Goal: Information Seeking & Learning: Learn about a topic

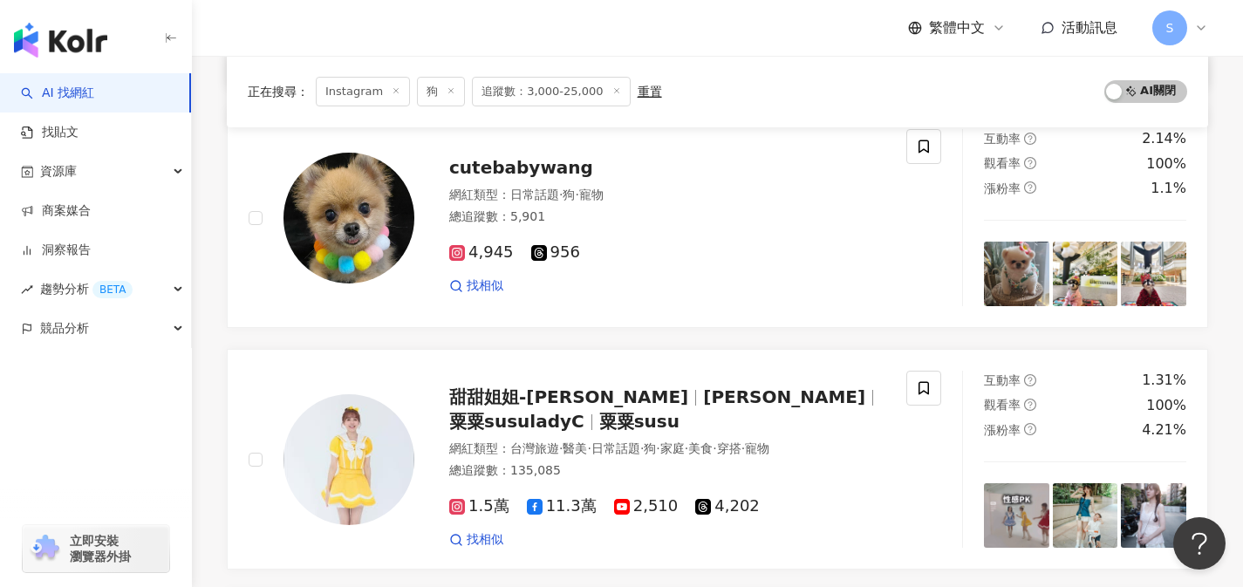
scroll to position [468, 0]
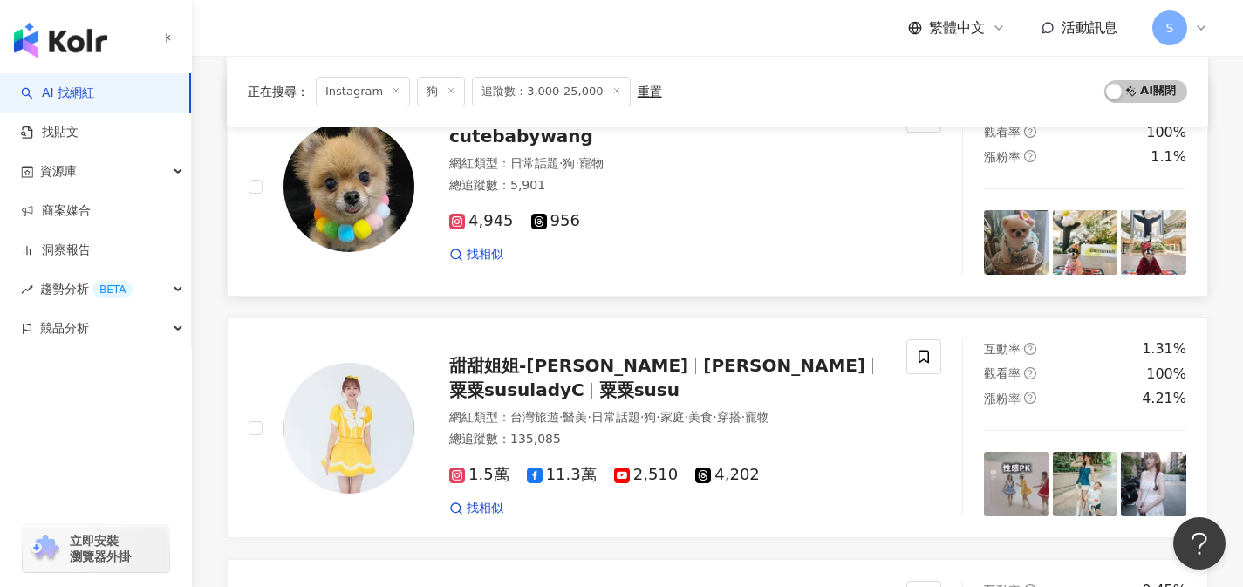
click at [763, 272] on div "cutebabywang 網紅類型 ： 日常話題 · 狗 · 寵物 總追蹤數 ： 5,901 4,945 956 找相似" at bounding box center [578, 186] width 658 height 177
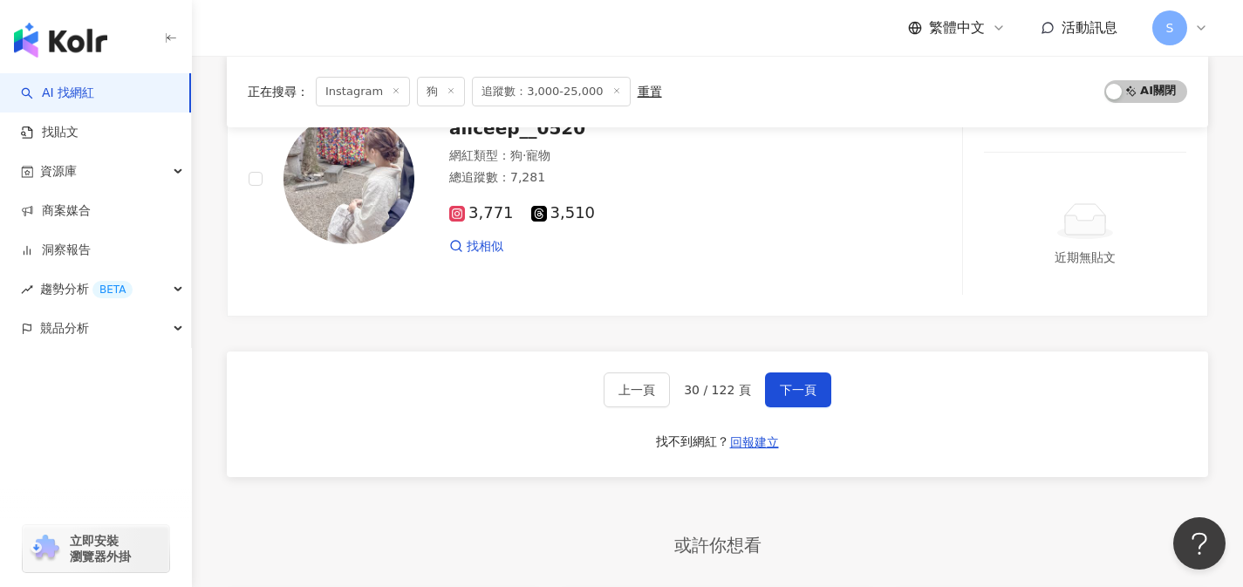
scroll to position [2922, 0]
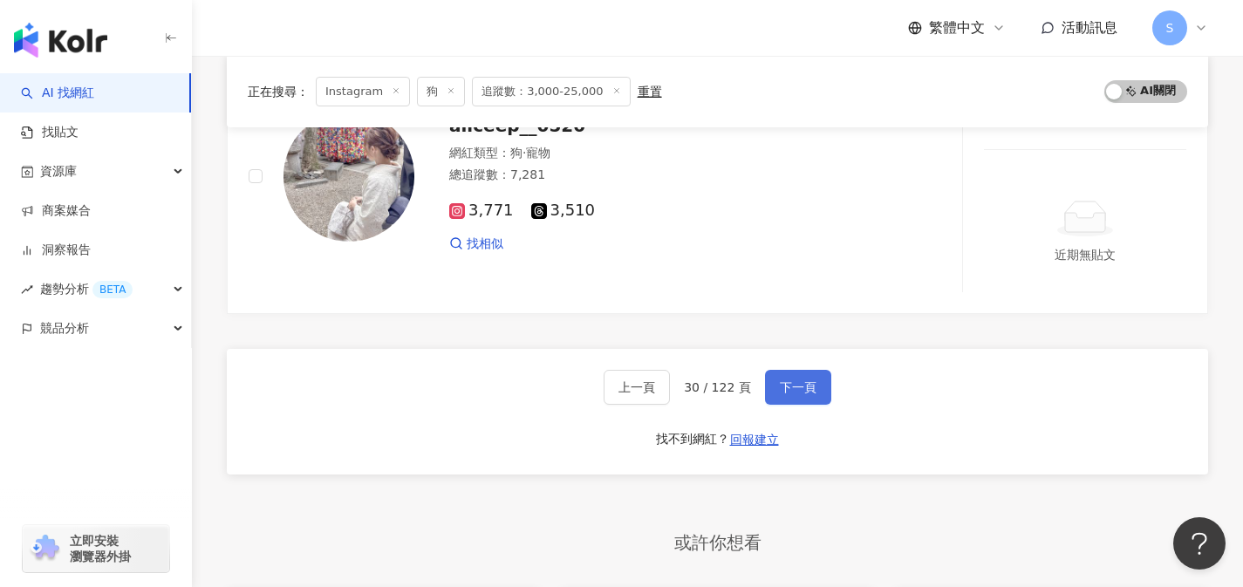
click at [808, 376] on button "下一頁" at bounding box center [798, 387] width 66 height 35
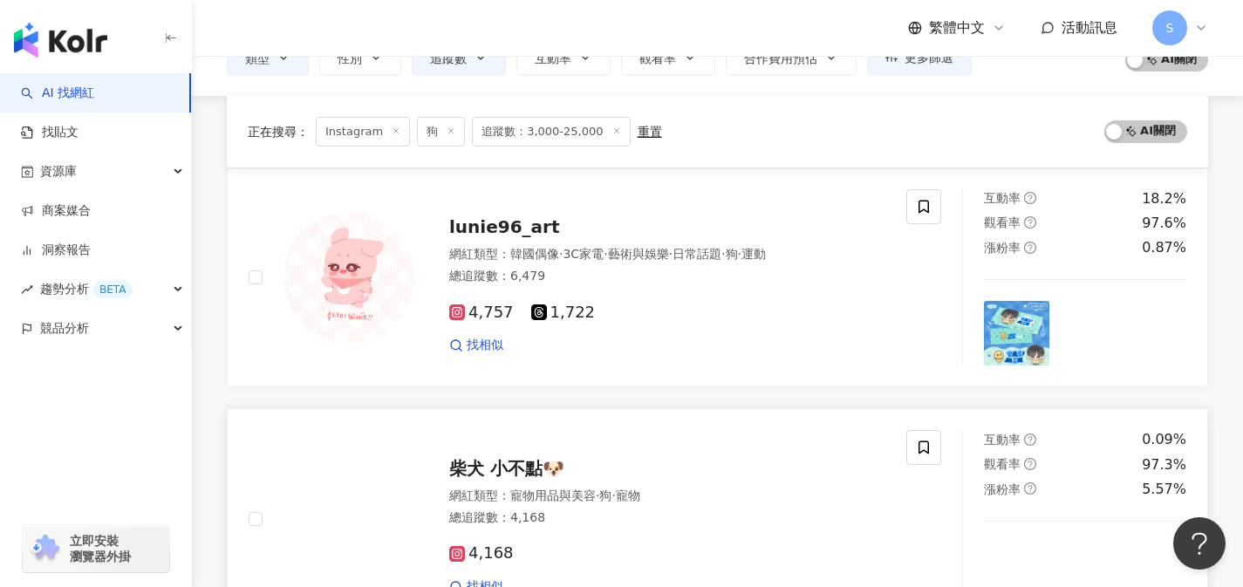
scroll to position [293, 0]
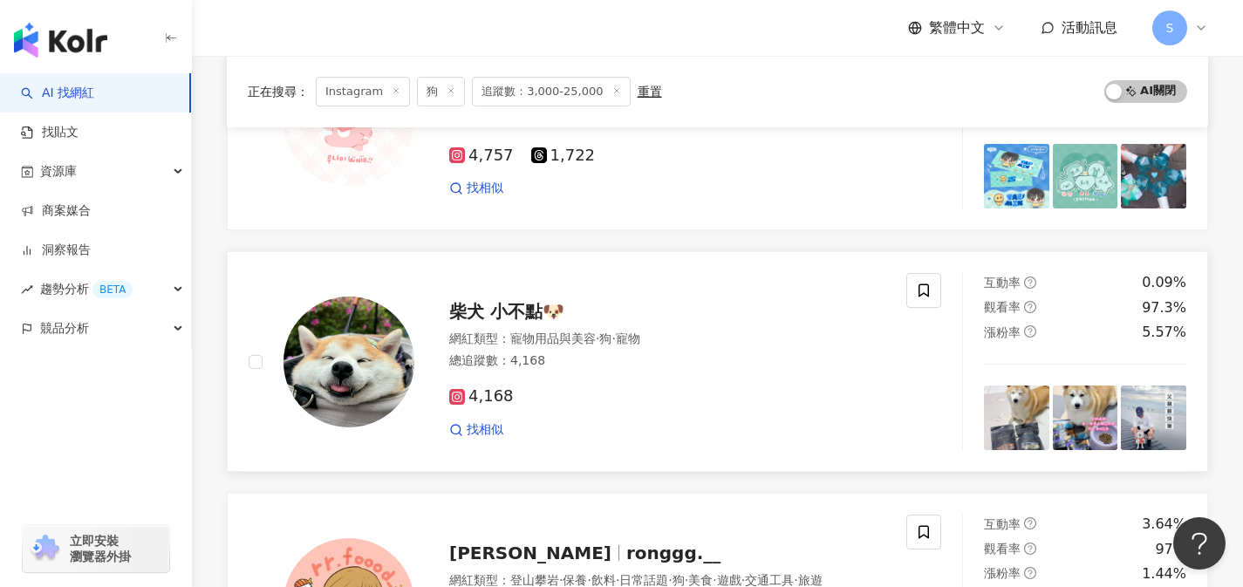
click at [656, 281] on div "柴犬 小不點🐶 網紅類型 ： 寵物用品與美容 · 狗 · 寵物 總追蹤數 ： 4,168 4,168 找相似" at bounding box center [578, 361] width 658 height 177
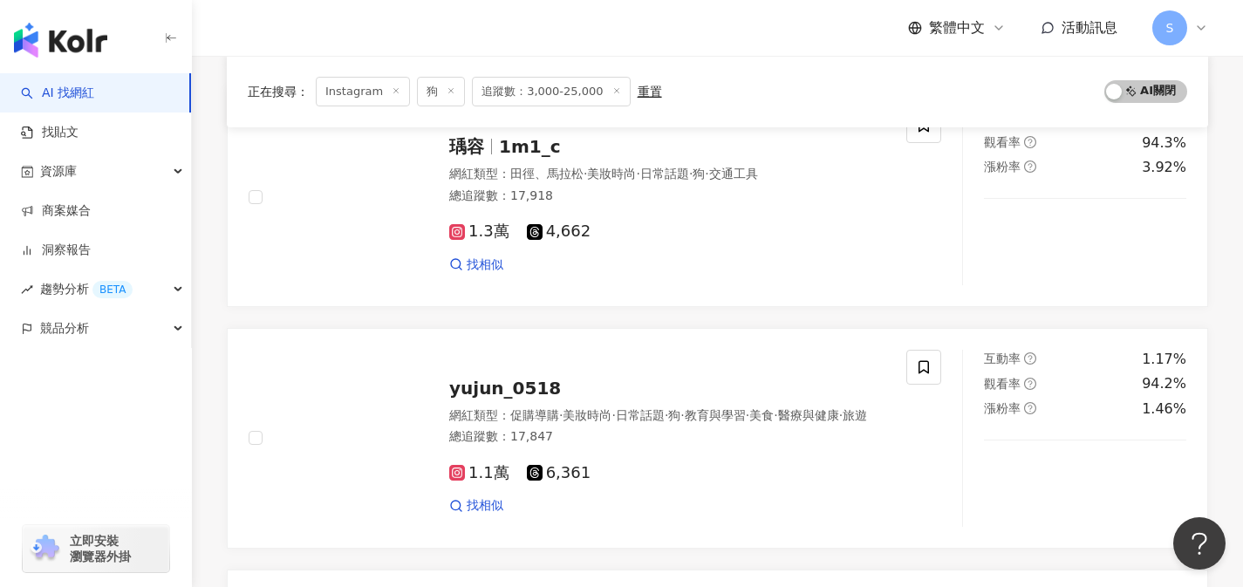
scroll to position [2388, 0]
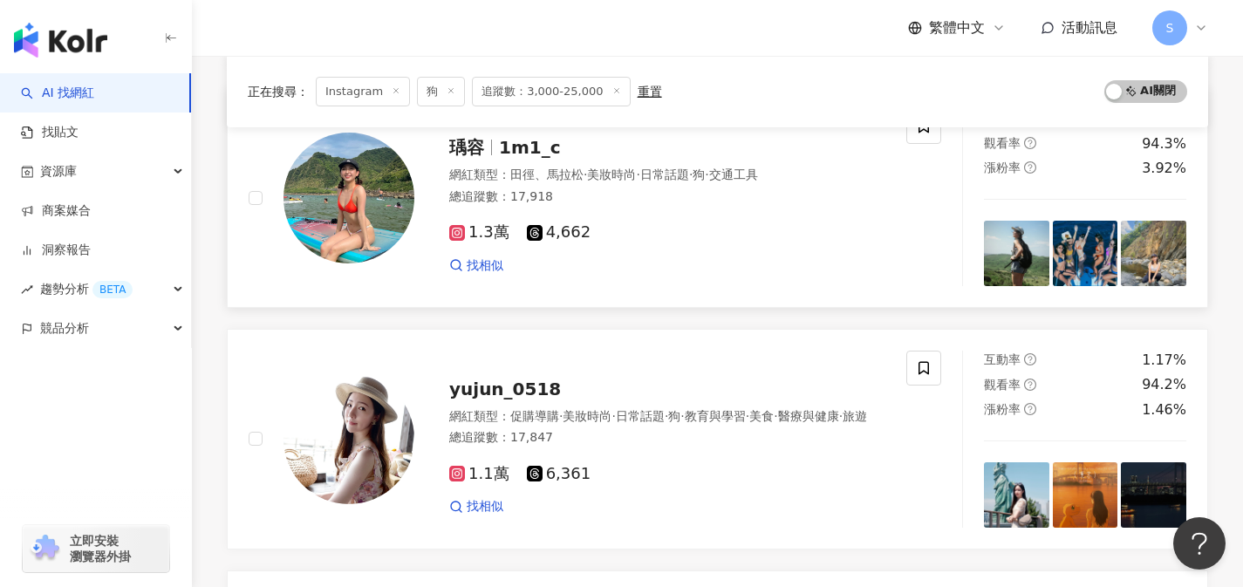
click at [903, 231] on div "瑀容 1m1_c 網紅類型 ： 田徑、馬拉松 · 美妝時尚 · 日常話題 · 狗 · 交通工具 總追蹤數 ： 17,918 1.3萬 4,662 找相似" at bounding box center [578, 197] width 658 height 177
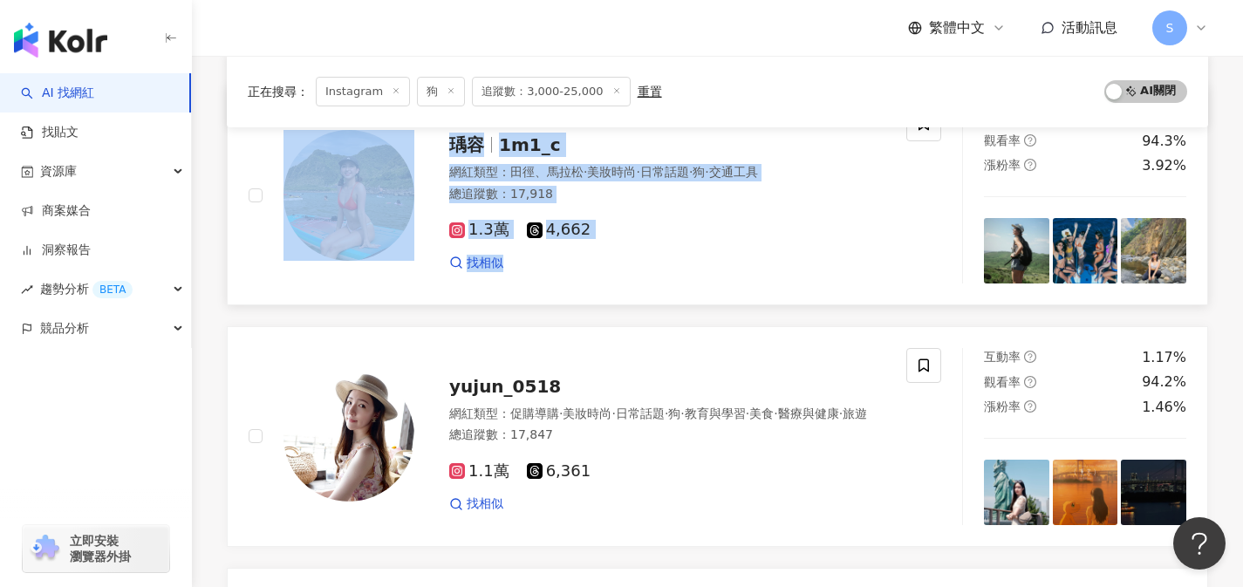
scroll to position [2392, 0]
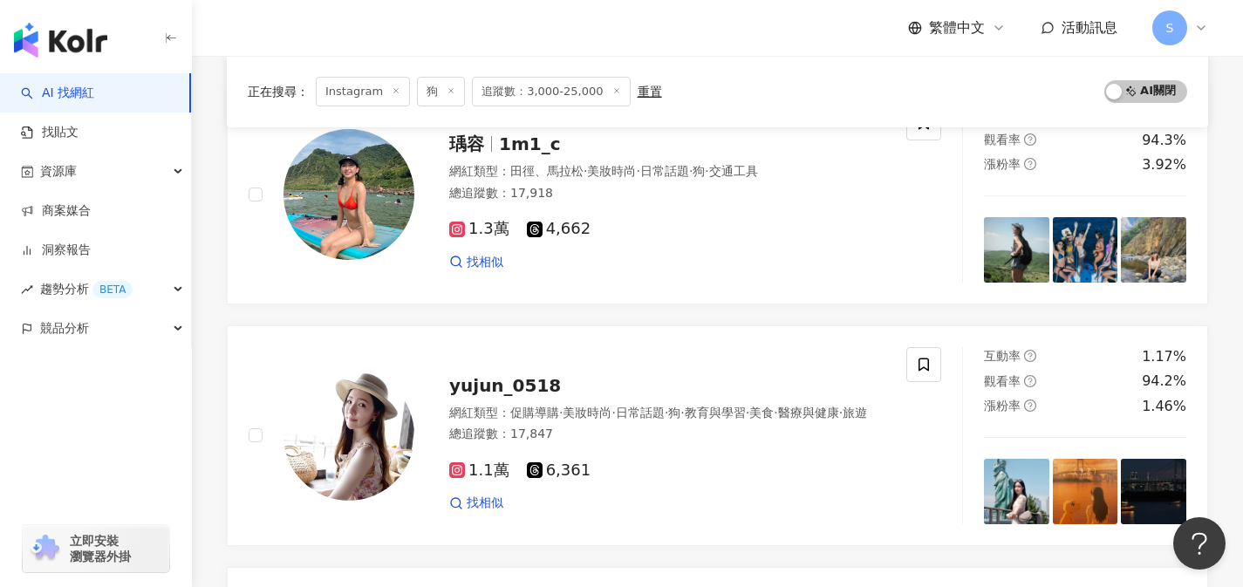
scroll to position [2681, 0]
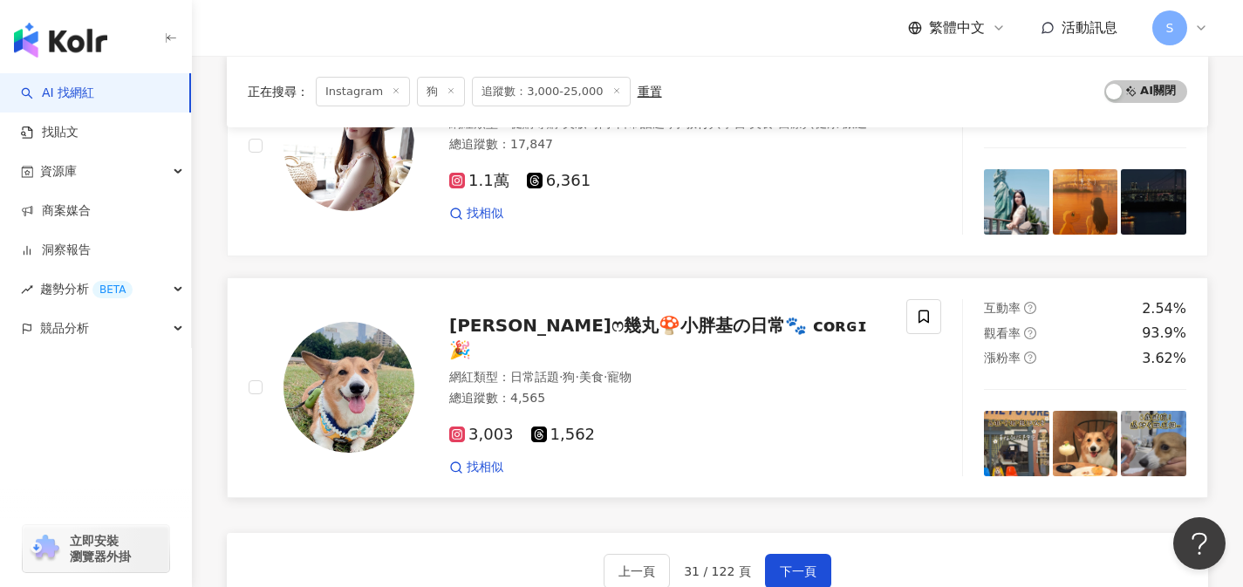
click at [812, 390] on div "總追蹤數 ： 4,565" at bounding box center [667, 398] width 436 height 17
click at [790, 568] on span "下一頁" at bounding box center [798, 571] width 37 height 14
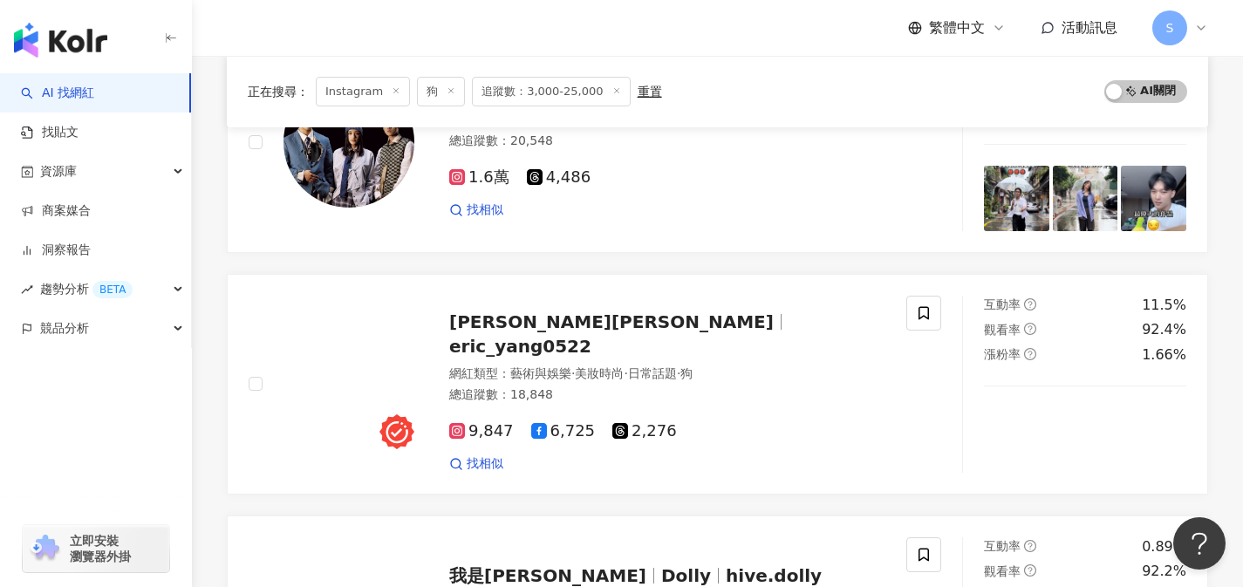
scroll to position [1761, 0]
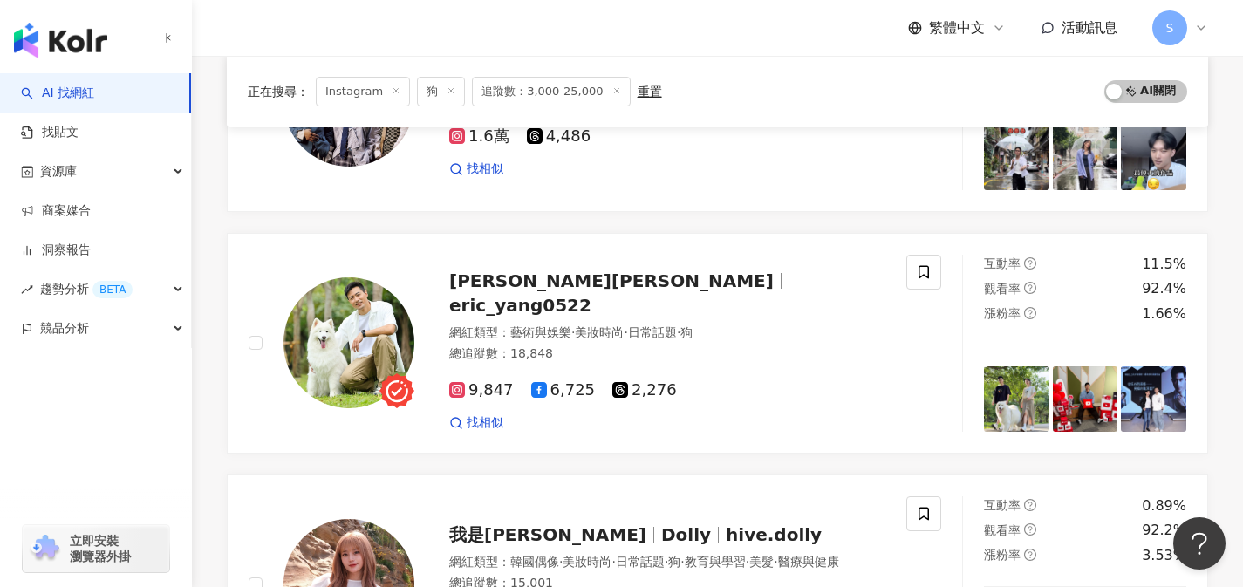
click at [794, 345] on div "總追蹤數 ： 18,848" at bounding box center [667, 353] width 436 height 17
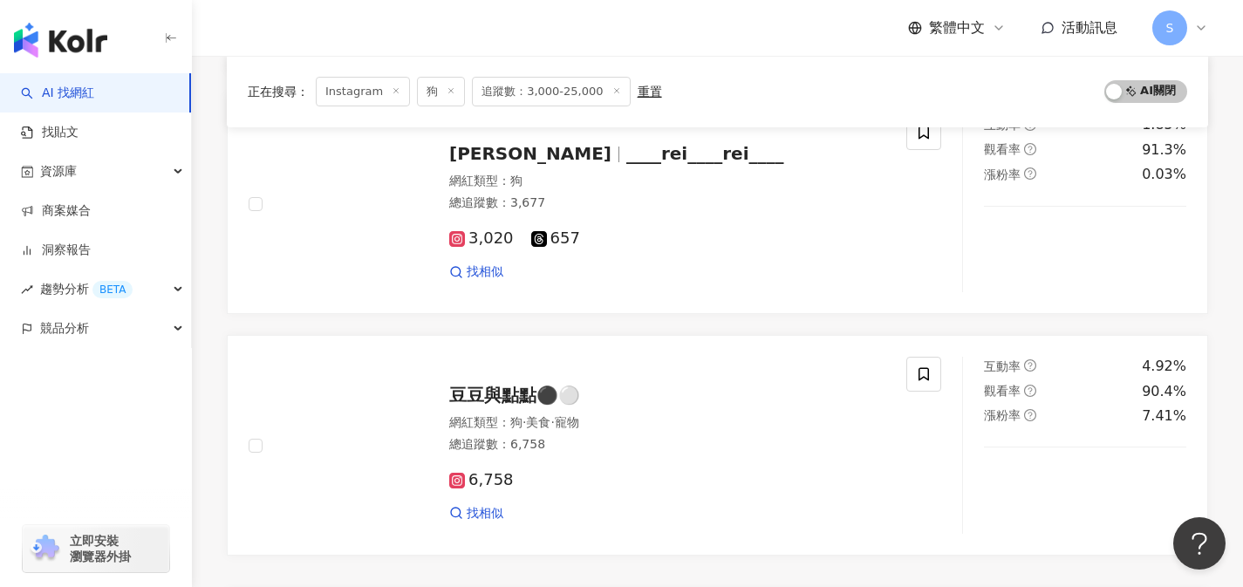
scroll to position [2665, 0]
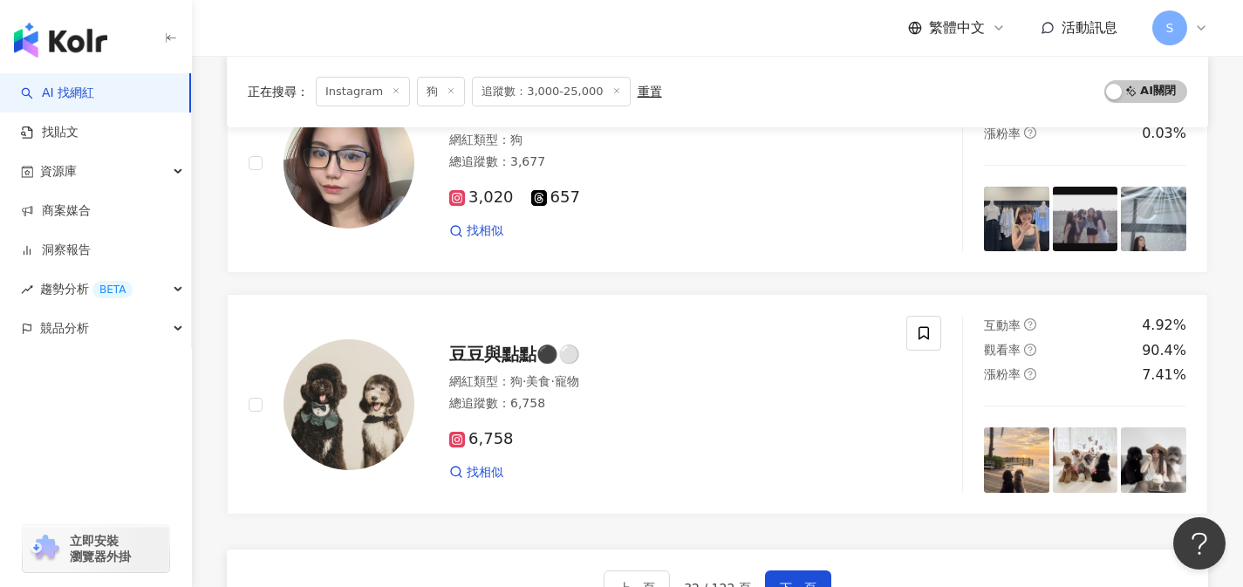
click at [881, 367] on div "豆豆與點點⚫️⚪️ 網紅類型 ： 狗 · 美食 · 寵物 總追蹤數 ： 6,758 6,758 找相似" at bounding box center [649, 404] width 471 height 153
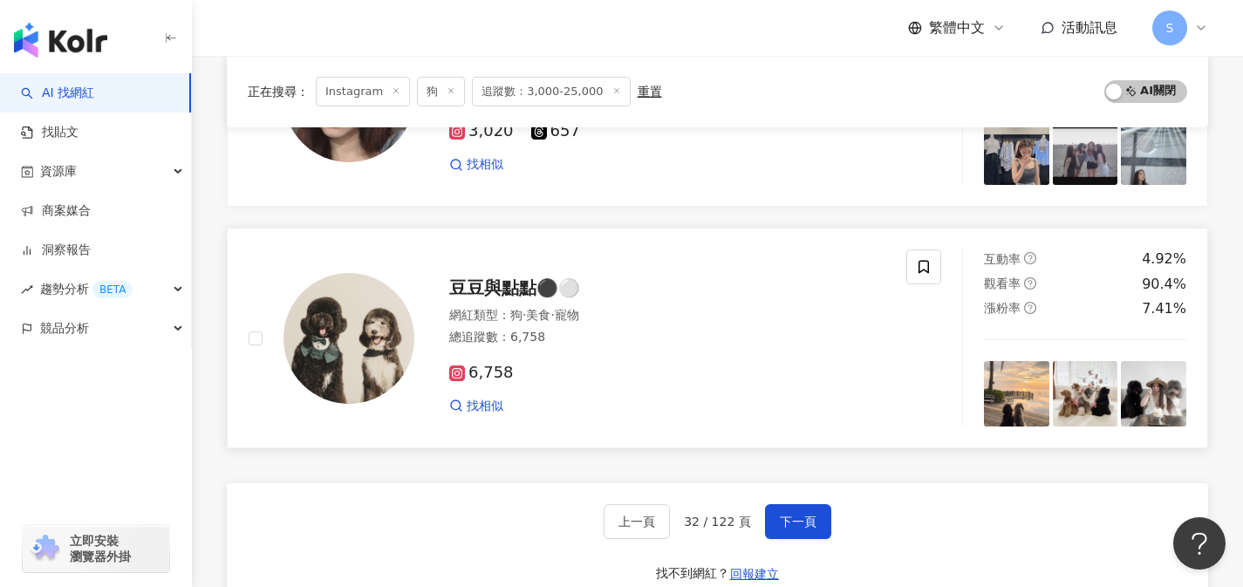
scroll to position [2740, 0]
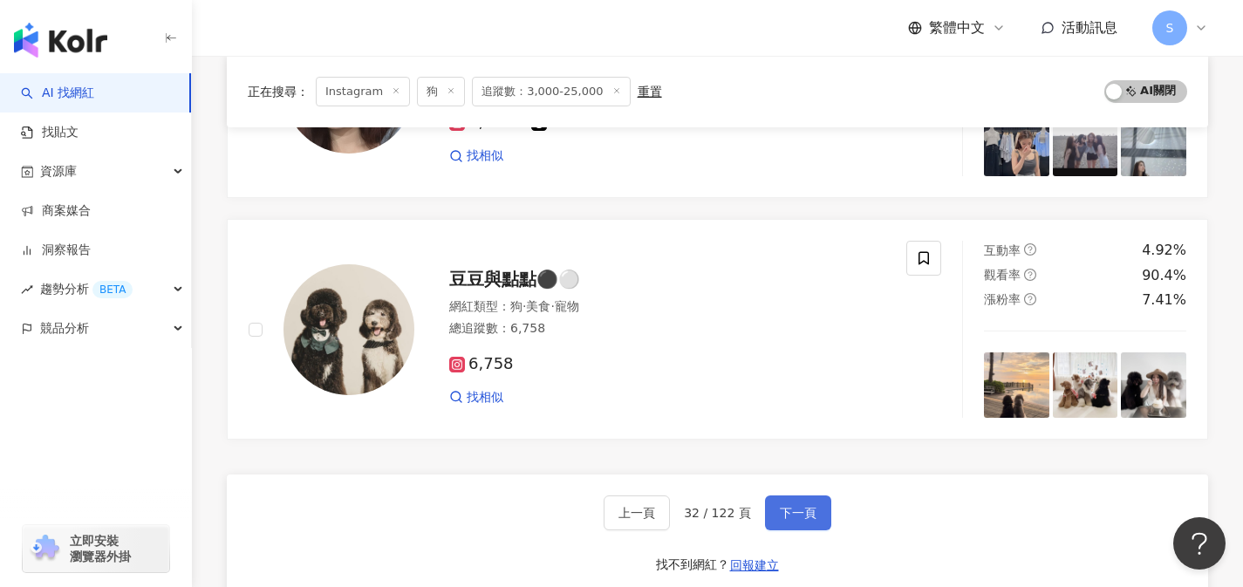
click at [803, 510] on span "下一頁" at bounding box center [798, 513] width 37 height 14
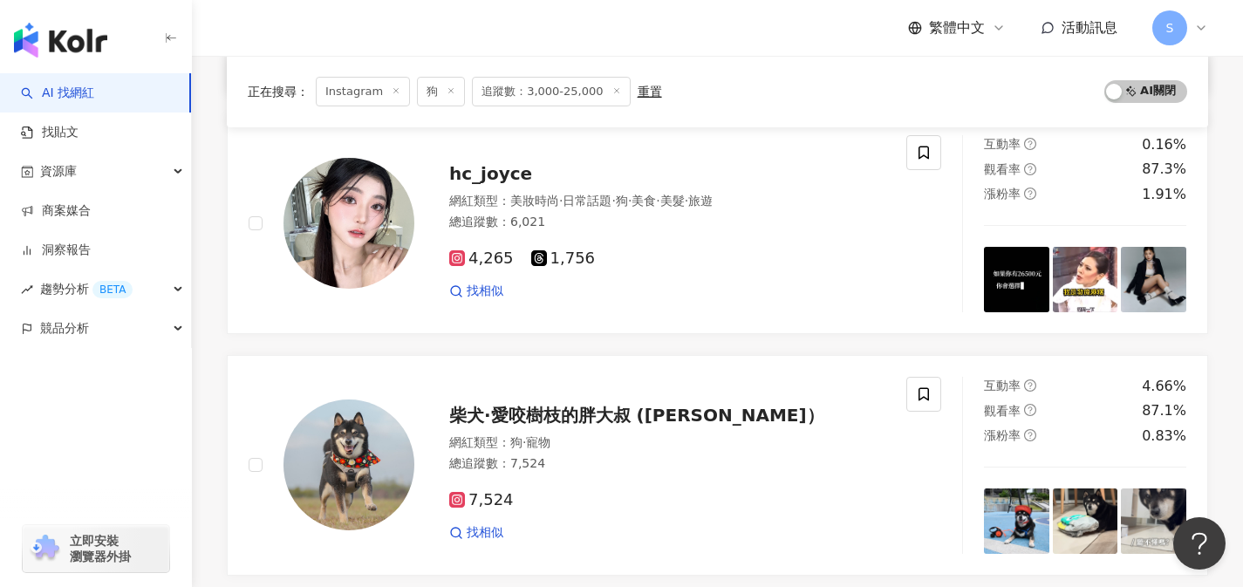
scroll to position [1911, 0]
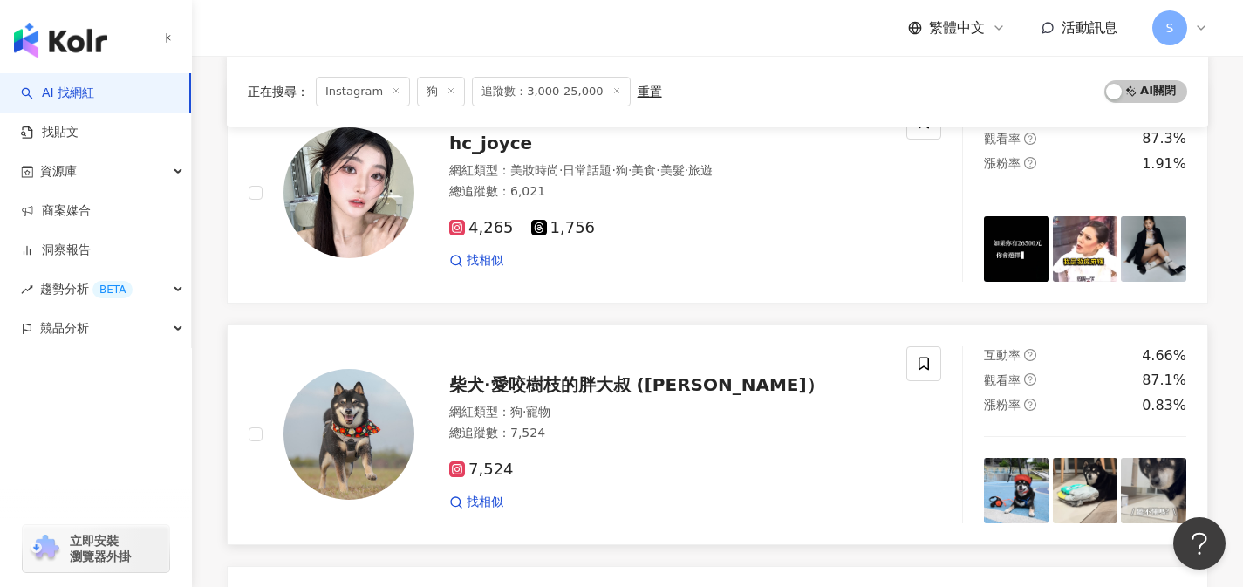
click at [738, 372] on div "柴犬·愛咬樹枝的胖大叔 (麻尼）" at bounding box center [667, 384] width 436 height 24
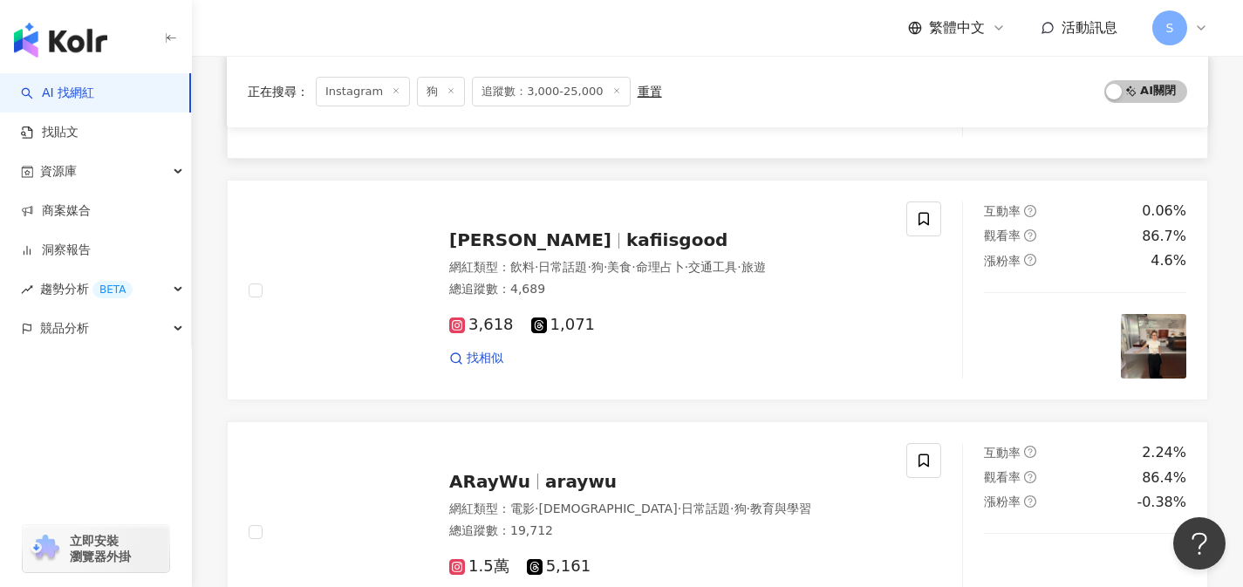
scroll to position [2884, 0]
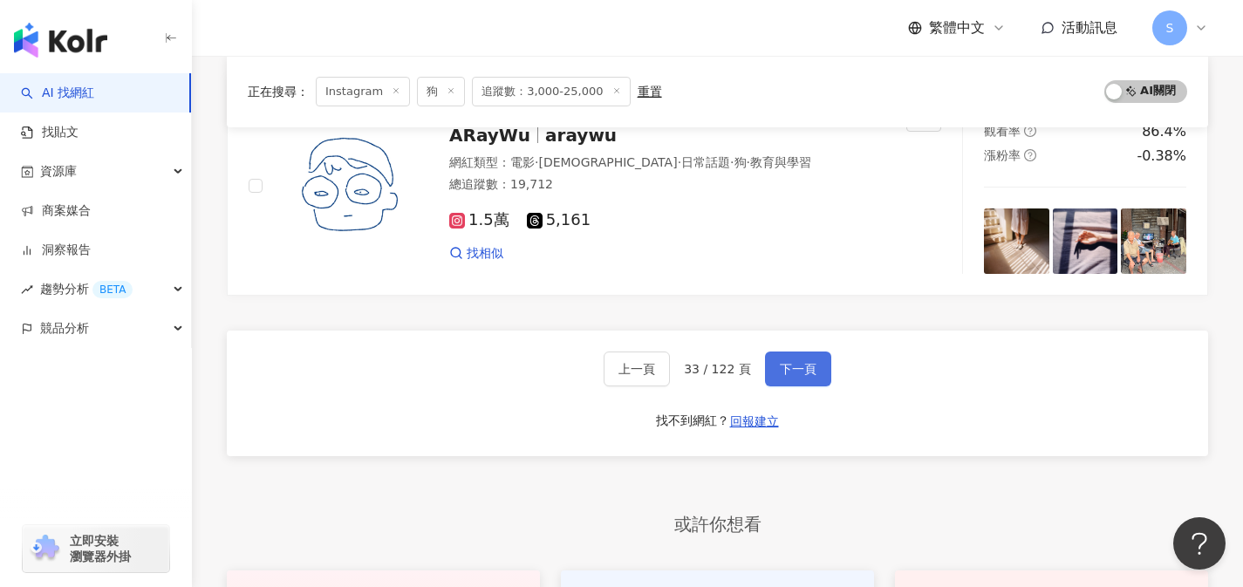
click at [800, 358] on button "下一頁" at bounding box center [798, 368] width 66 height 35
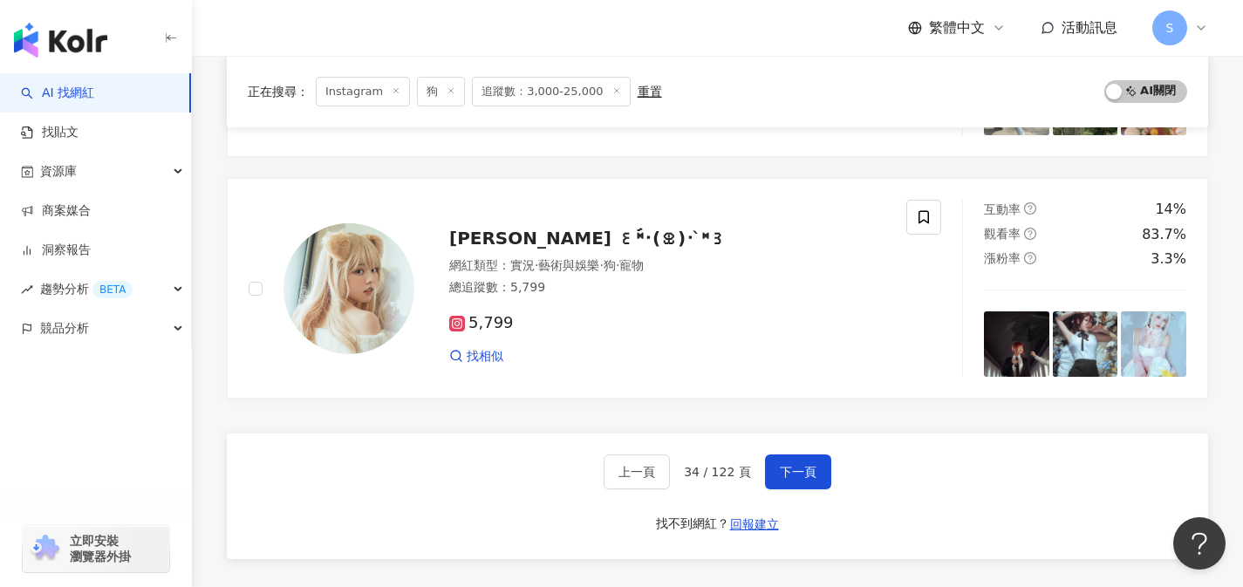
scroll to position [2864, 0]
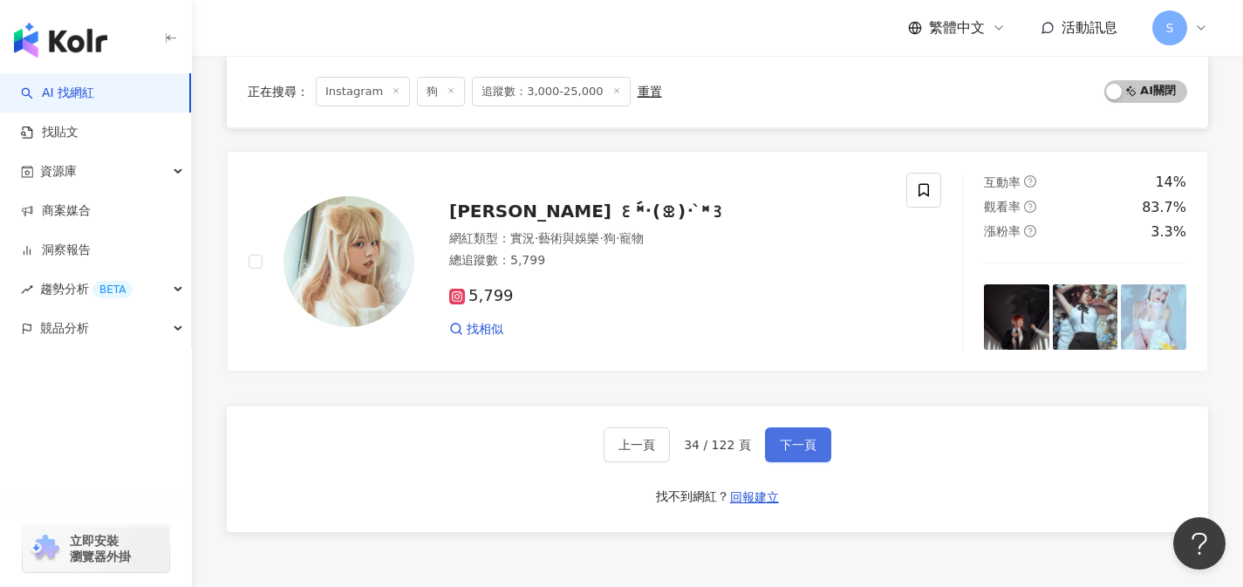
click at [801, 439] on span "下一頁" at bounding box center [798, 445] width 37 height 14
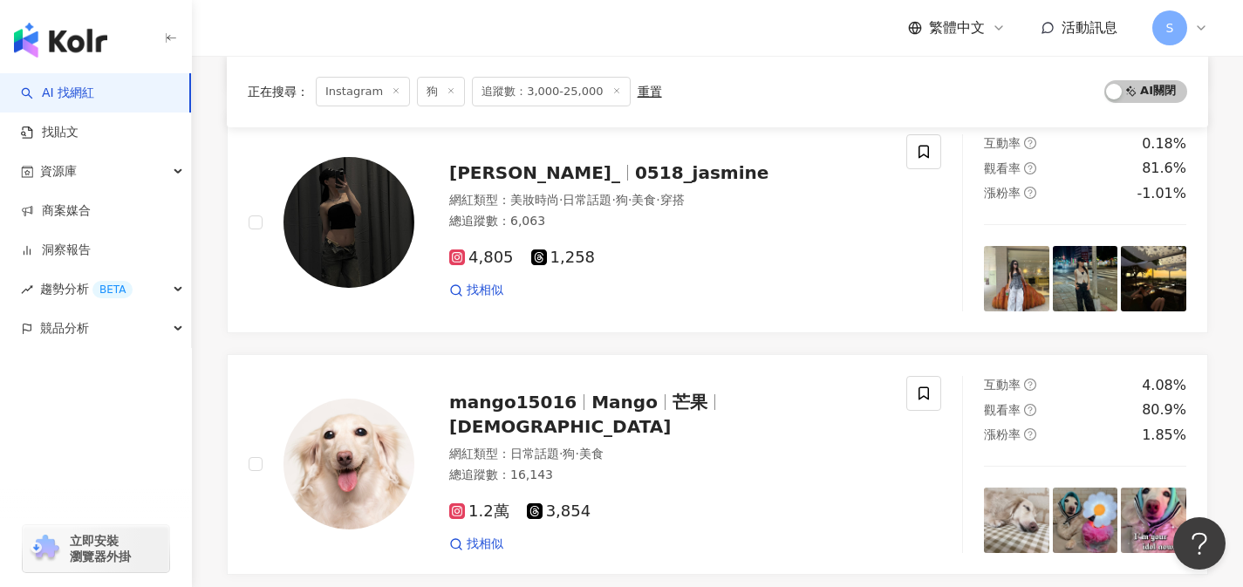
scroll to position [916, 0]
click at [803, 390] on div "mango15016 Mango 芒果 臘腸 網紅類型 ： 日常話題 · 狗 · 美食 總追蹤數 ： 16,143 1.2萬 3,854 找相似" at bounding box center [649, 463] width 471 height 177
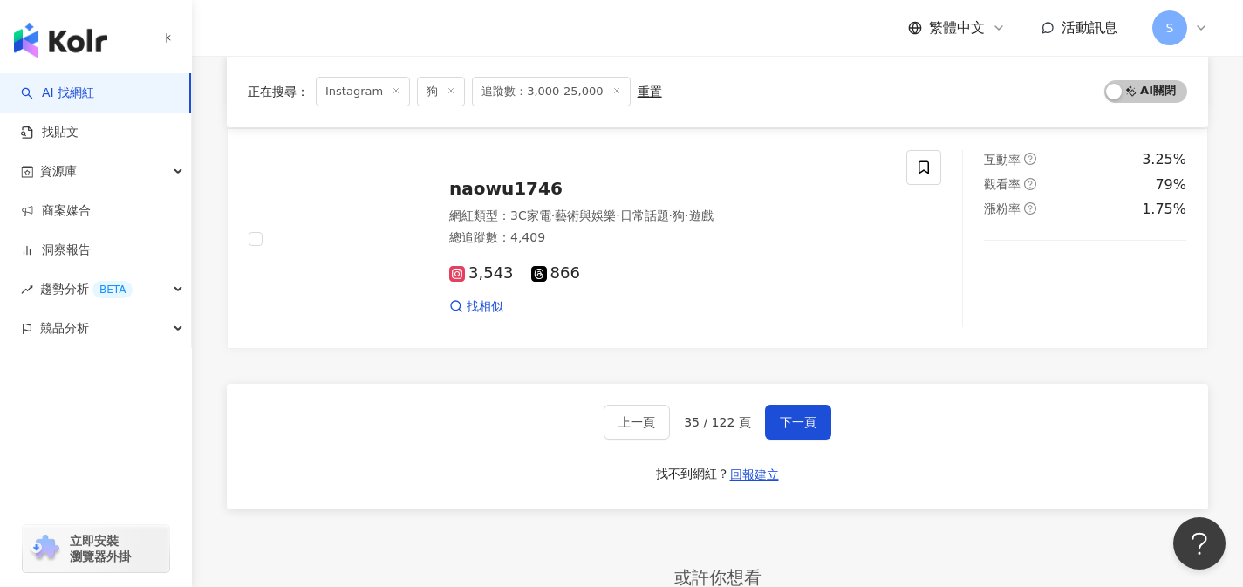
scroll to position [2831, 0]
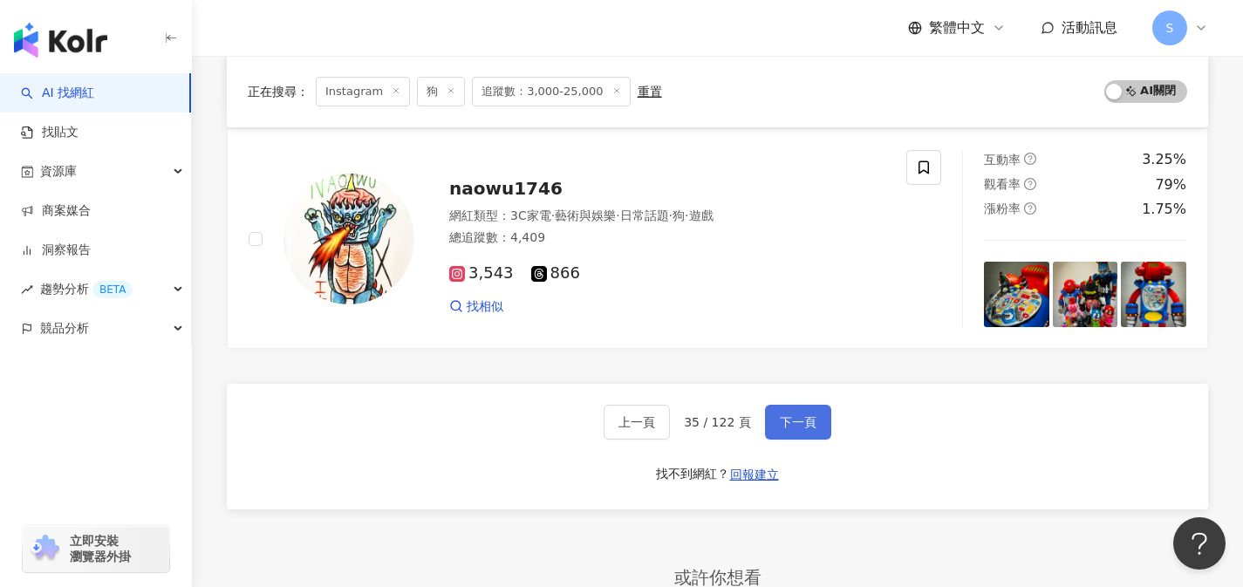
click at [805, 429] on button "下一頁" at bounding box center [798, 422] width 66 height 35
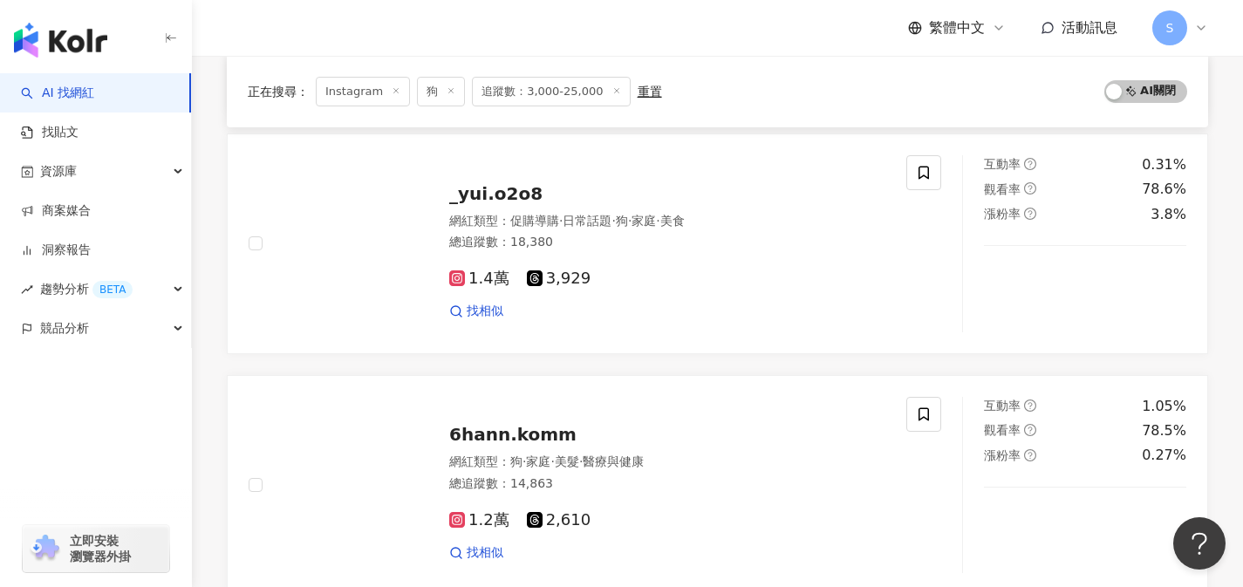
scroll to position [0, 0]
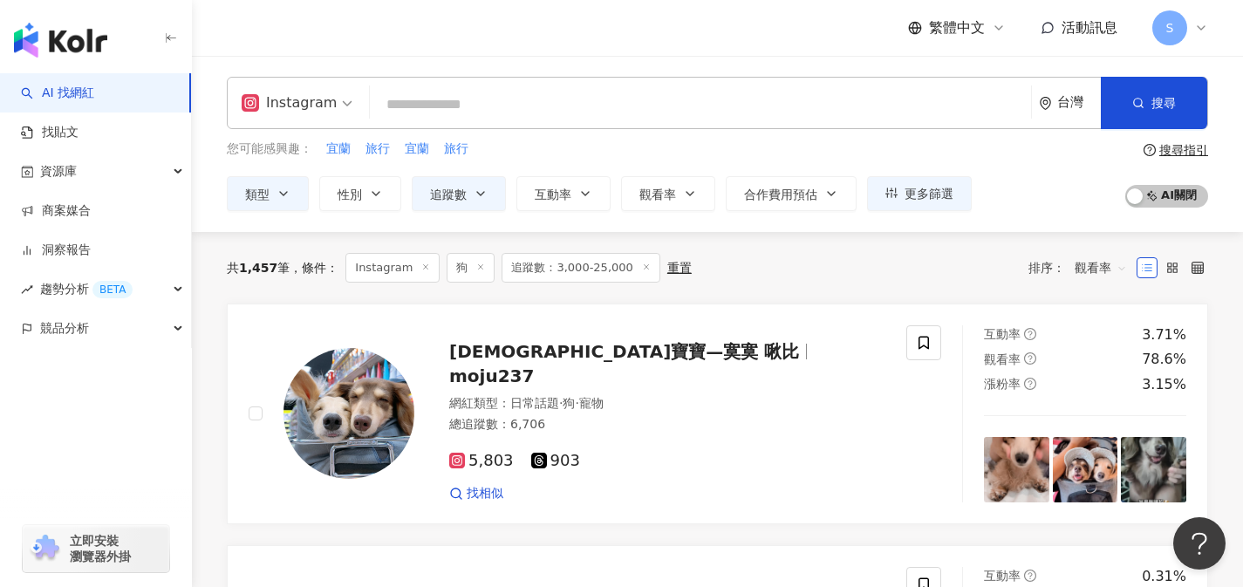
click at [804, 438] on div "5,803 903 找相似" at bounding box center [667, 470] width 436 height 65
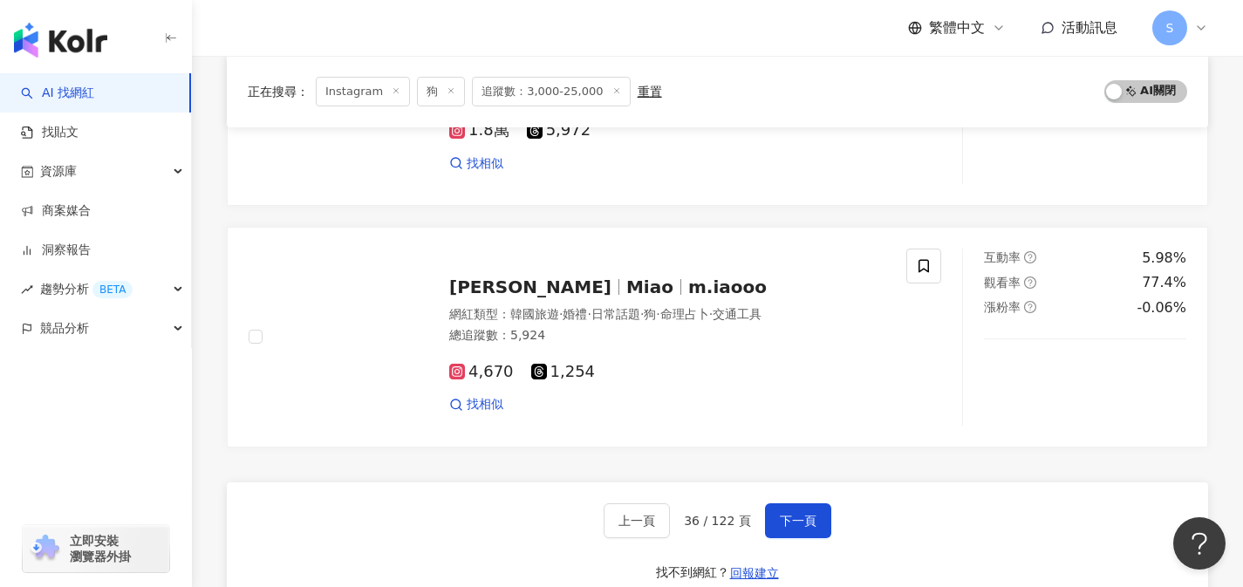
scroll to position [3019, 0]
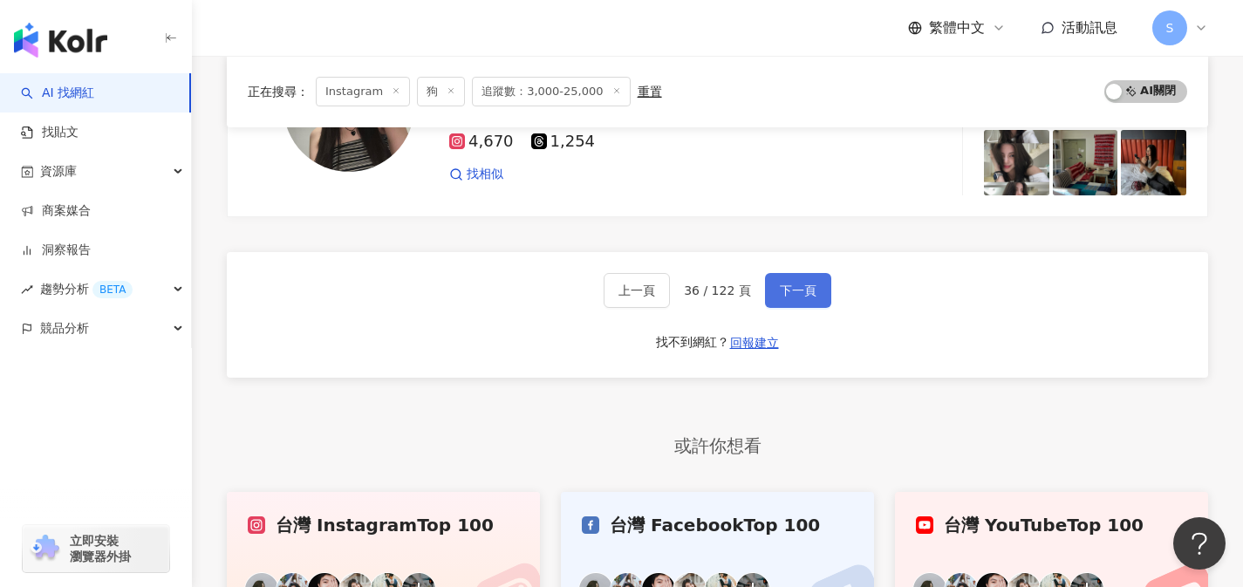
click at [800, 287] on span "下一頁" at bounding box center [798, 290] width 37 height 14
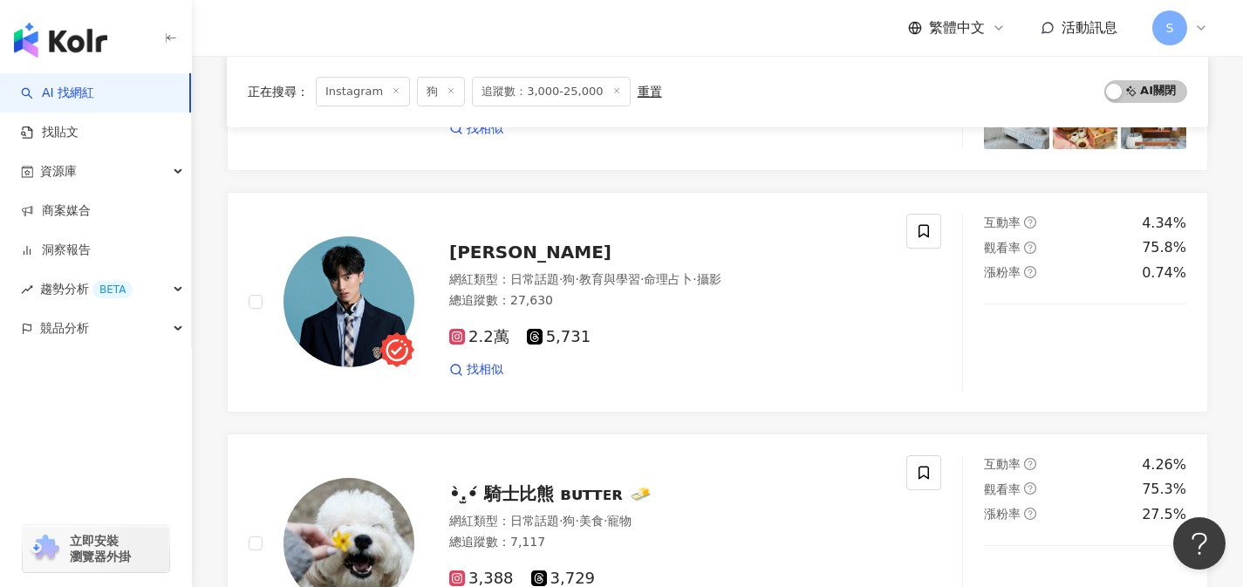
scroll to position [2459, 0]
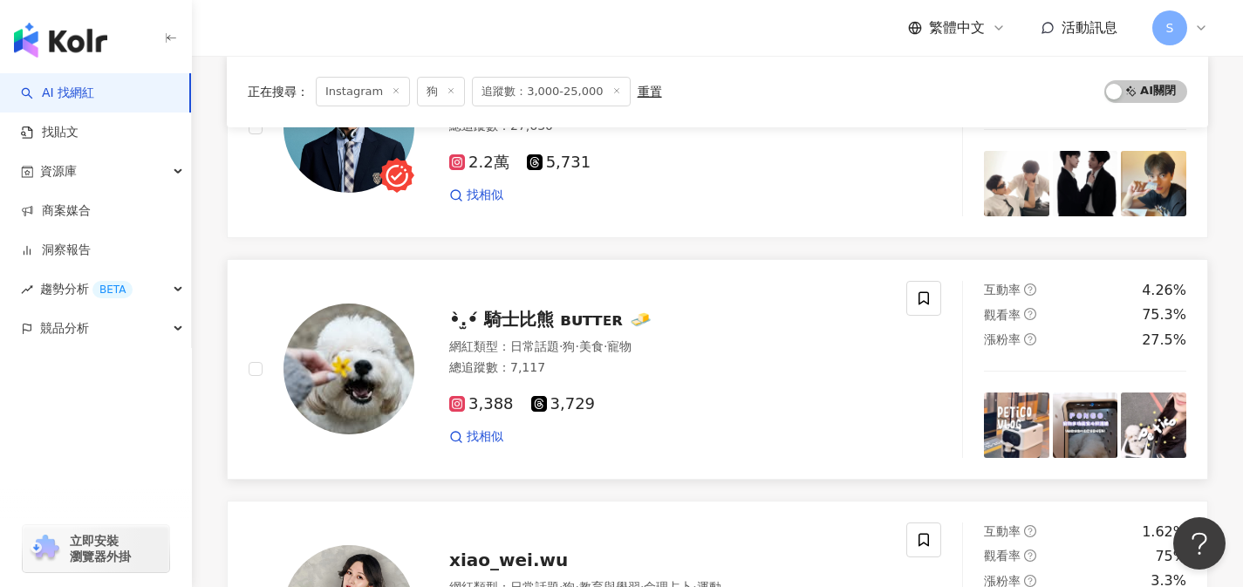
click at [825, 330] on div "•̀.̫•́ 騎士比熊 ʙᴜᴛᴛᴇʀ 🧈 網紅類型 ： 日常話題 · 狗 · 美食 · 寵物 總追蹤數 ： 7,117 3,388 3,729 找相似" at bounding box center [649, 369] width 471 height 153
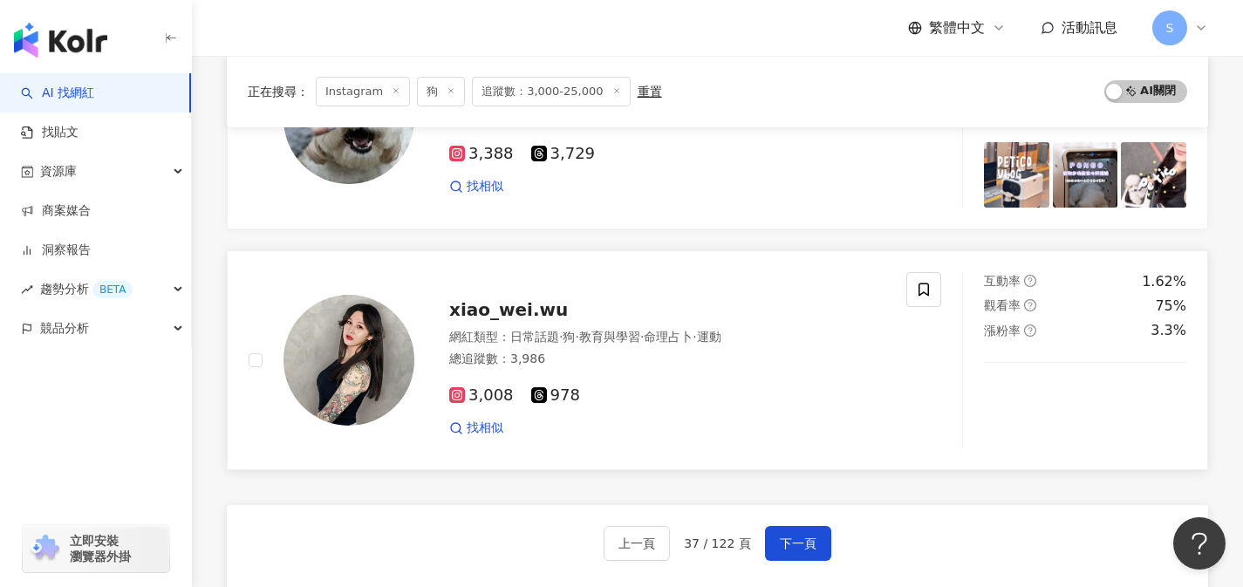
scroll to position [2926, 0]
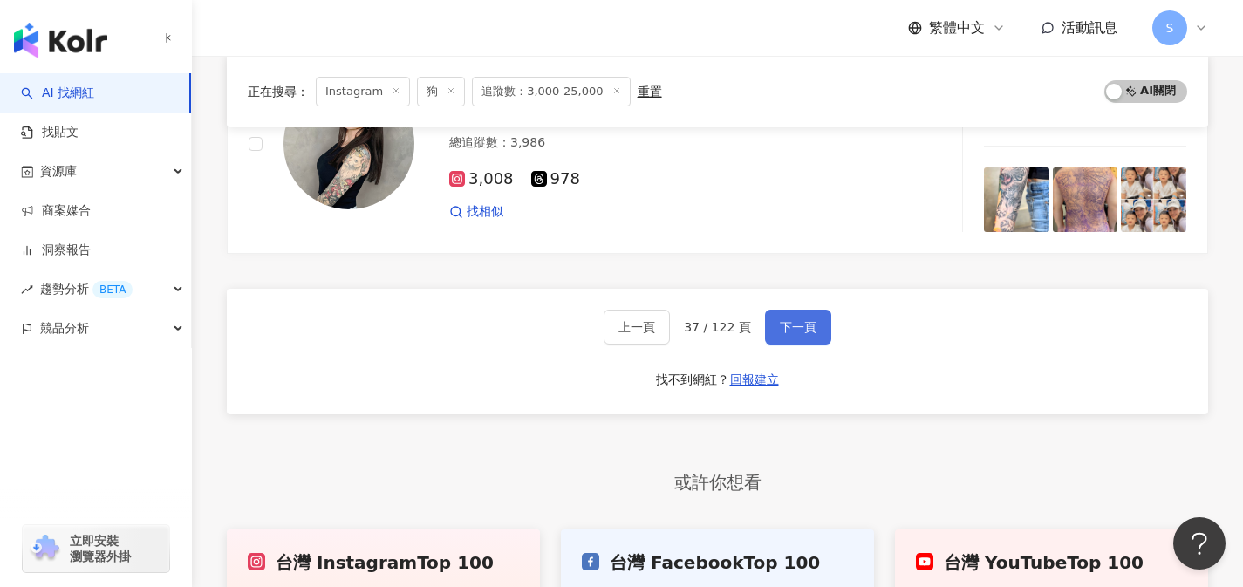
click at [795, 331] on span "下一頁" at bounding box center [798, 327] width 37 height 14
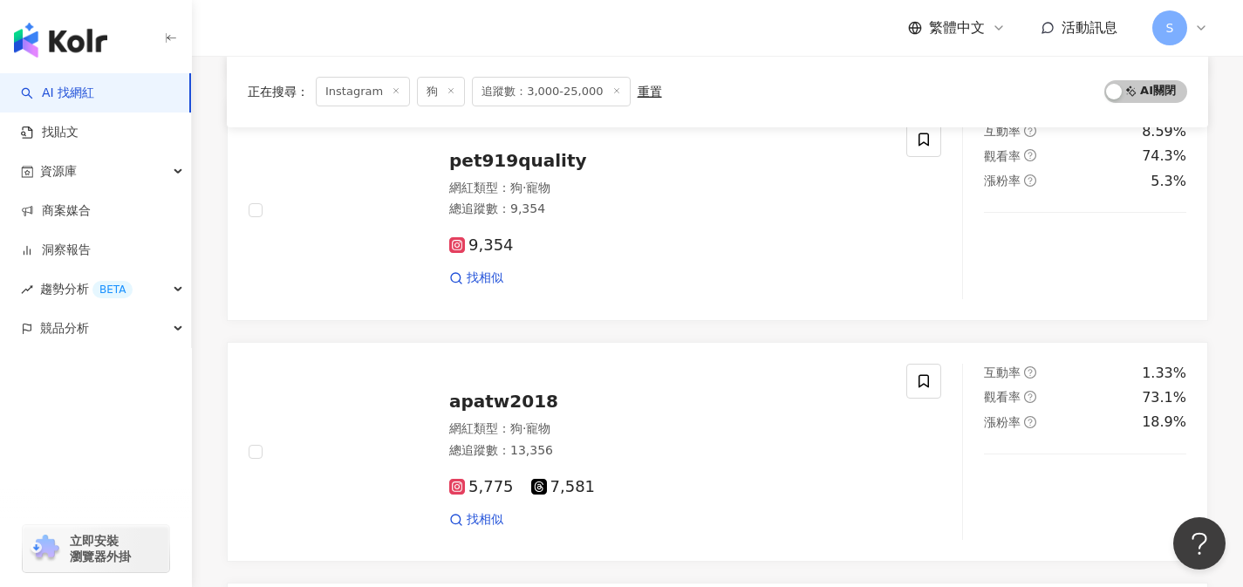
scroll to position [1168, 0]
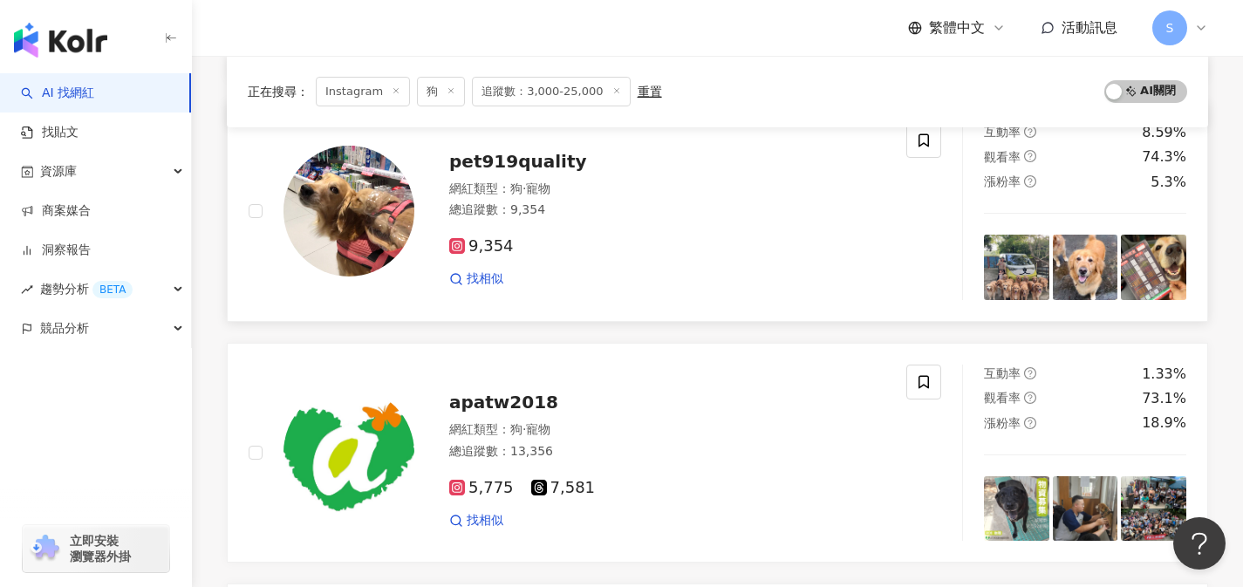
click at [821, 298] on div "pet919quality 網紅類型 ： 狗 · 寵物 總追蹤數 ： 9,354 9,354 找相似" at bounding box center [578, 211] width 658 height 177
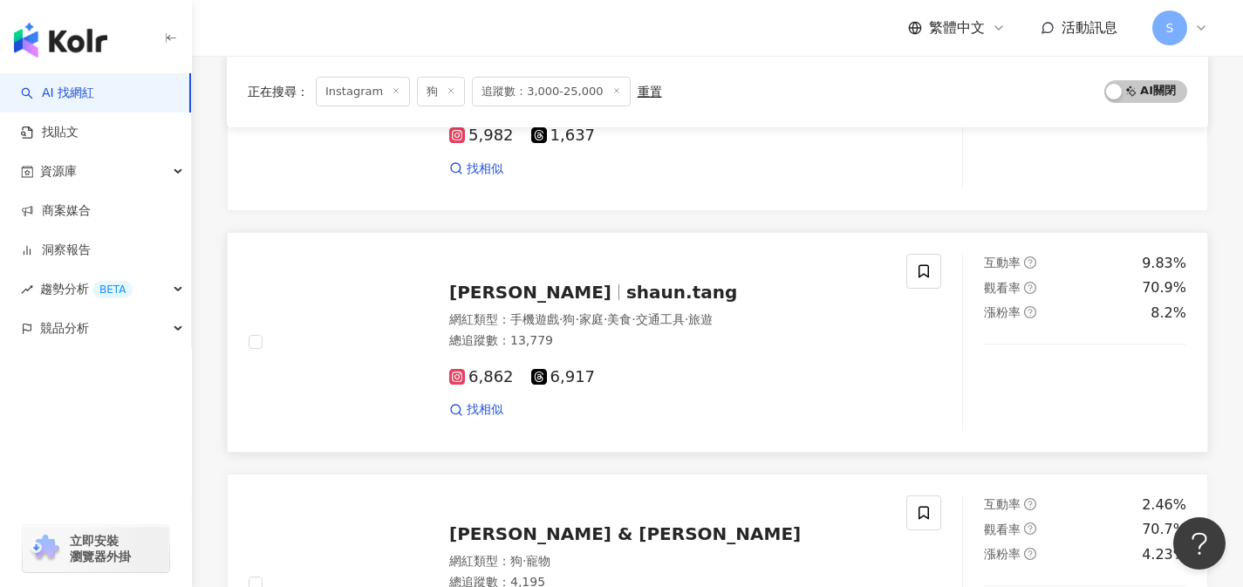
scroll to position [2150, 0]
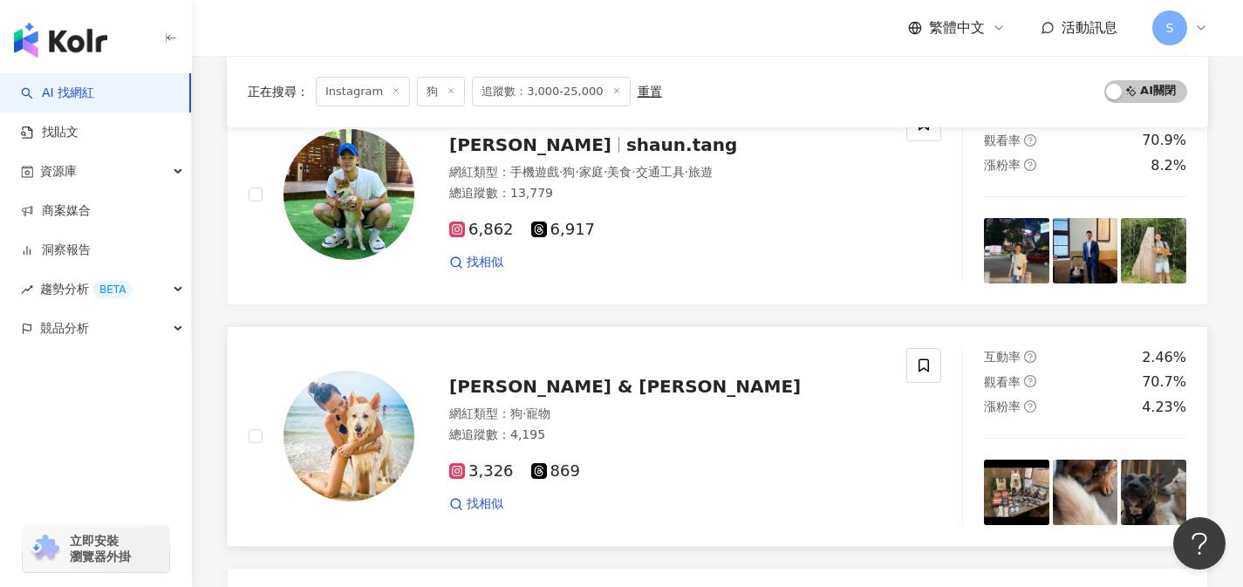
click at [782, 436] on div "總追蹤數 ： 4,195" at bounding box center [667, 434] width 436 height 17
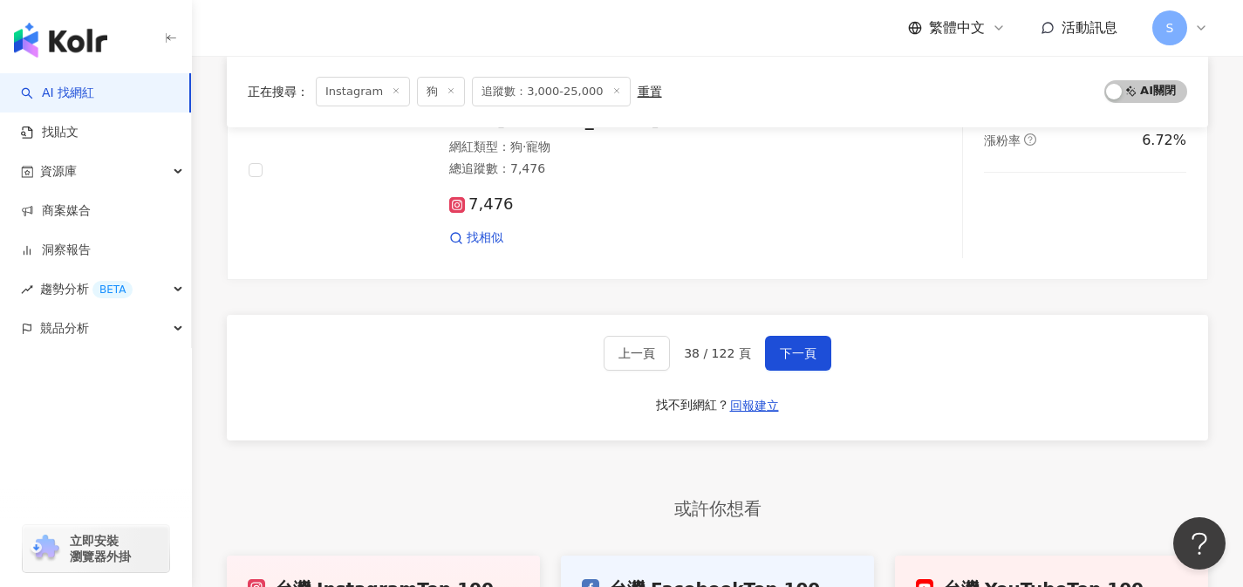
scroll to position [2906, 0]
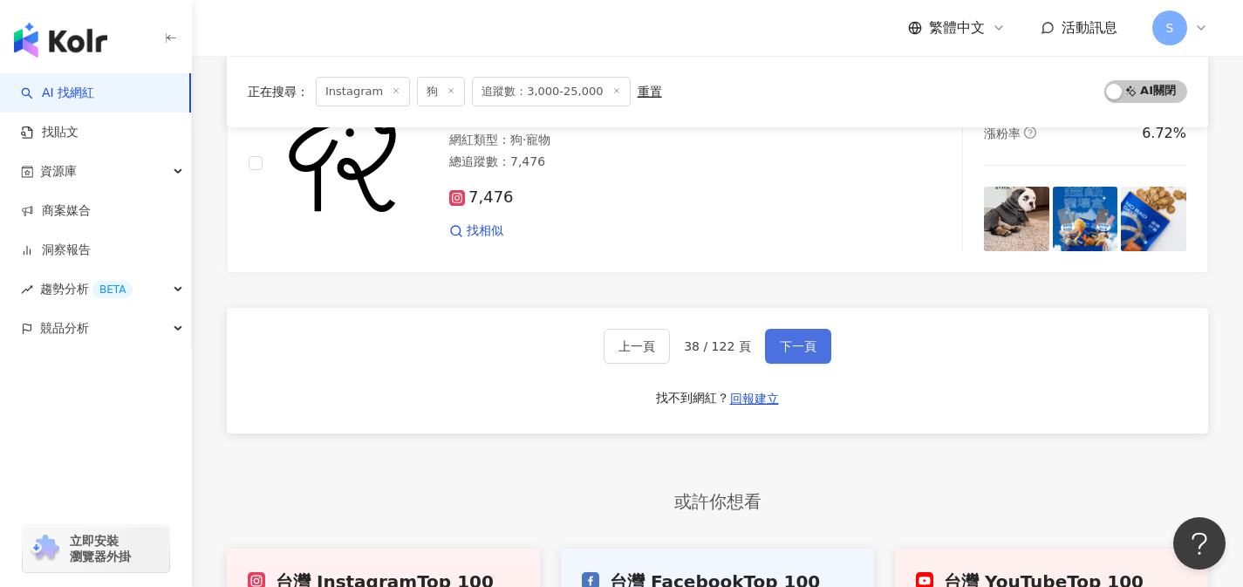
click at [801, 340] on span "下一頁" at bounding box center [798, 346] width 37 height 14
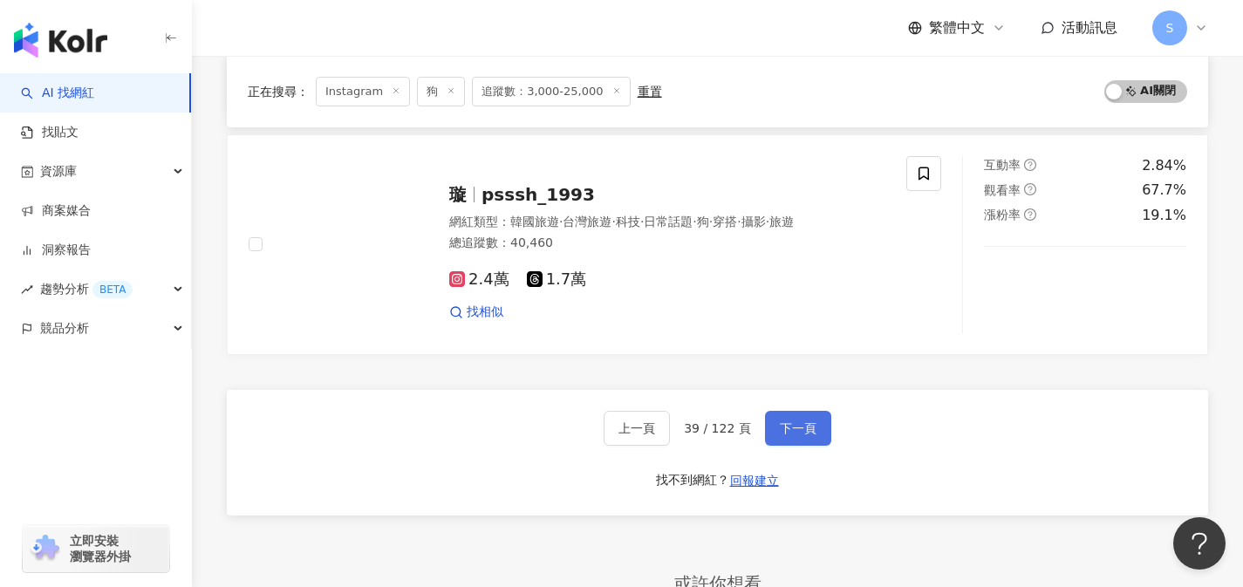
scroll to position [2825, 0]
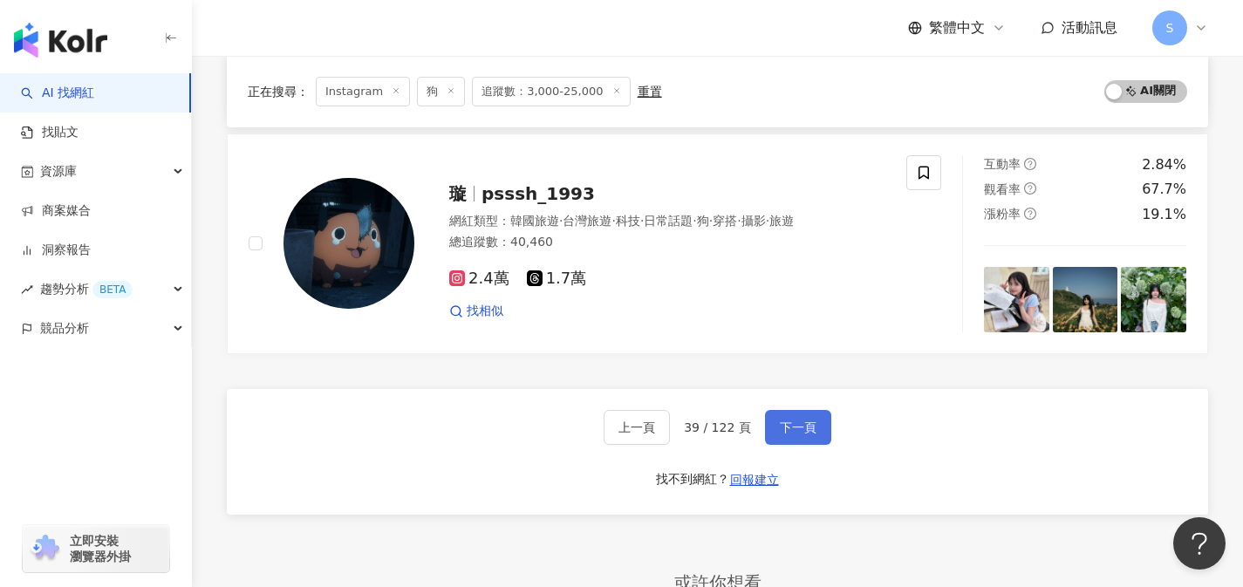
click at [787, 439] on button "下一頁" at bounding box center [798, 427] width 66 height 35
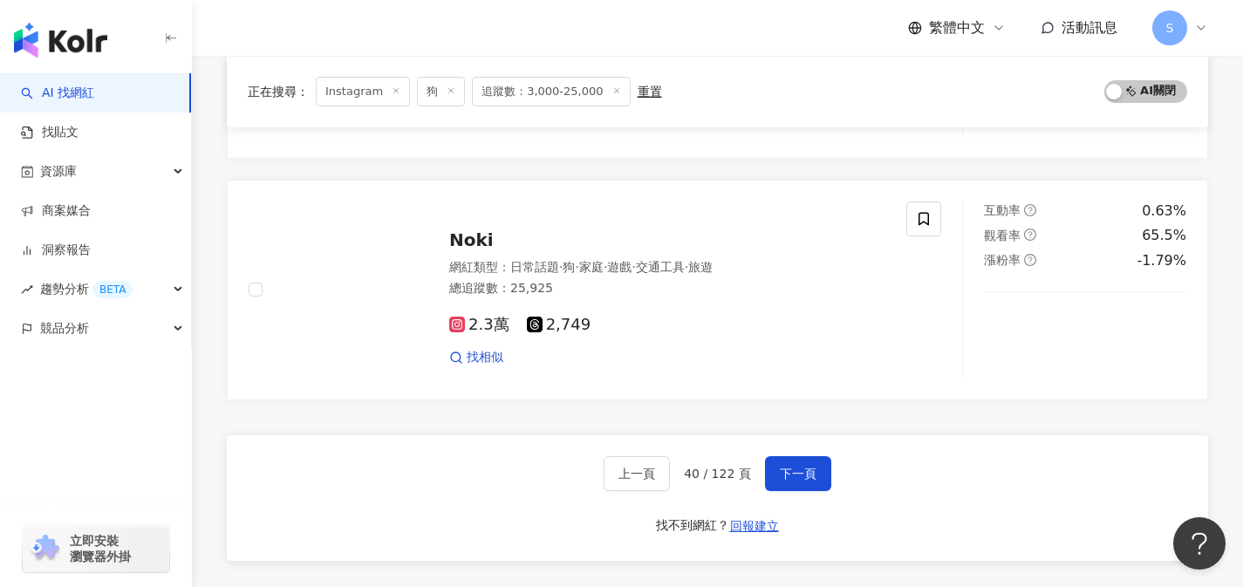
scroll to position [2846, 0]
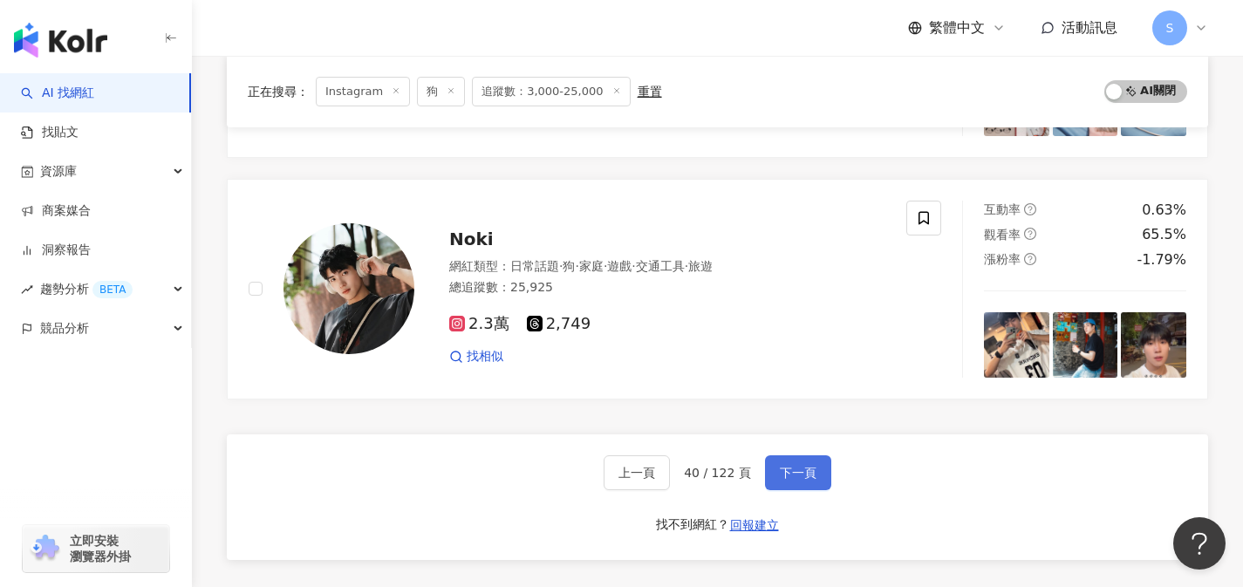
click at [796, 466] on span "下一頁" at bounding box center [798, 473] width 37 height 14
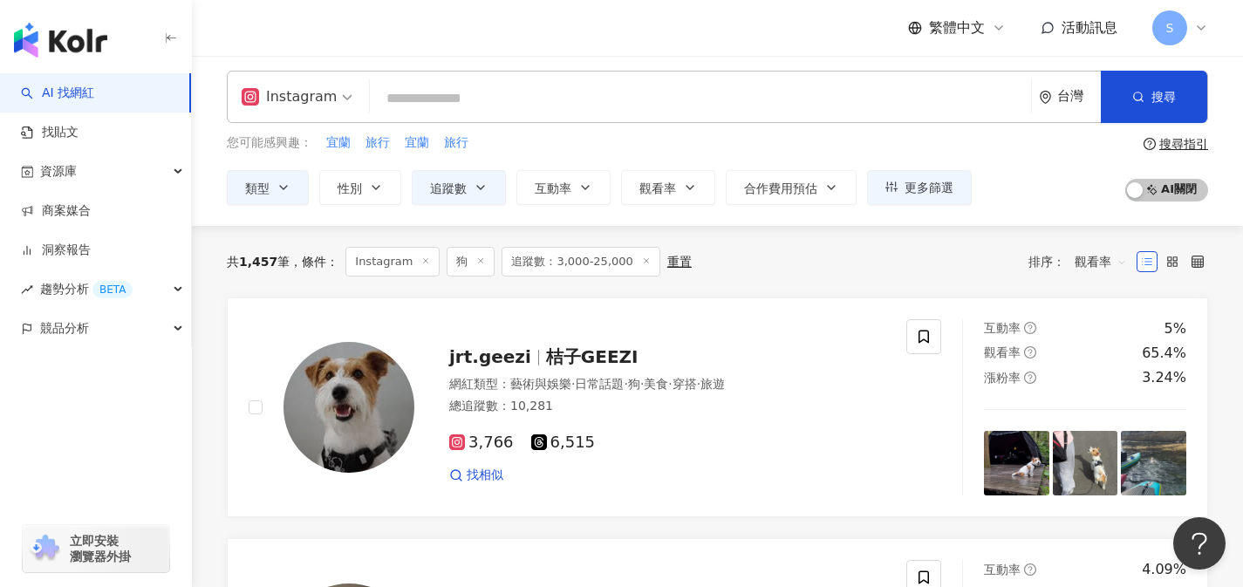
scroll to position [0, 0]
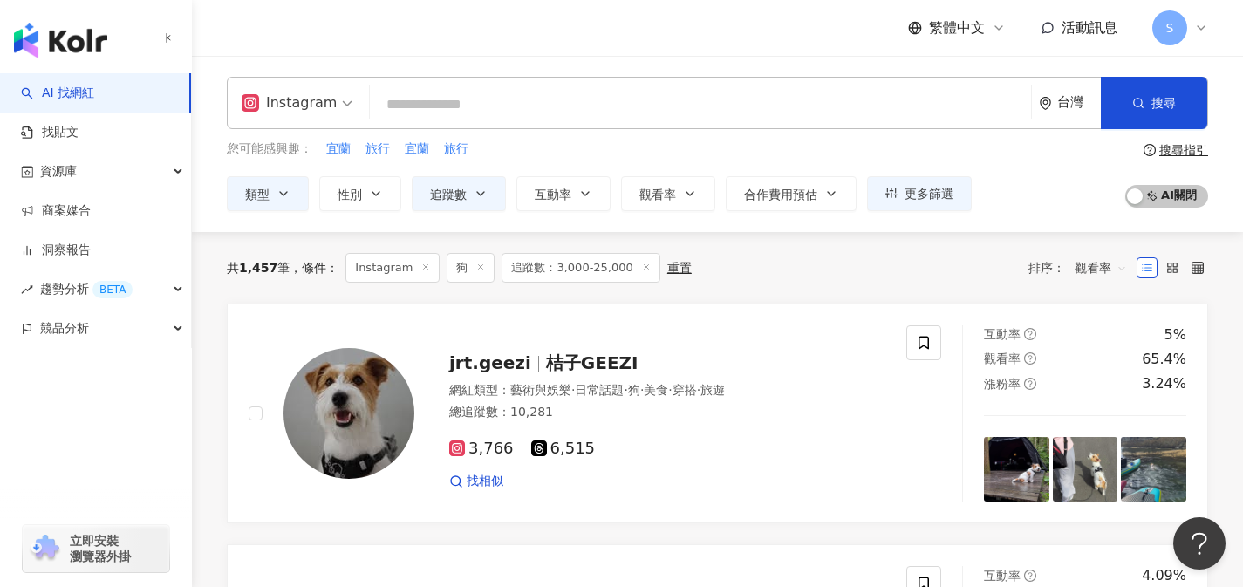
click at [796, 422] on div "網紅類型 ： 藝術與娛樂 · 日常話題 · 狗 · 美食 · 穿搭 · 旅遊 總追蹤數 ： 10,281" at bounding box center [667, 403] width 436 height 43
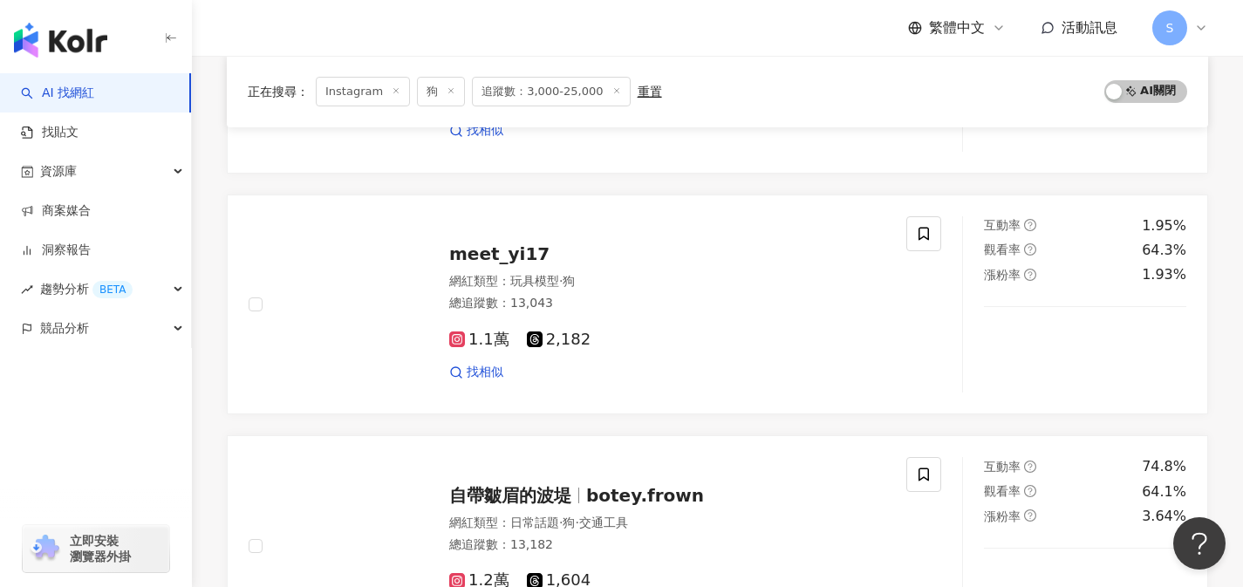
scroll to position [1814, 0]
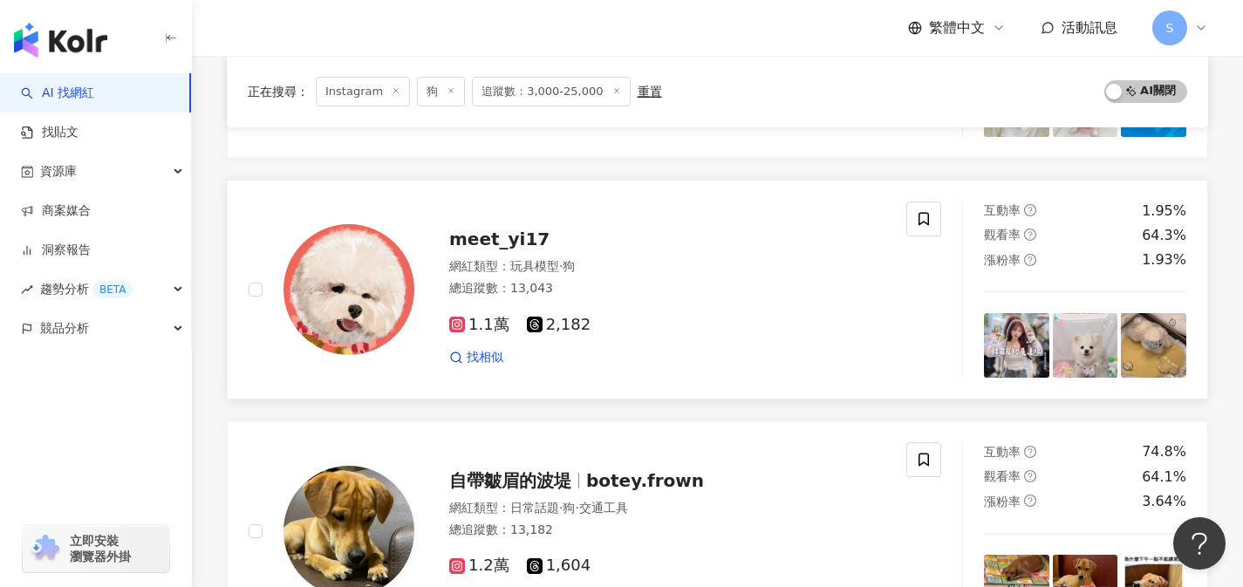
click at [643, 360] on div "找相似" at bounding box center [667, 357] width 436 height 17
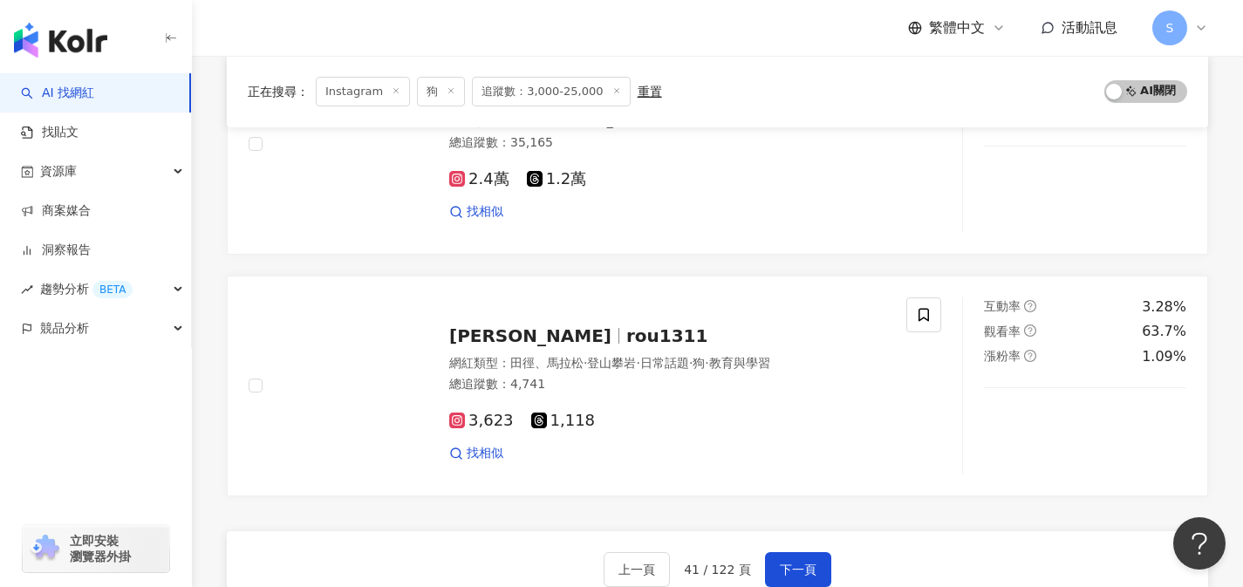
scroll to position [2690, 0]
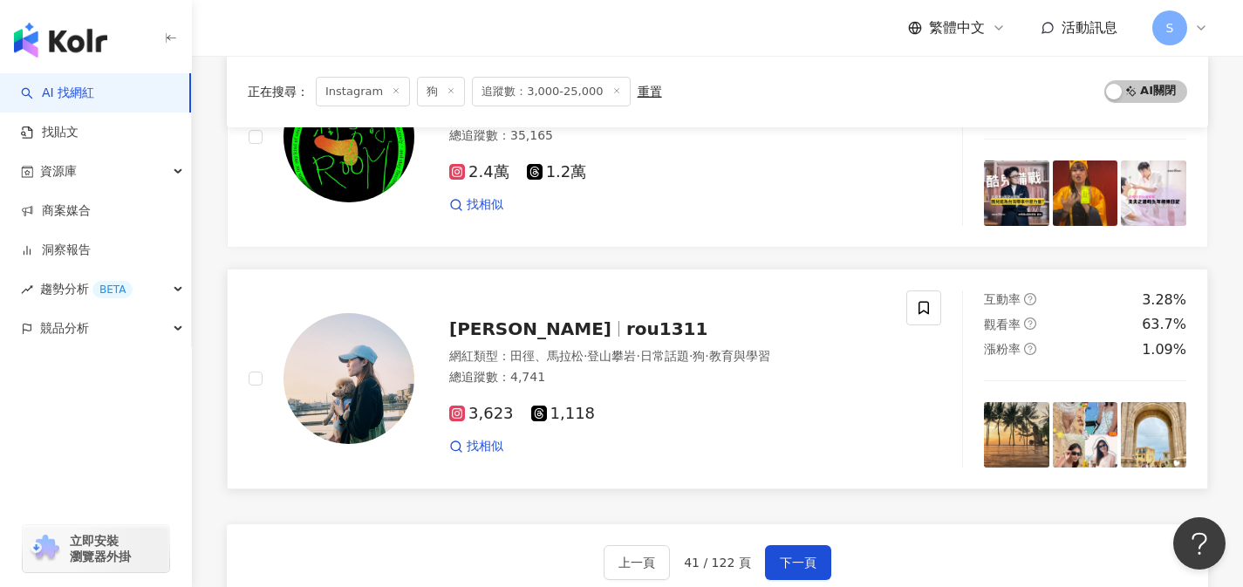
click at [773, 394] on div "3,623 1,118 找相似" at bounding box center [667, 423] width 436 height 65
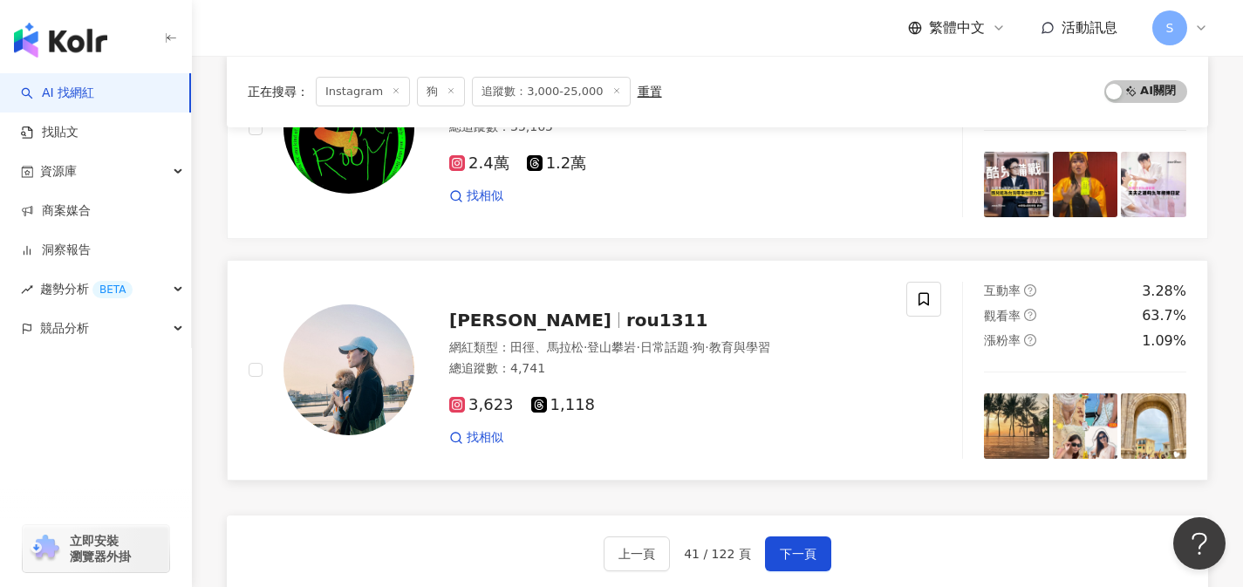
scroll to position [2729, 0]
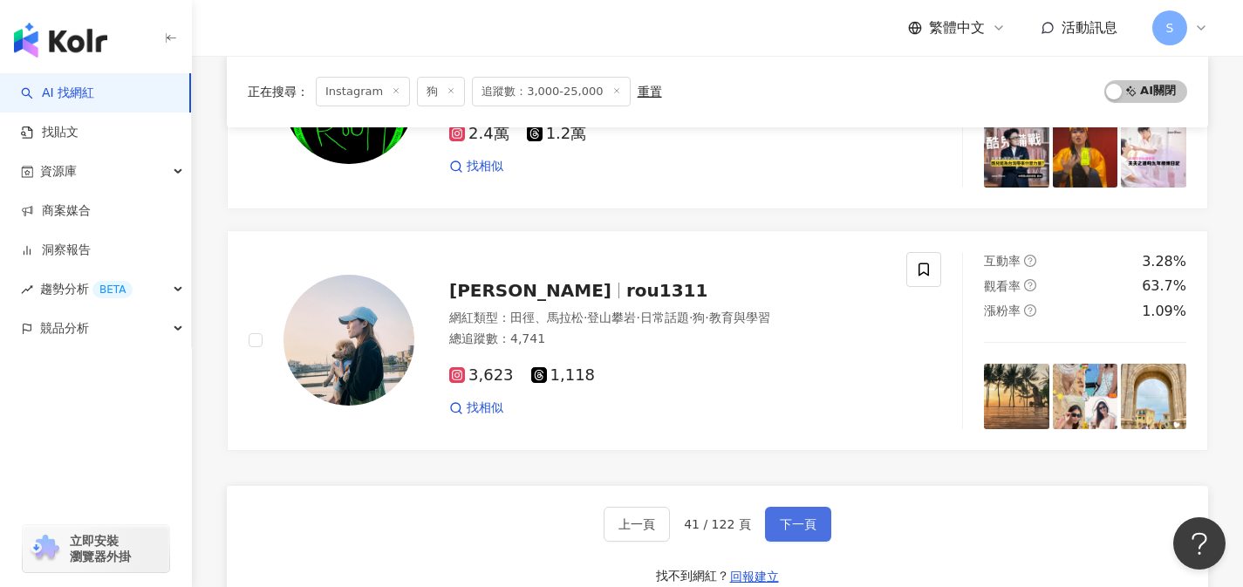
click at [802, 536] on button "下一頁" at bounding box center [798, 524] width 66 height 35
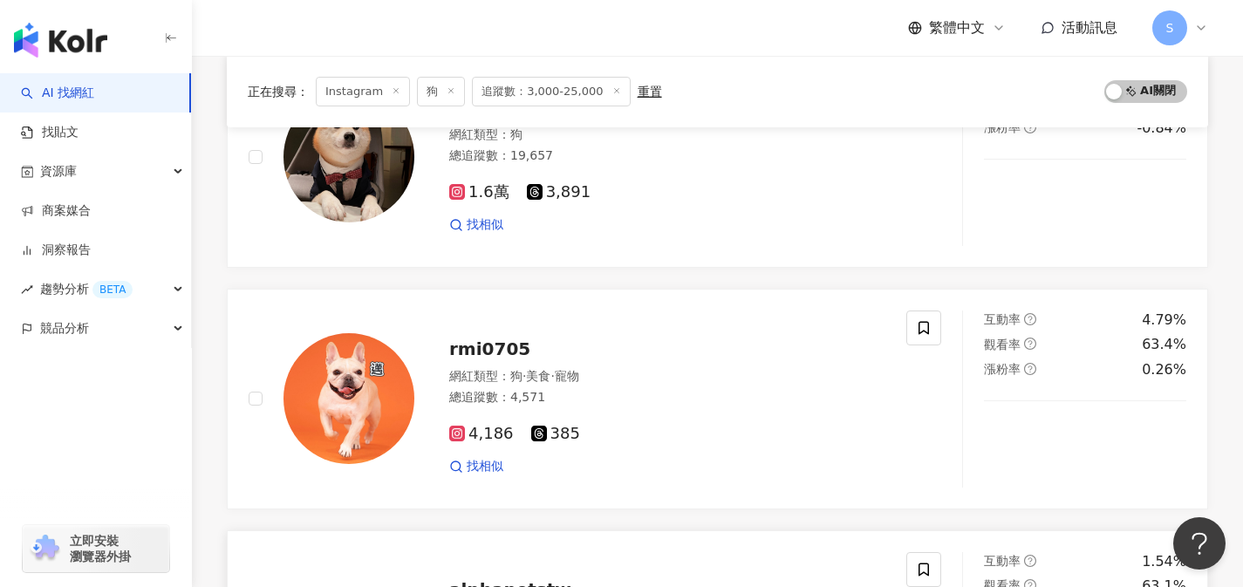
scroll to position [845, 0]
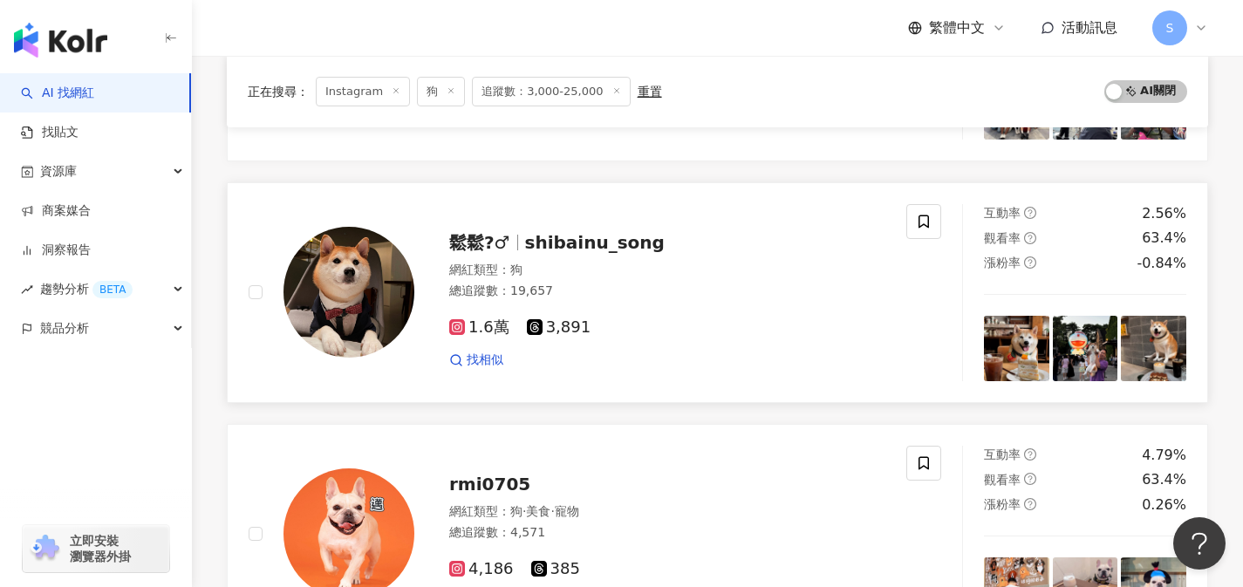
click at [847, 365] on div "找相似" at bounding box center [667, 359] width 436 height 17
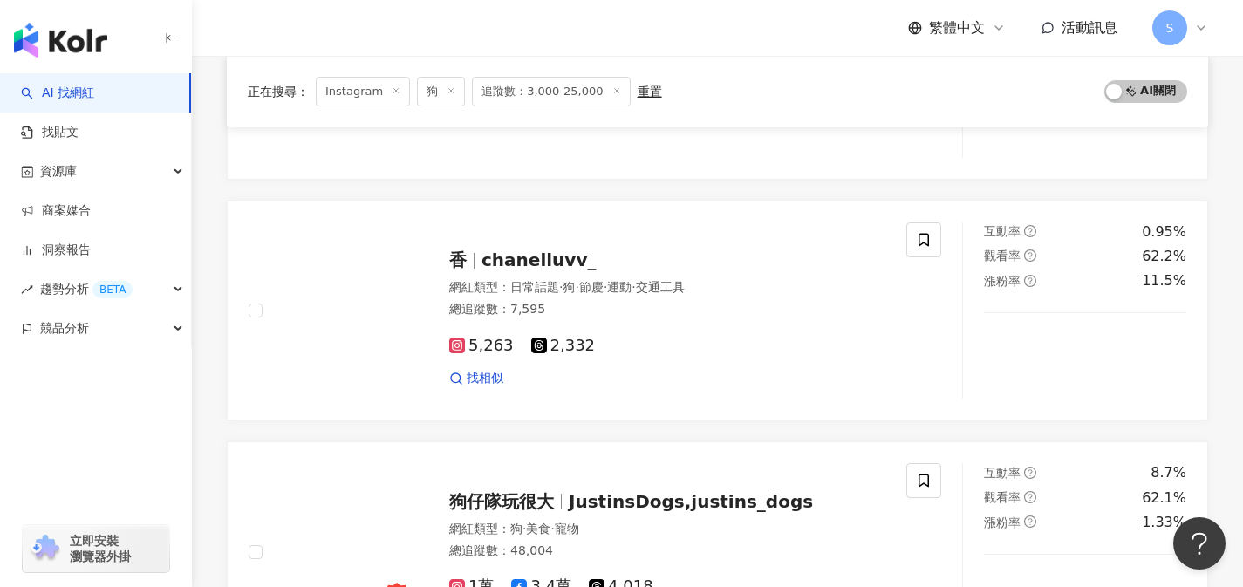
scroll to position [2766, 0]
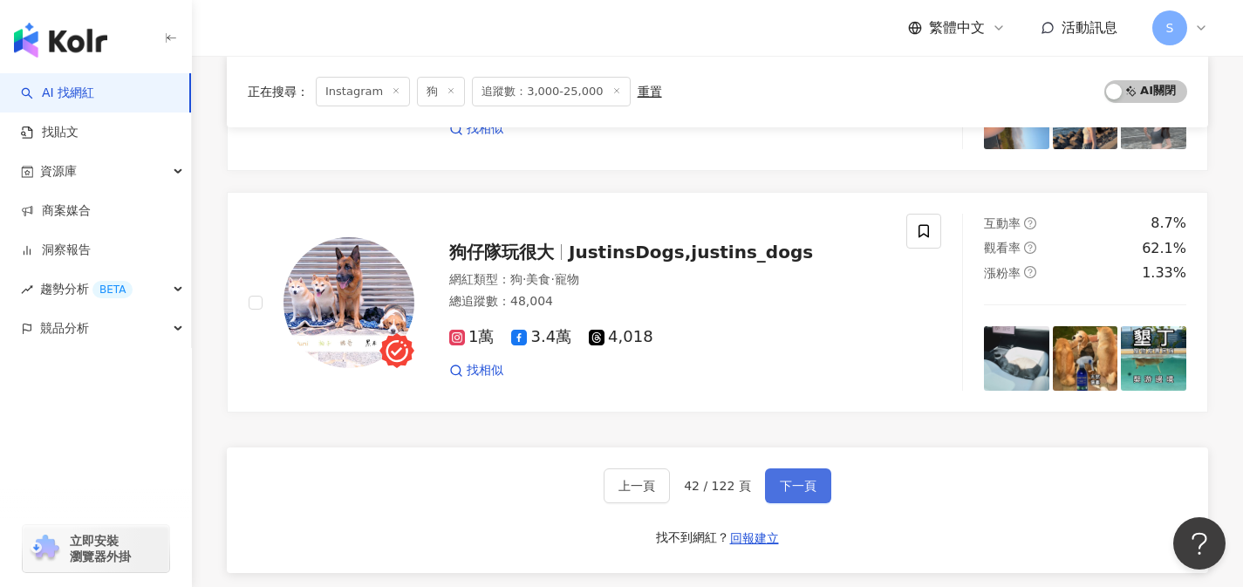
click at [783, 480] on span "下一頁" at bounding box center [798, 486] width 37 height 14
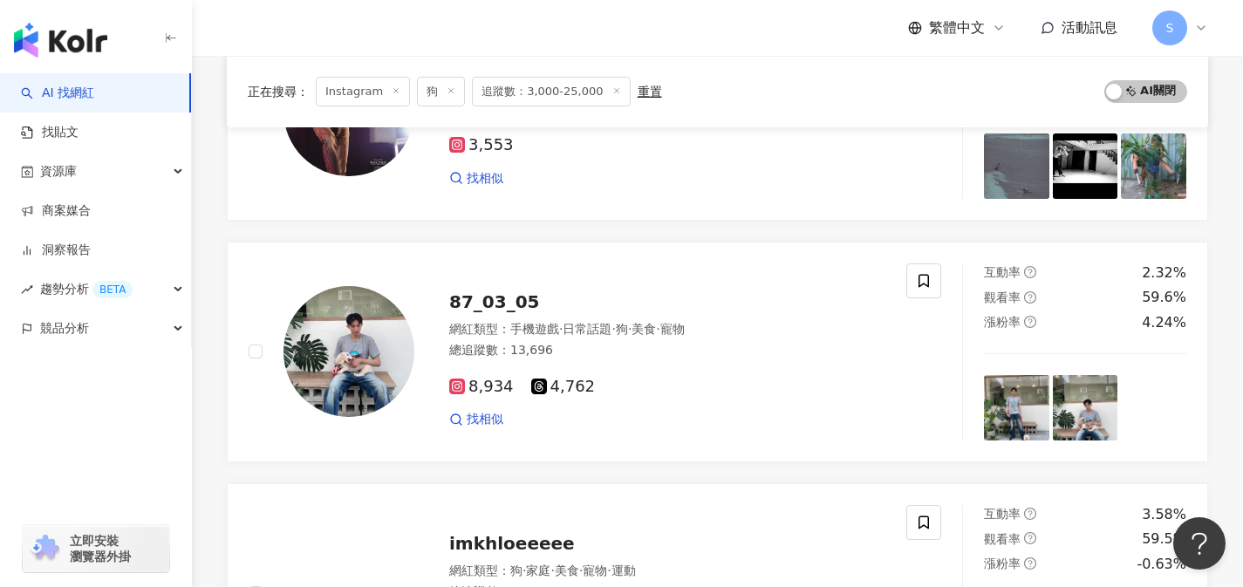
scroll to position [2003, 0]
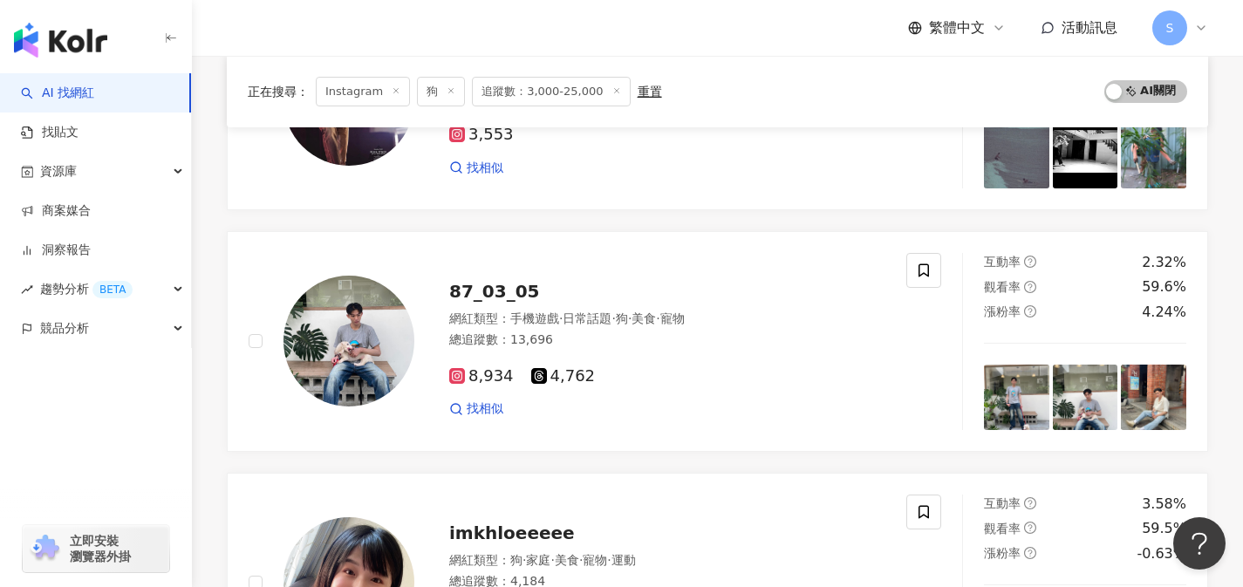
click at [847, 394] on div "8,934 4,762 找相似" at bounding box center [667, 385] width 436 height 65
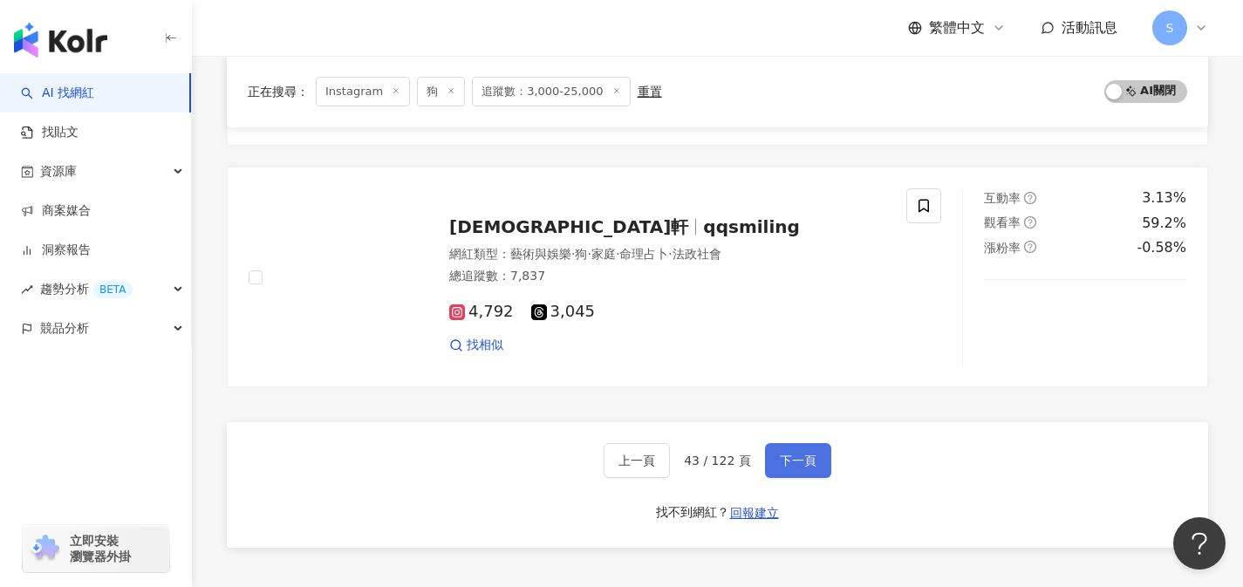
scroll to position [2783, 0]
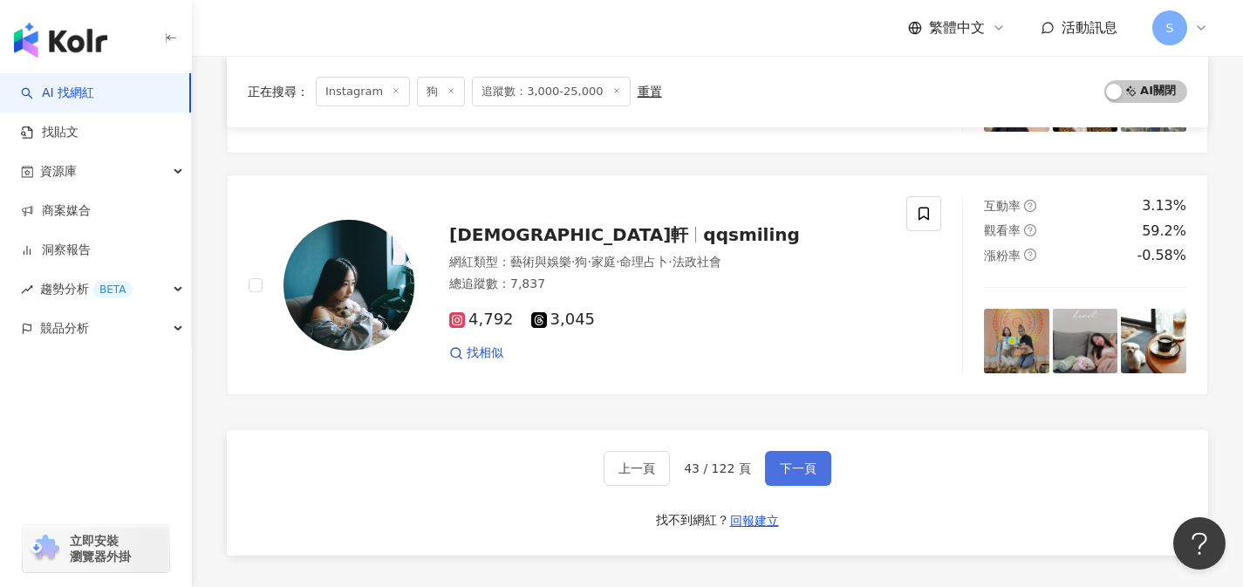
click at [817, 338] on div "4,792 3,045 找相似" at bounding box center [667, 328] width 436 height 65
click at [821, 473] on button "下一頁" at bounding box center [798, 468] width 66 height 35
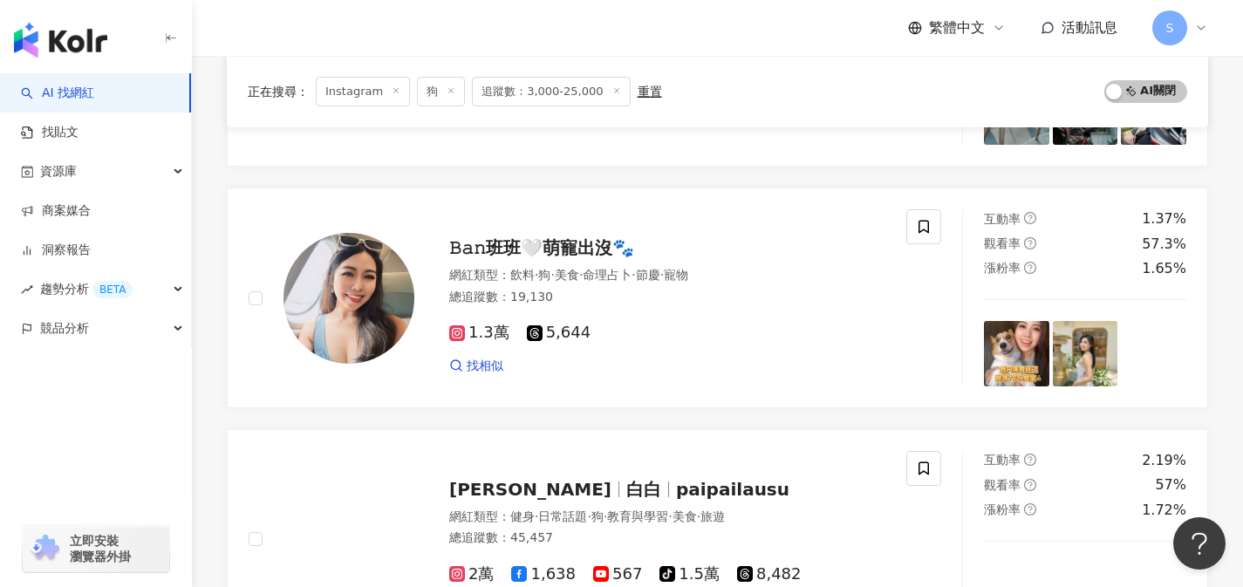
scroll to position [2290, 0]
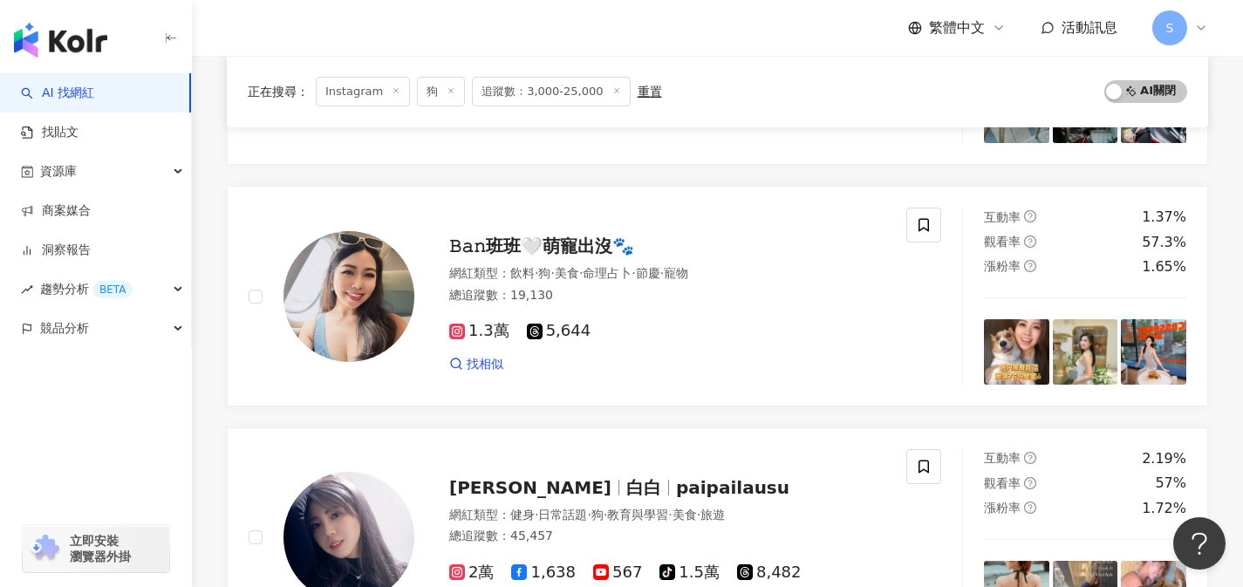
click at [741, 382] on div "𝙱𝚊𝚗班班🤍萌寵出沒🐾 網紅類型 ： 飲料 · 狗 · 美食 · 命理占卜 · 節慶 · 寵物 總追蹤數 ： 19,130 1.3萬 5,644 找相似" at bounding box center [578, 296] width 658 height 177
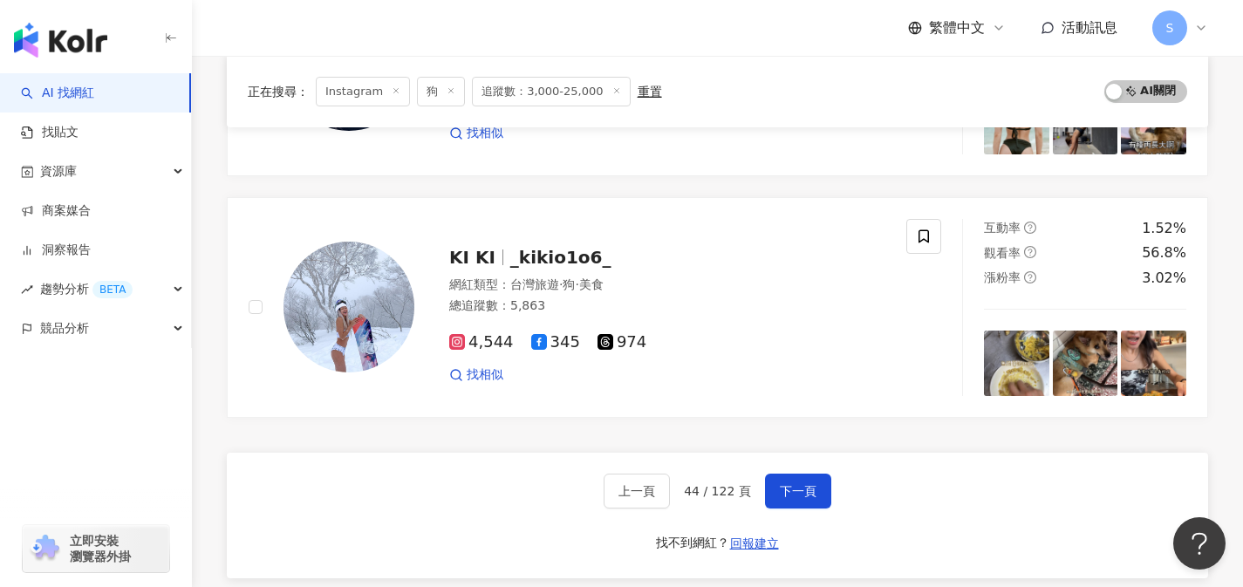
scroll to position [2791, 0]
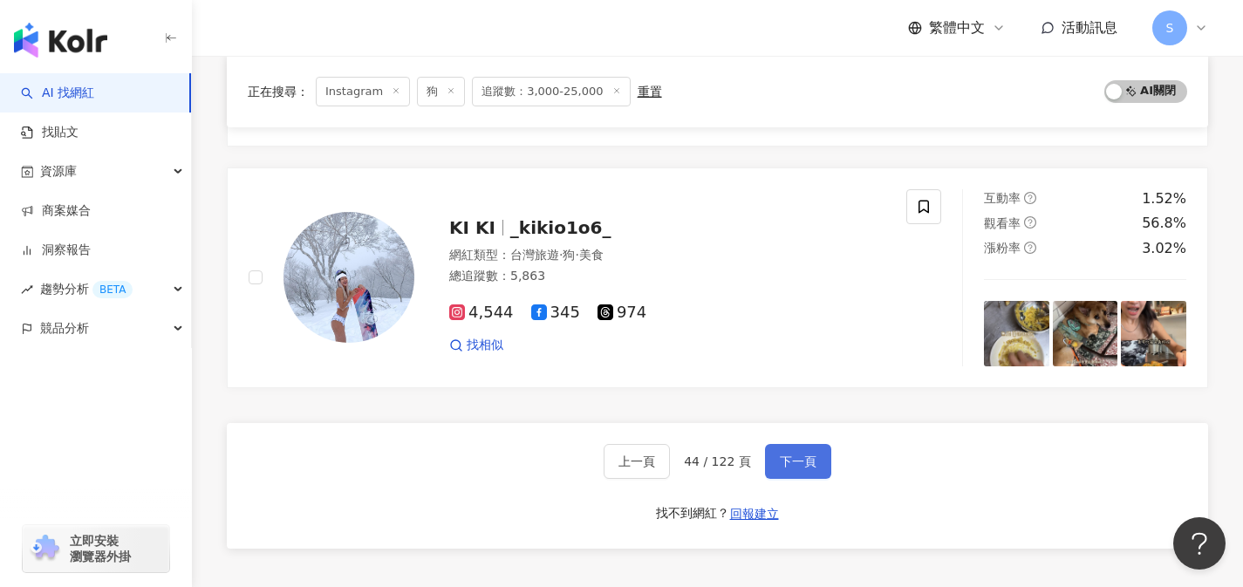
click at [804, 455] on span "下一頁" at bounding box center [798, 461] width 37 height 14
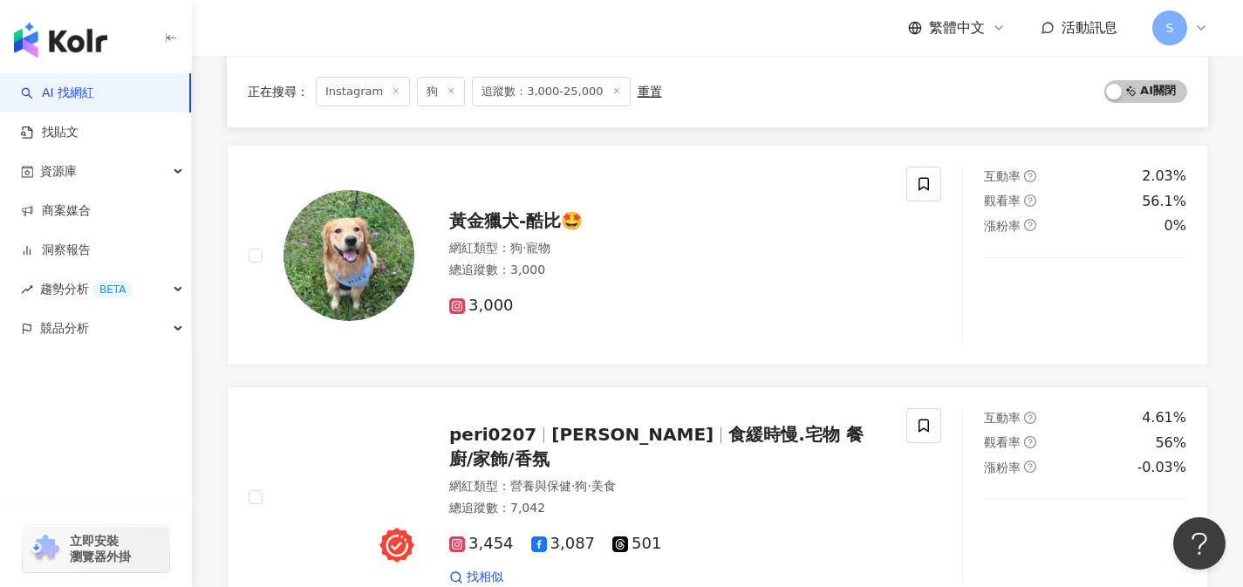
scroll to position [1369, 0]
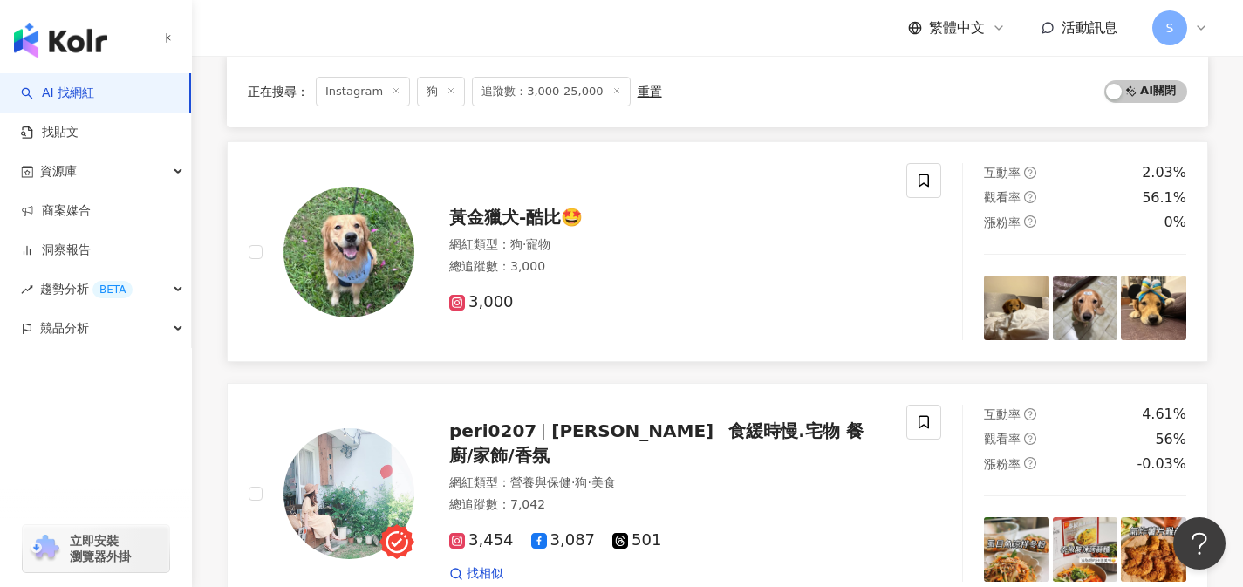
click at [703, 269] on div "總追蹤數 ： 3,000" at bounding box center [667, 266] width 436 height 17
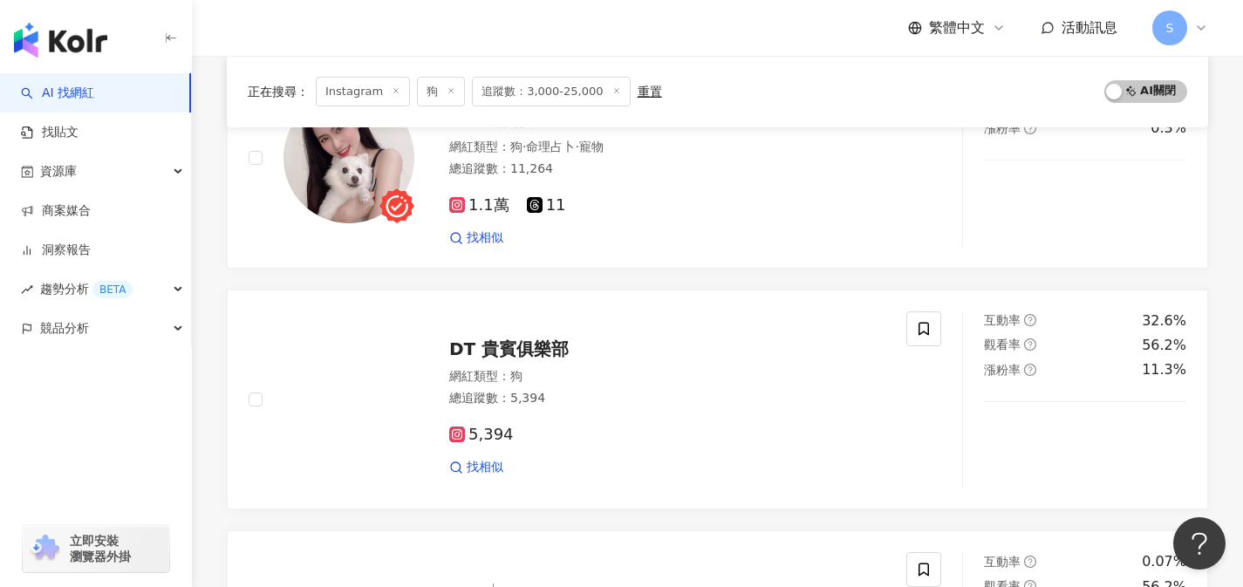
scroll to position [496, 0]
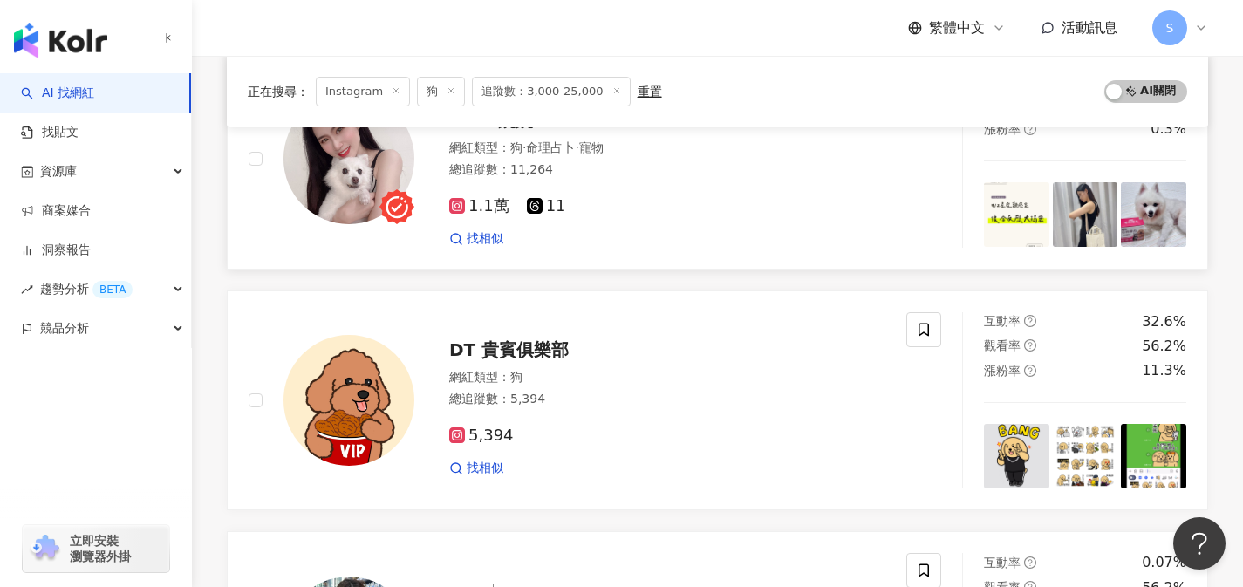
click at [772, 183] on div "1.1萬 11 找相似" at bounding box center [667, 215] width 436 height 65
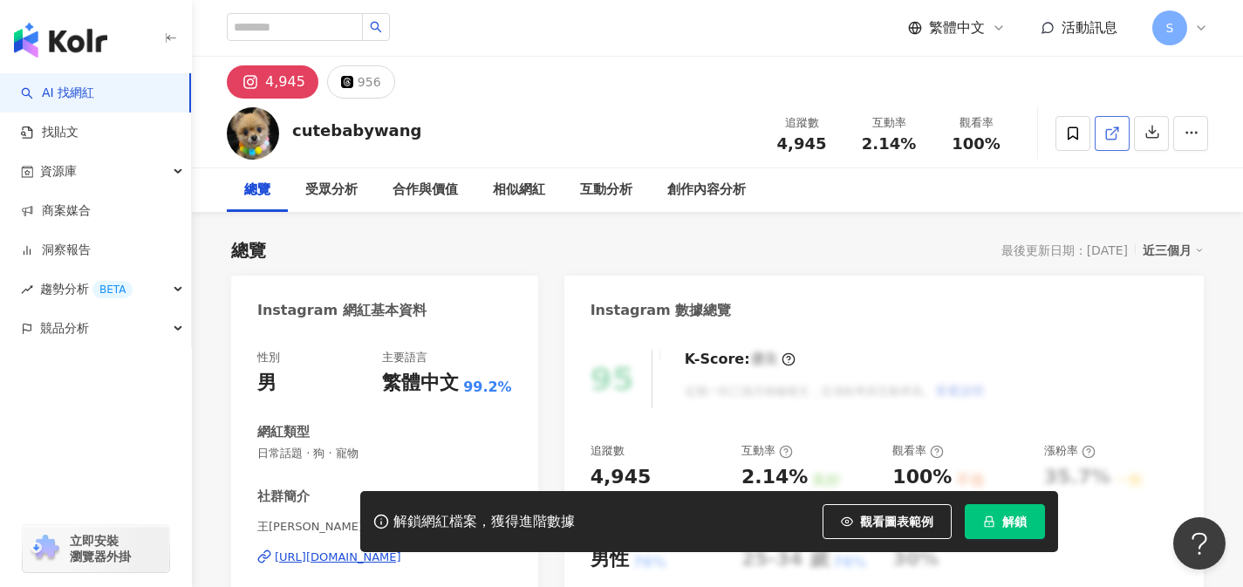
click at [1113, 135] on icon at bounding box center [1112, 134] width 16 height 16
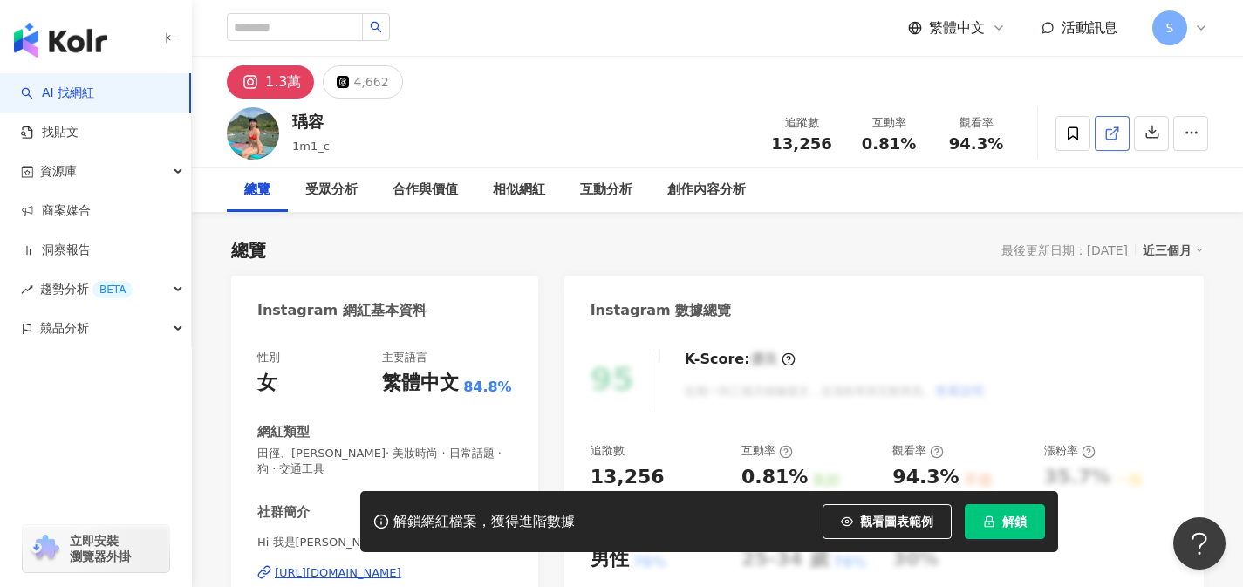
click at [1115, 118] on link at bounding box center [1111, 133] width 35 height 35
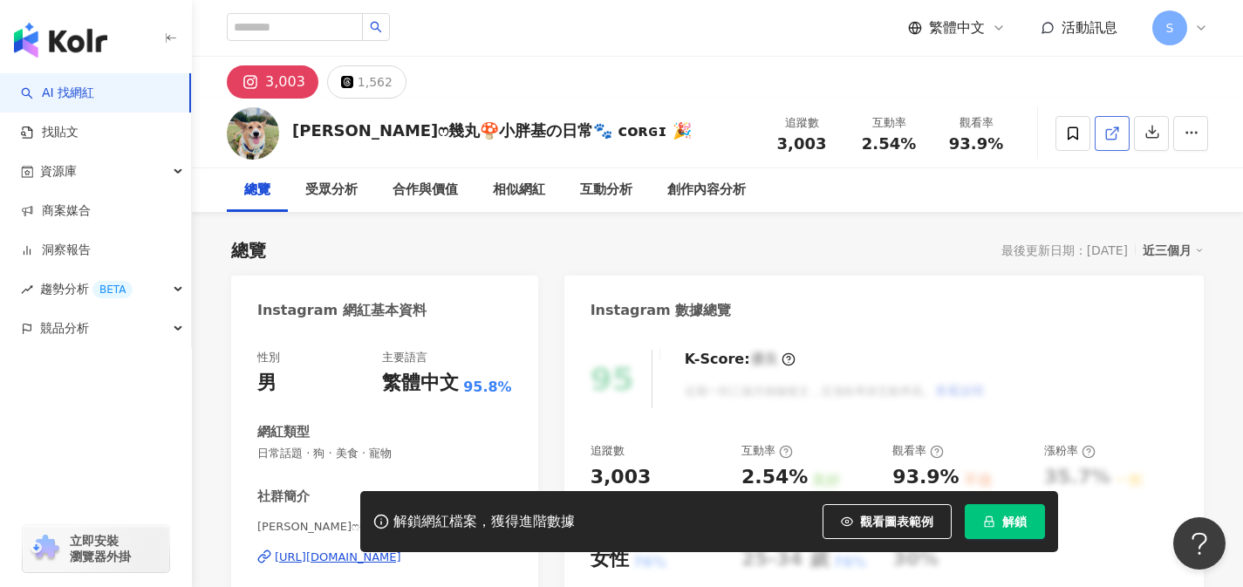
click at [1116, 143] on link at bounding box center [1111, 133] width 35 height 35
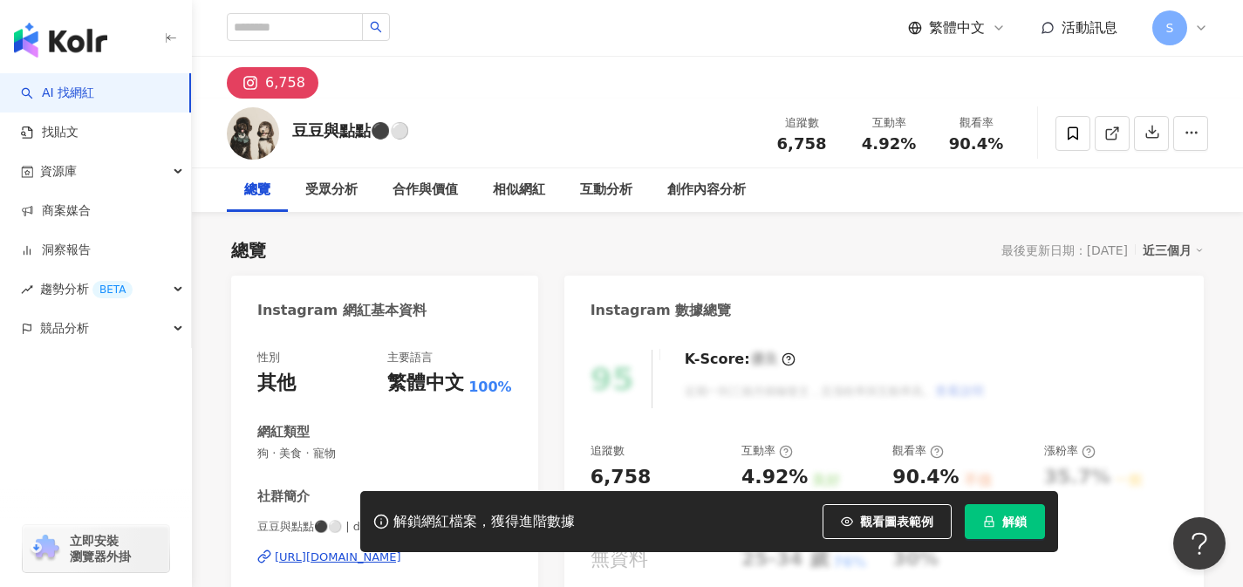
click at [1099, 144] on link at bounding box center [1111, 133] width 35 height 35
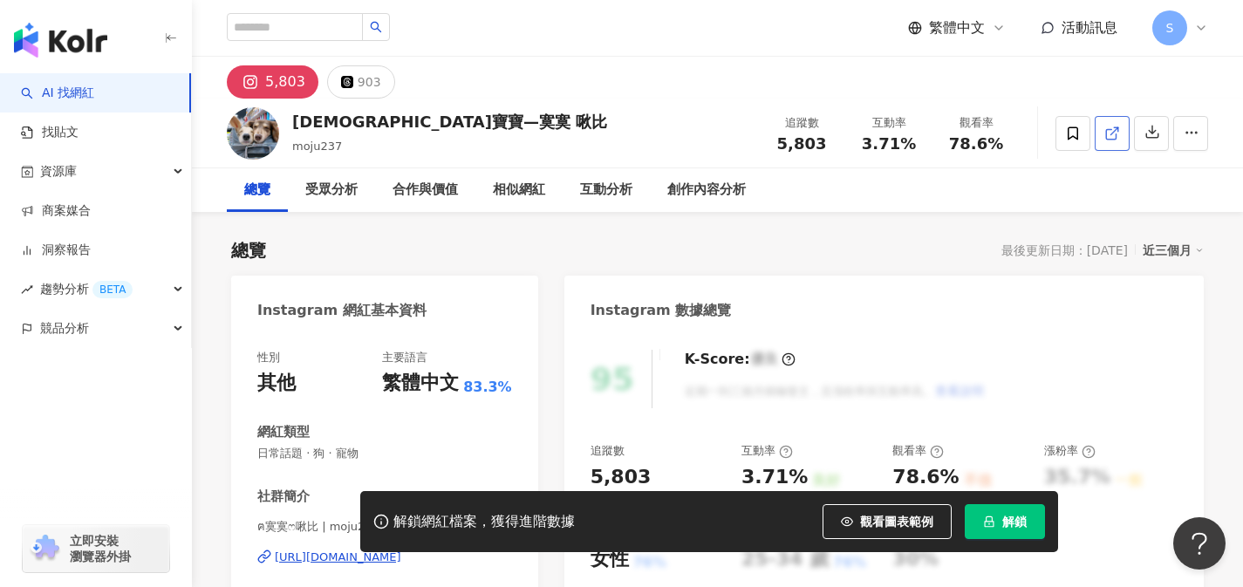
click at [1115, 137] on icon at bounding box center [1111, 134] width 10 height 10
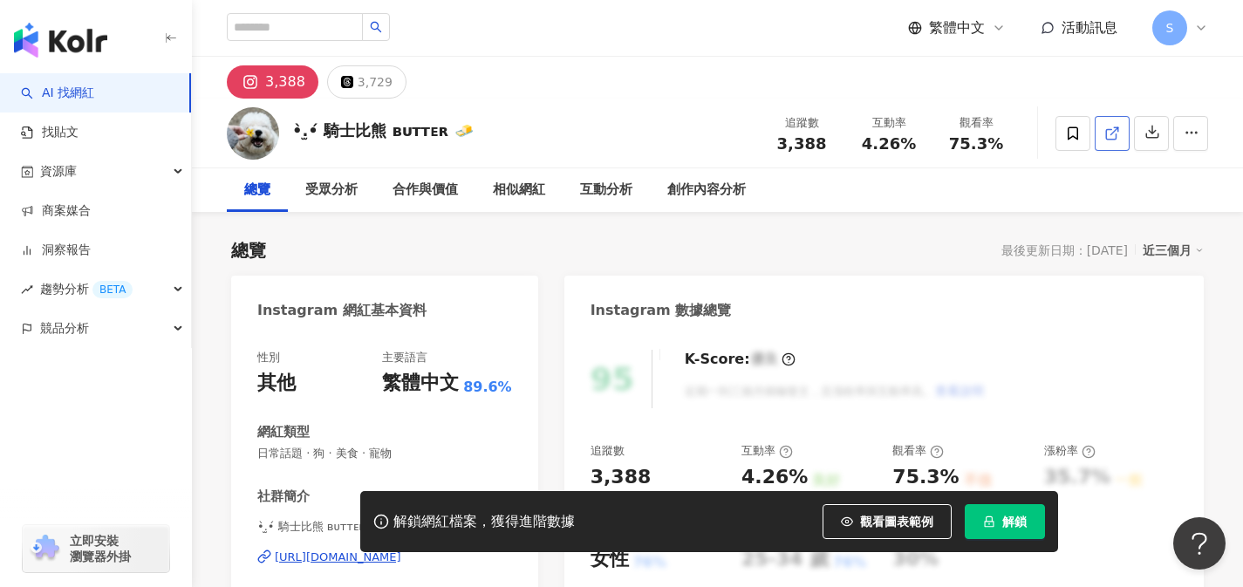
click at [1103, 140] on link at bounding box center [1111, 133] width 35 height 35
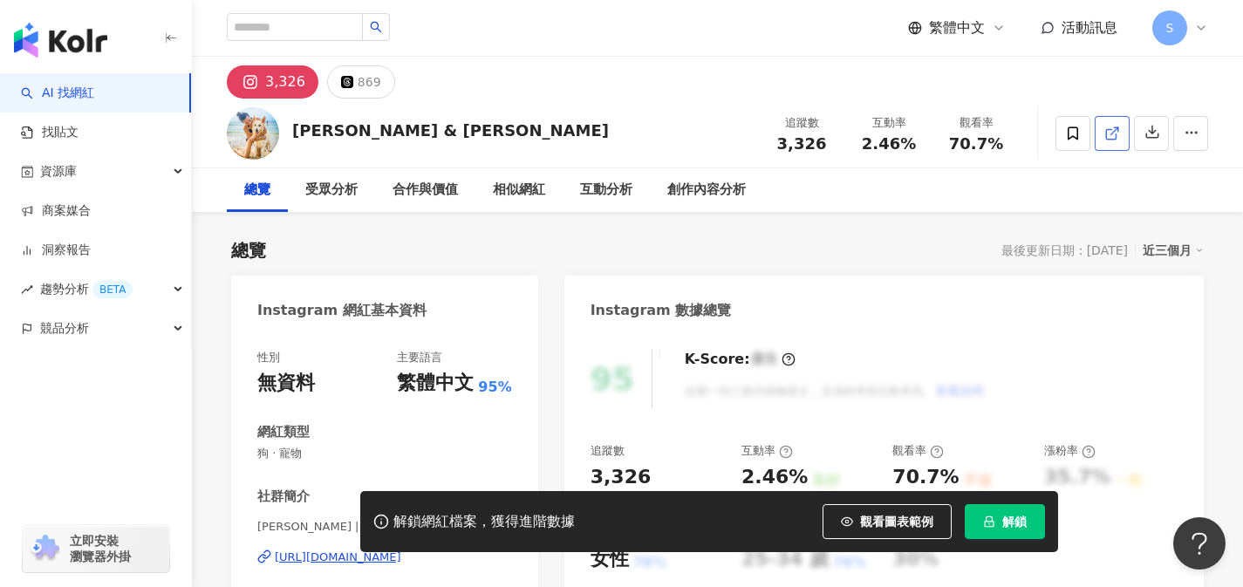
click at [1108, 146] on link at bounding box center [1111, 133] width 35 height 35
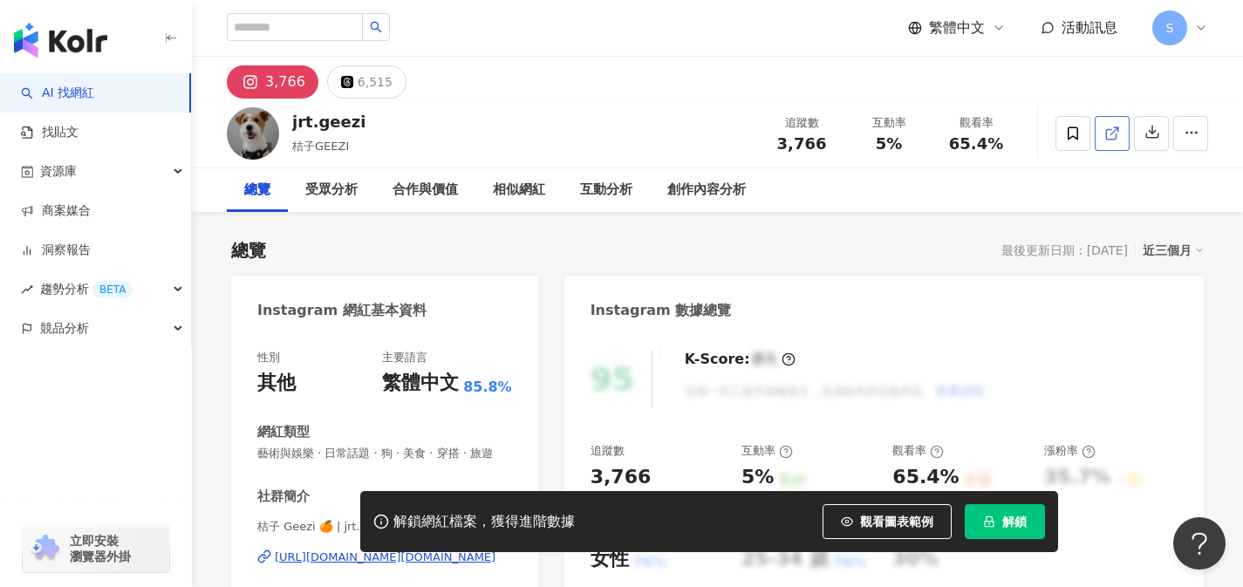
click at [1109, 138] on icon at bounding box center [1111, 134] width 10 height 10
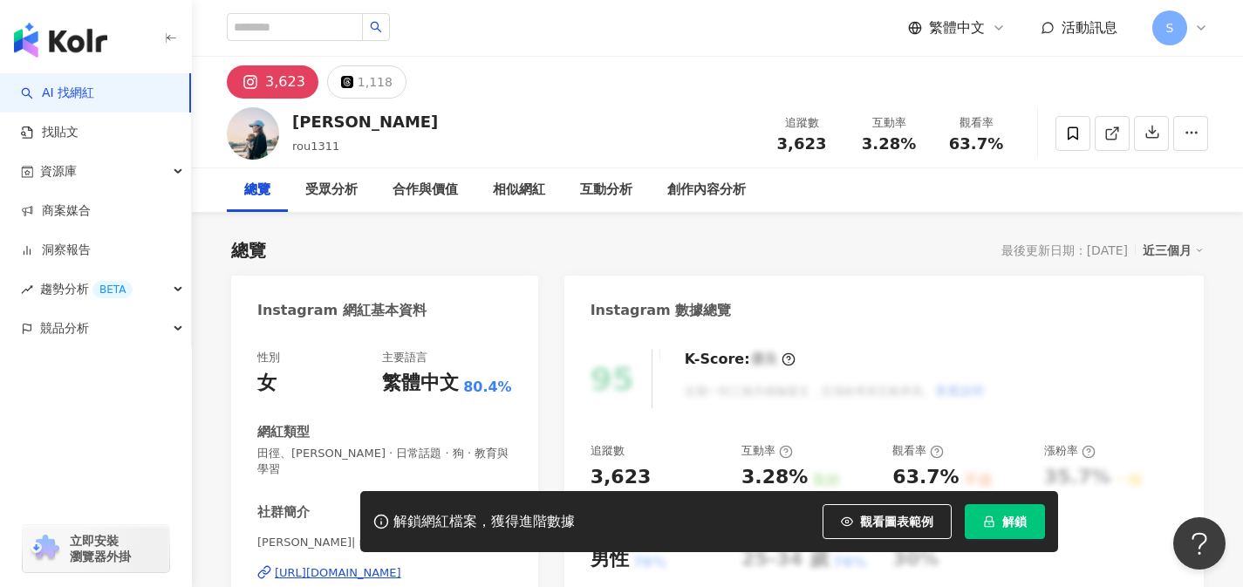
click at [1113, 122] on link at bounding box center [1111, 133] width 35 height 35
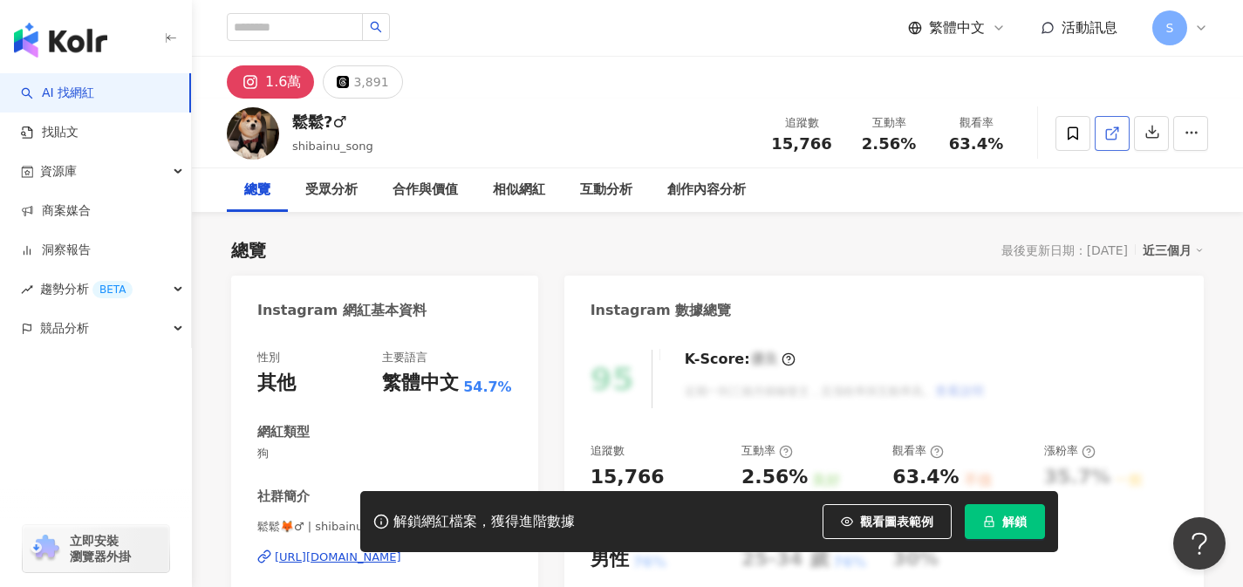
click at [1105, 124] on span at bounding box center [1112, 133] width 16 height 18
click at [1108, 133] on icon at bounding box center [1112, 134] width 16 height 16
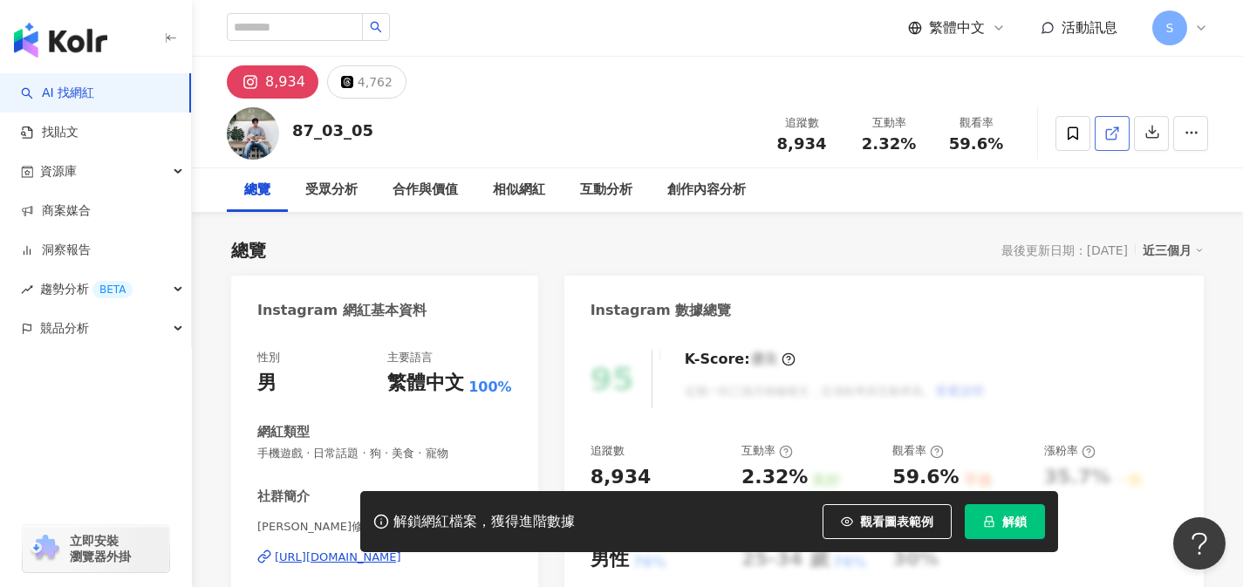
click at [1107, 140] on icon at bounding box center [1112, 134] width 16 height 16
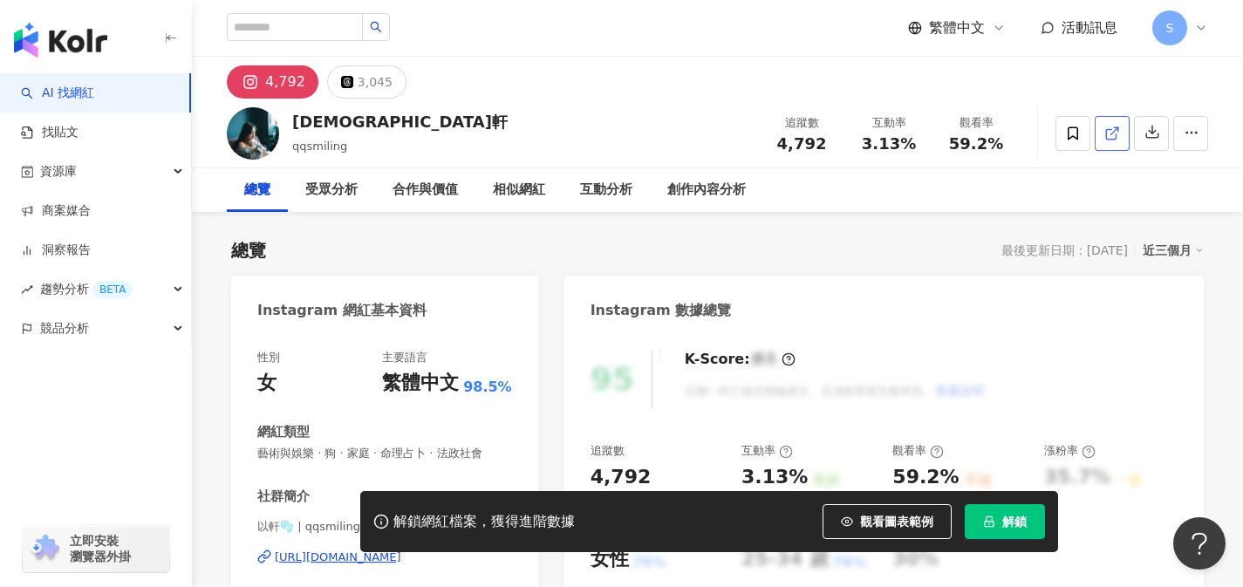
click at [1115, 128] on line at bounding box center [1114, 130] width 7 height 7
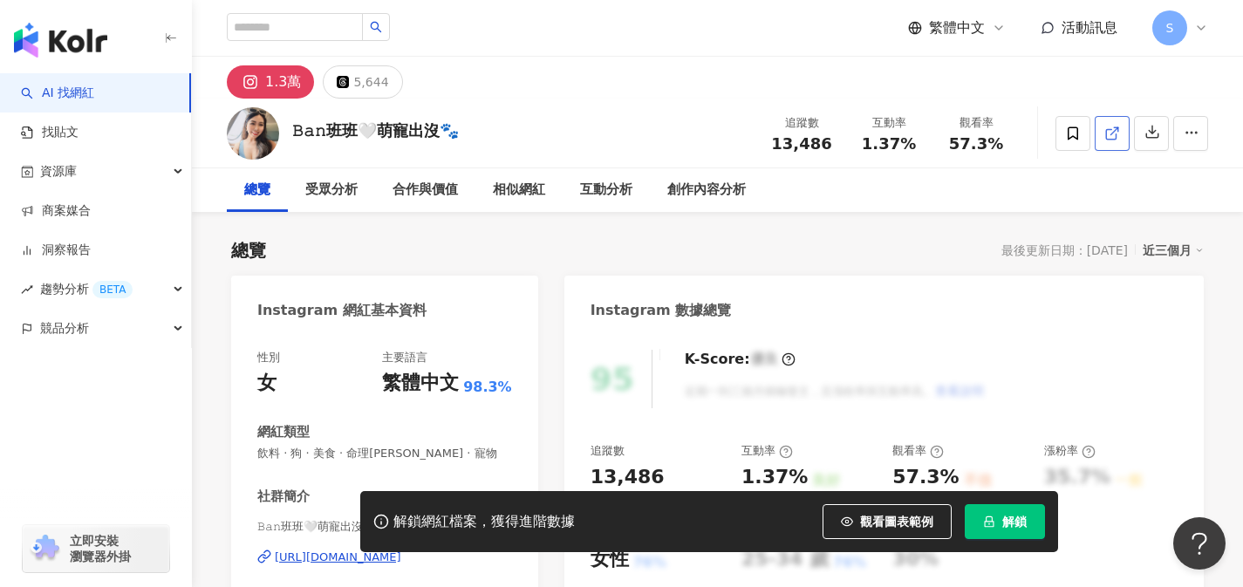
click at [1122, 129] on link at bounding box center [1111, 133] width 35 height 35
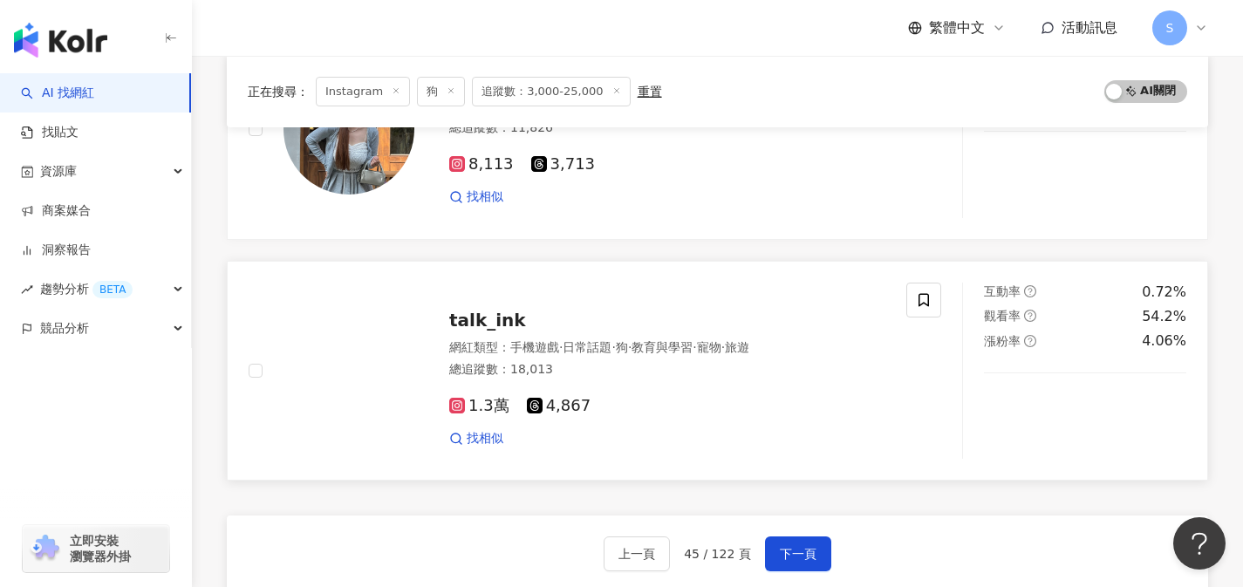
scroll to position [2715, 0]
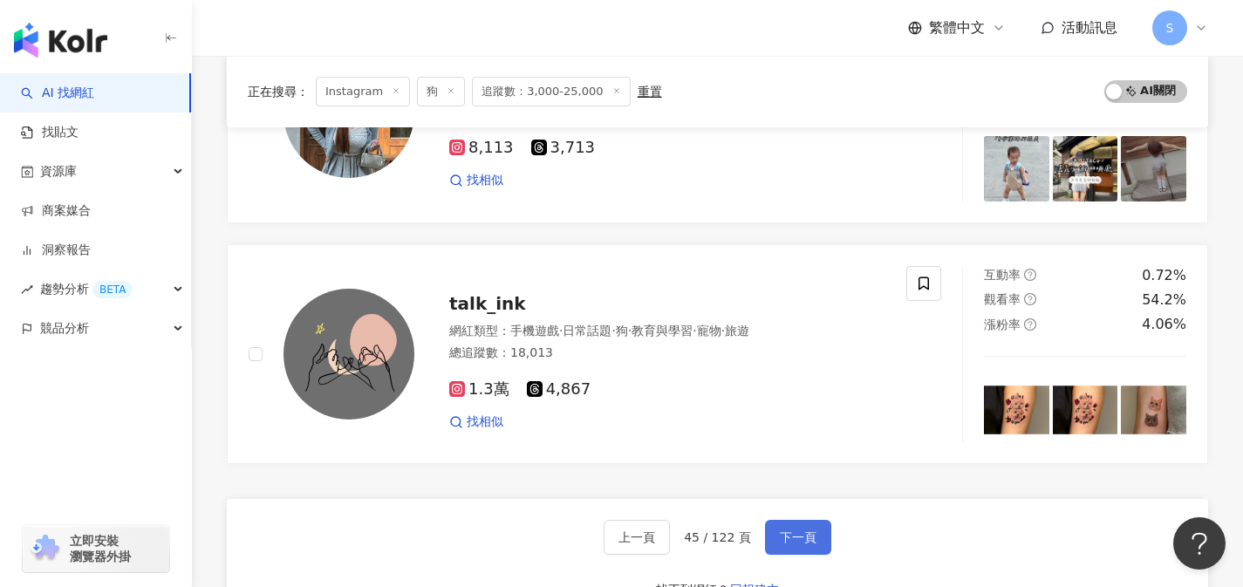
click at [797, 532] on span "下一頁" at bounding box center [798, 537] width 37 height 14
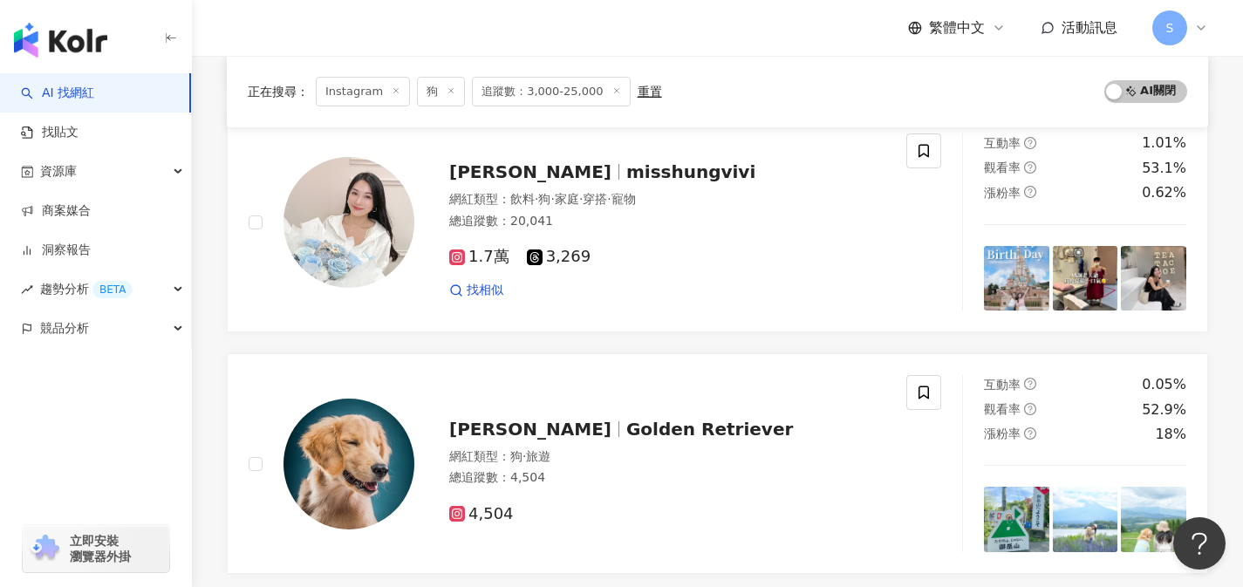
scroll to position [1728, 0]
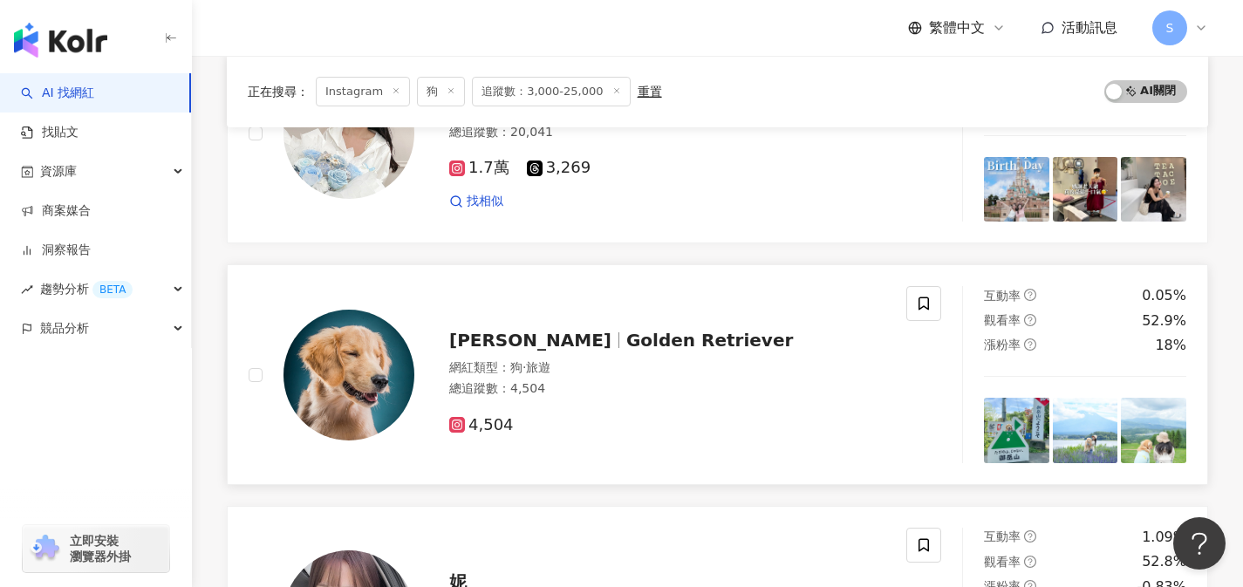
click at [822, 421] on div "4,504" at bounding box center [667, 425] width 436 height 19
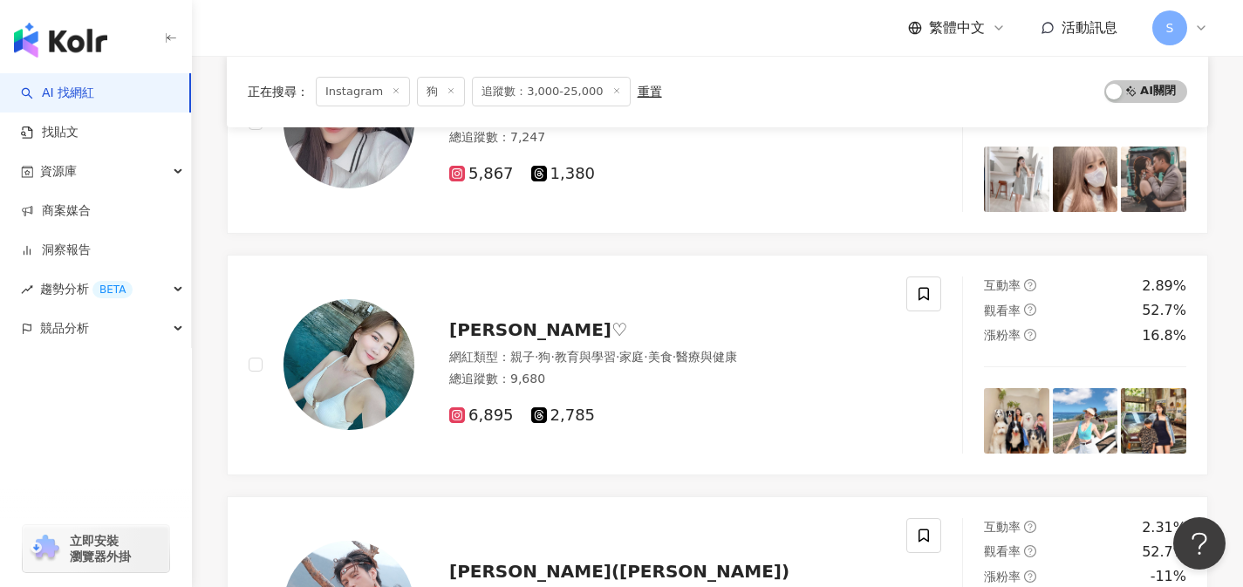
scroll to position [2202, 0]
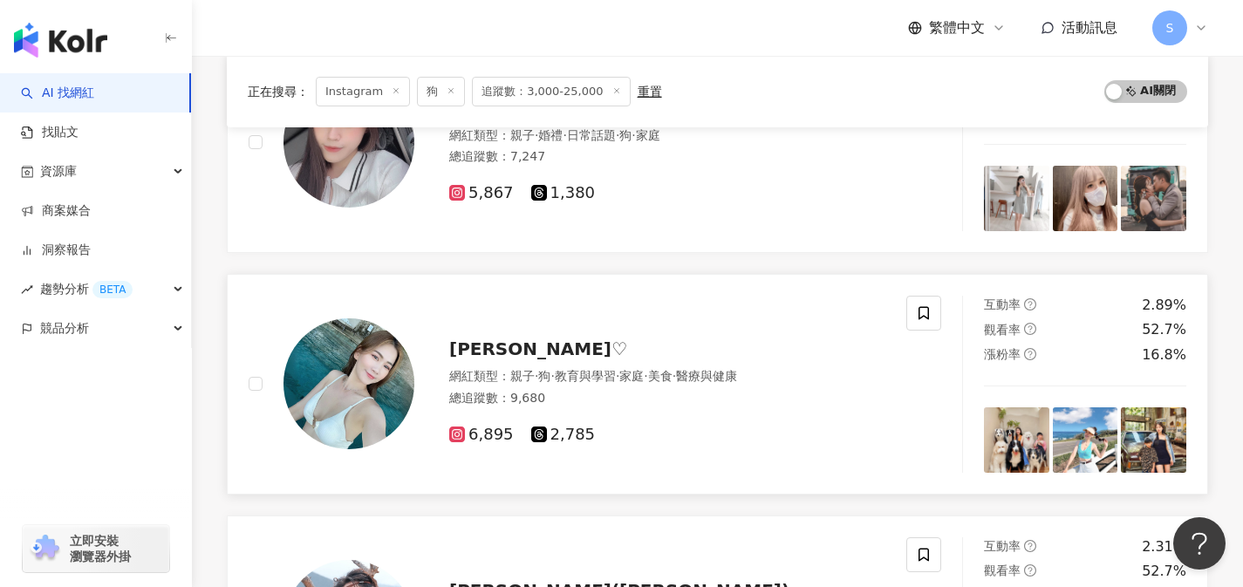
click at [791, 348] on div "韋wei♡︎" at bounding box center [667, 349] width 436 height 24
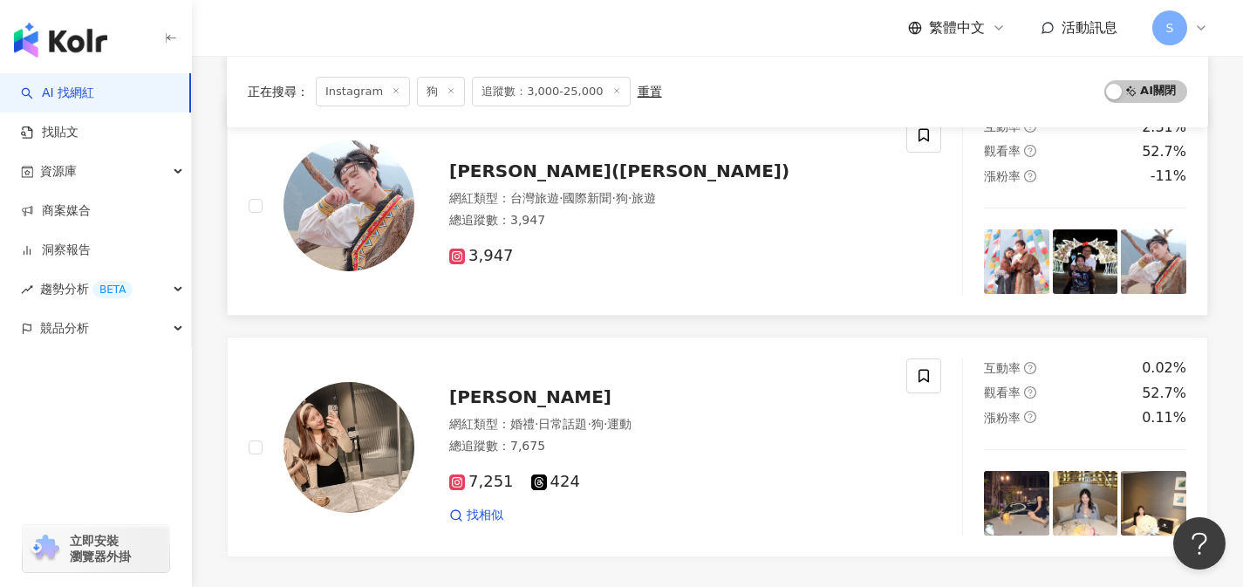
scroll to position [2902, 0]
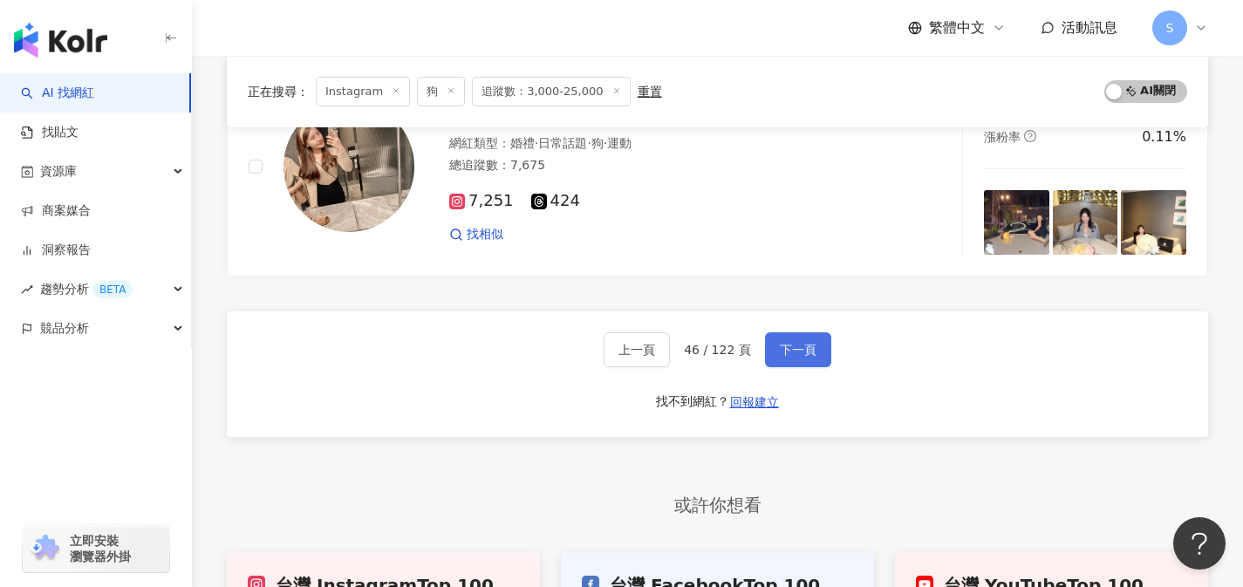
click at [807, 346] on span "下一頁" at bounding box center [798, 350] width 37 height 14
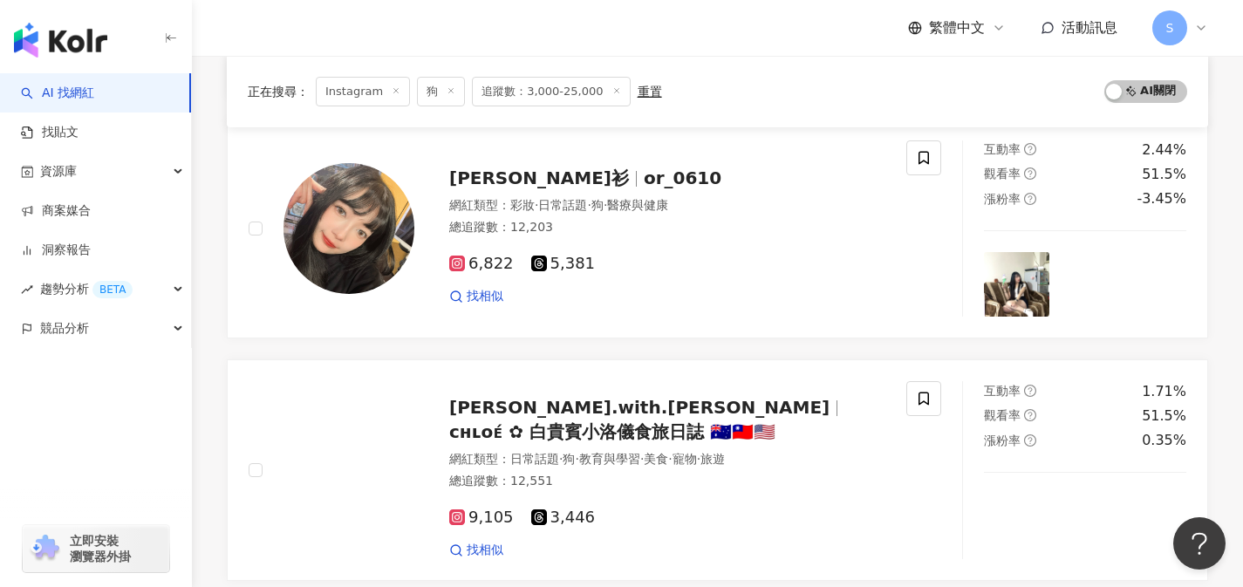
scroll to position [2493, 0]
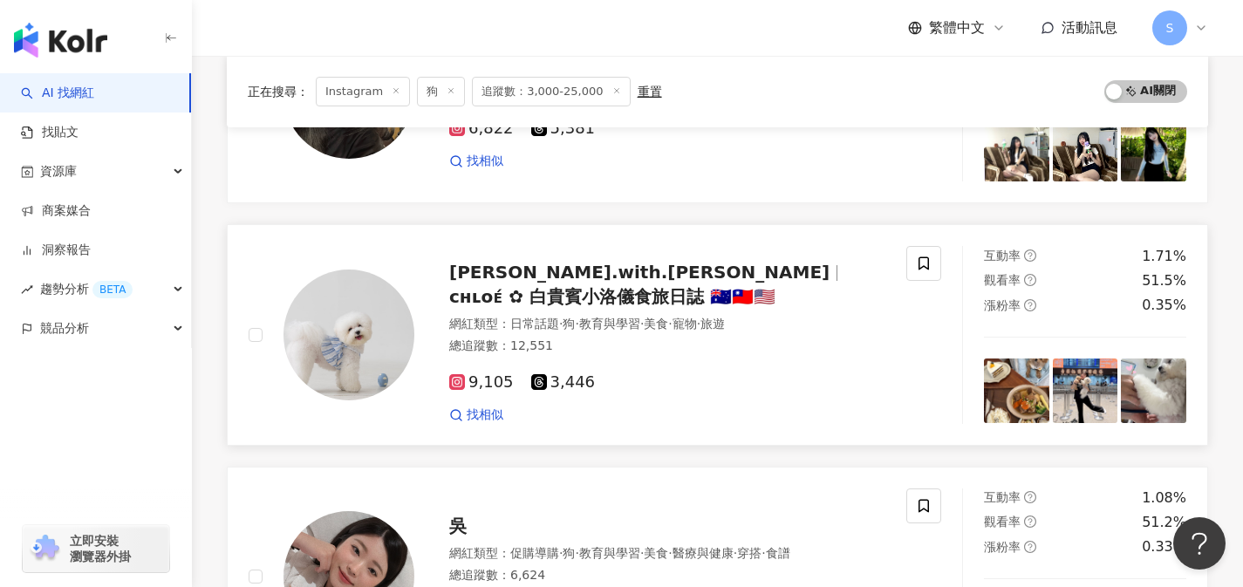
click at [717, 391] on div "9,105 3,446" at bounding box center [667, 382] width 436 height 19
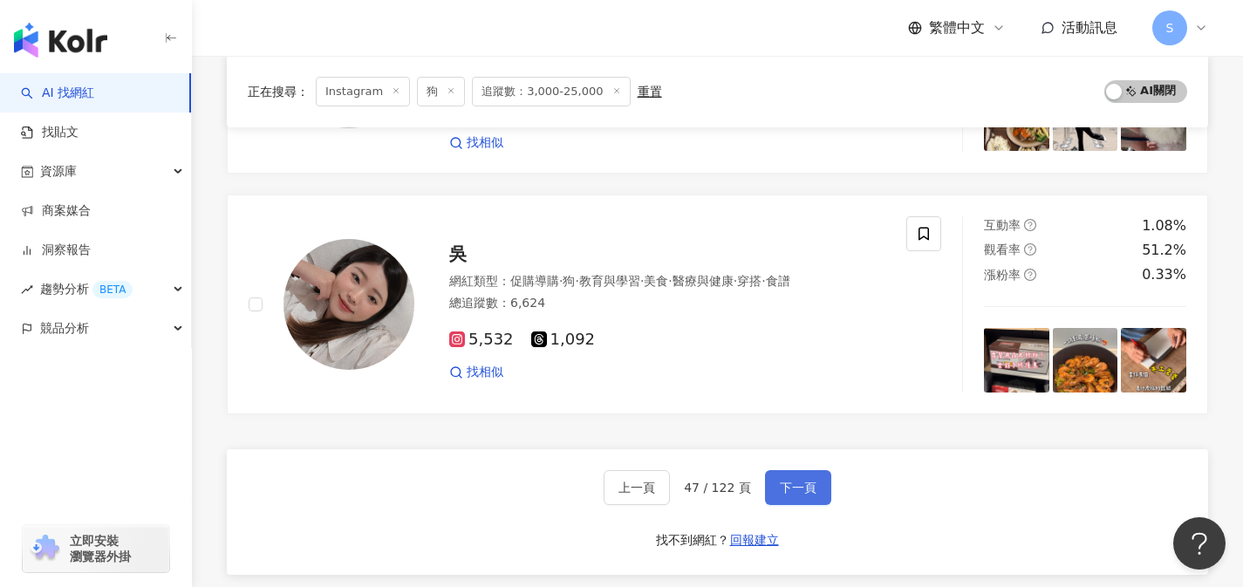
click at [817, 495] on button "下一頁" at bounding box center [798, 487] width 66 height 35
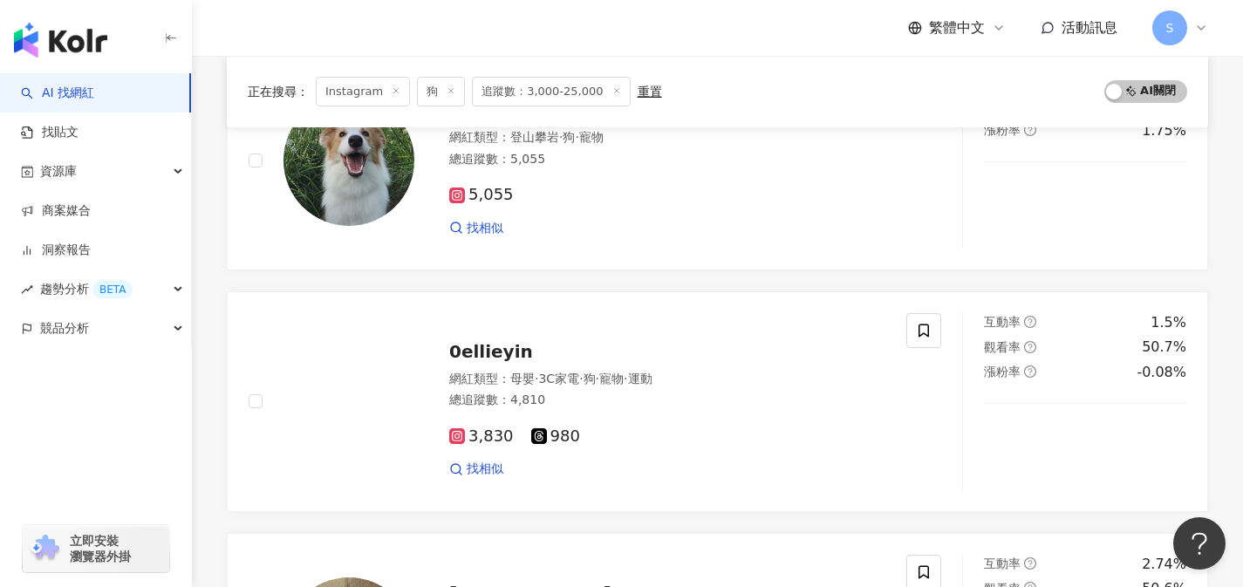
scroll to position [1220, 0]
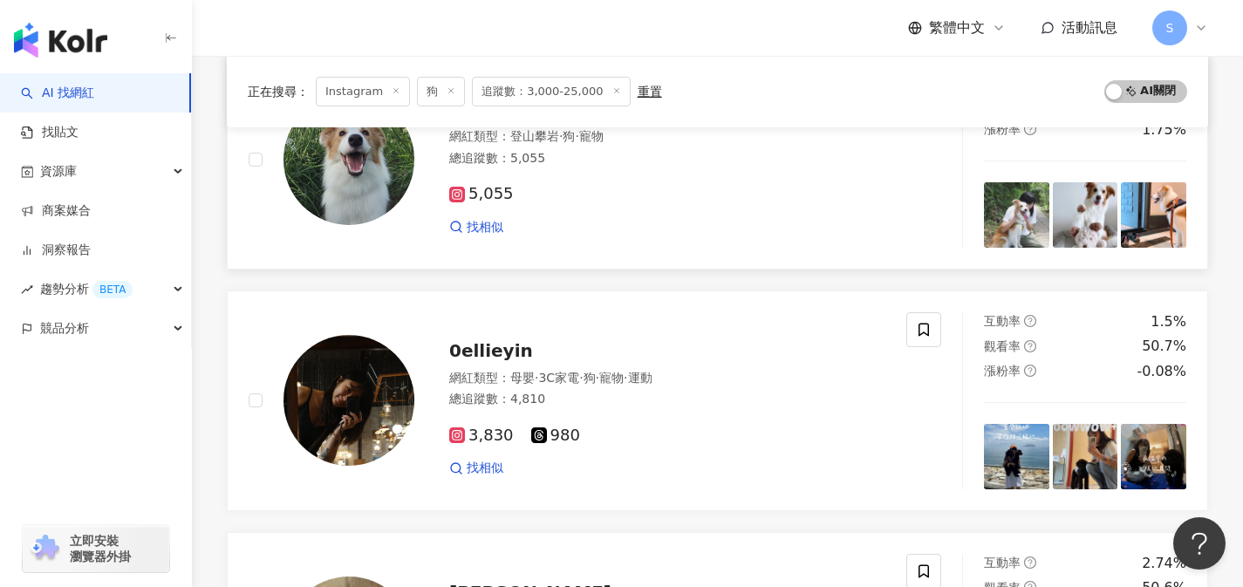
click at [726, 217] on div "5,055 找相似" at bounding box center [667, 203] width 436 height 65
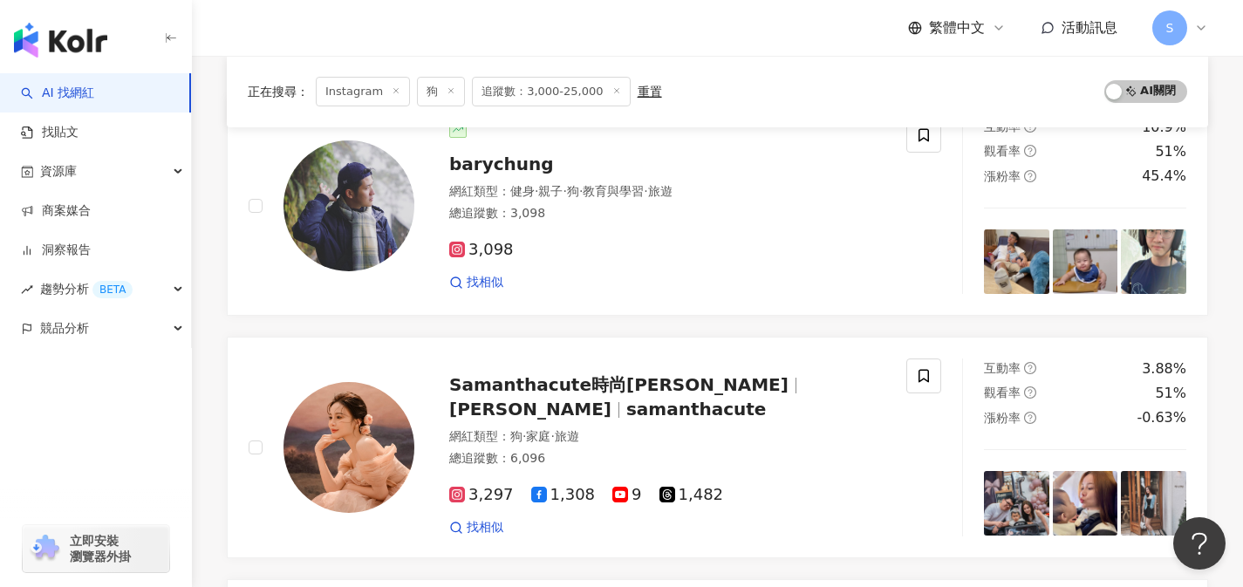
scroll to position [210, 0]
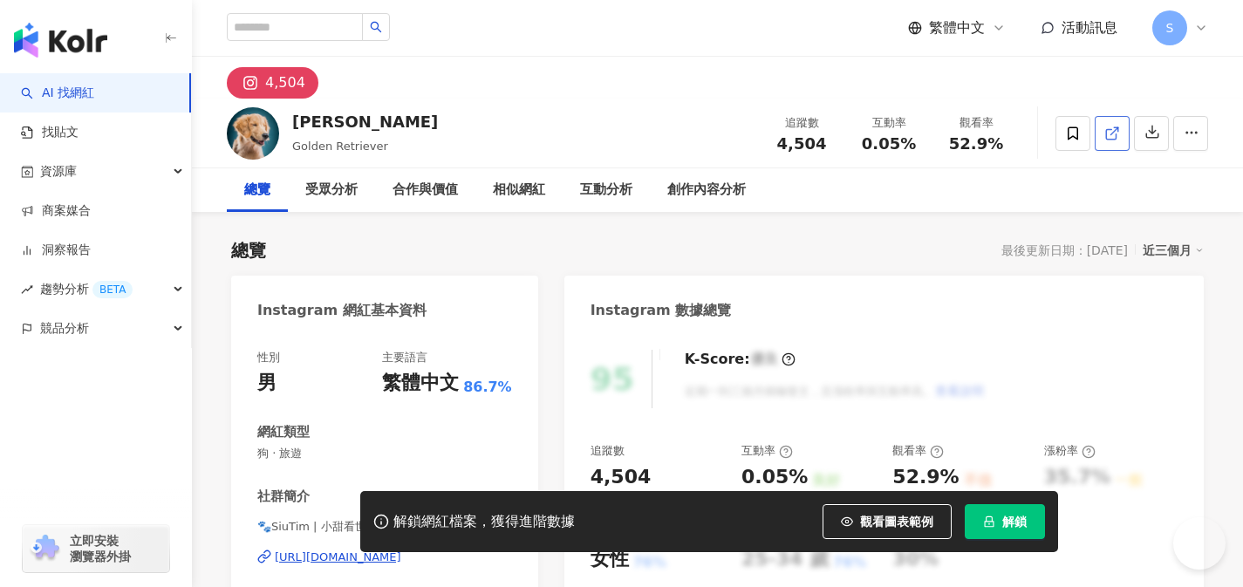
click at [1116, 135] on icon at bounding box center [1112, 134] width 16 height 16
